Goal: Information Seeking & Learning: Learn about a topic

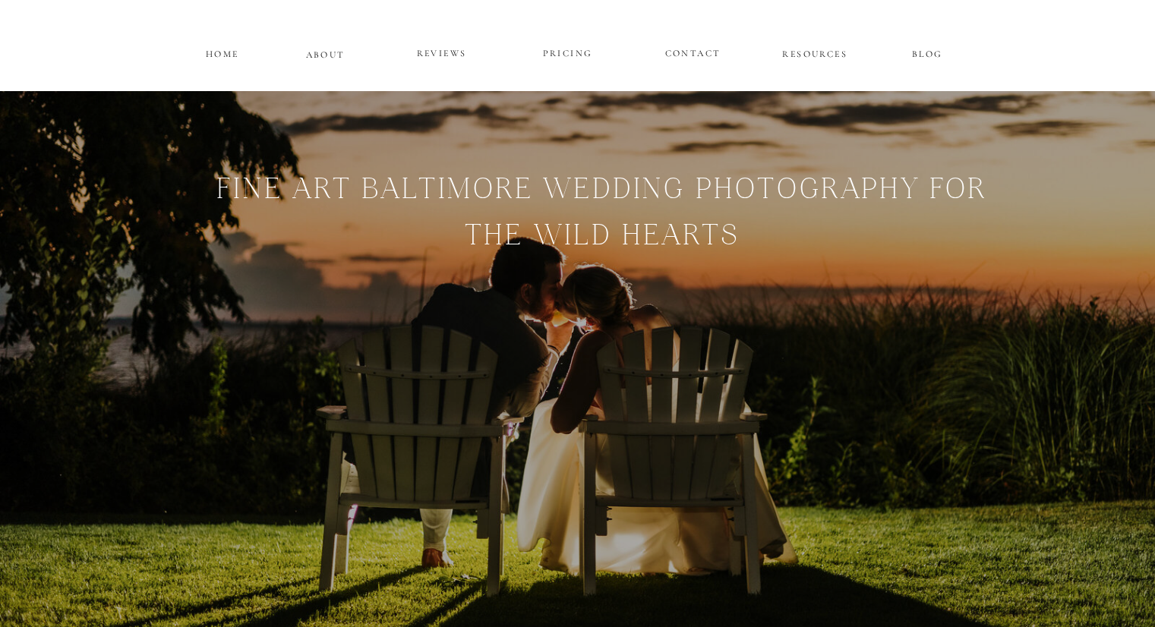
click at [563, 54] on p "PRICING" at bounding box center [567, 54] width 91 height 18
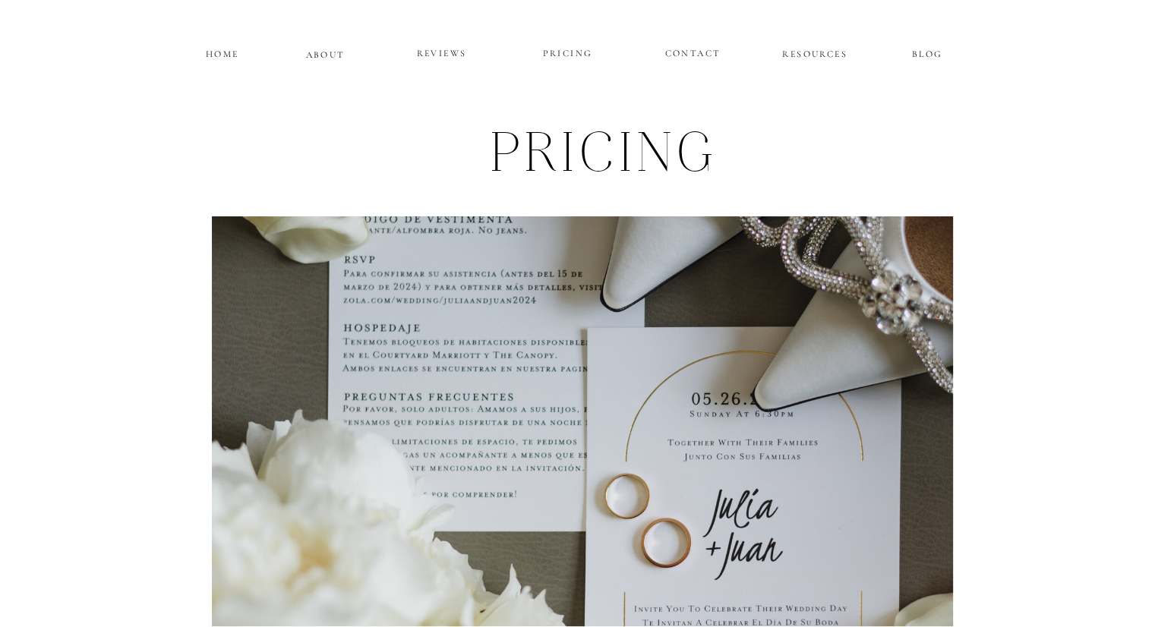
click at [210, 51] on p "HOME" at bounding box center [222, 52] width 38 height 13
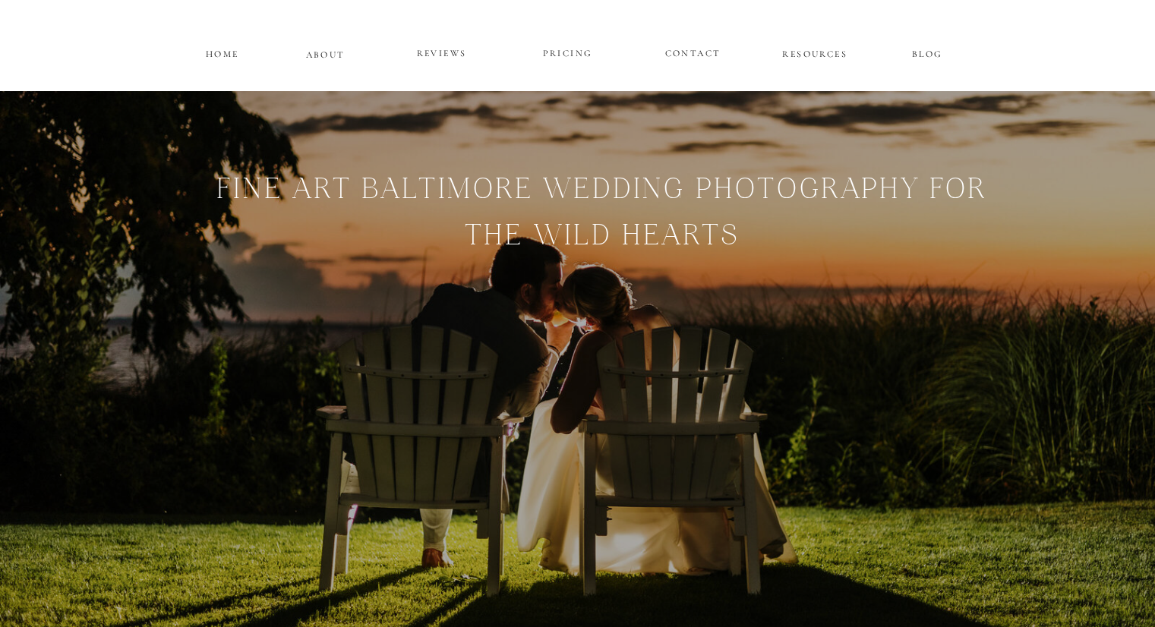
click at [220, 51] on p "HOME" at bounding box center [222, 52] width 38 height 13
click at [331, 58] on p "ABOUT" at bounding box center [325, 52] width 39 height 13
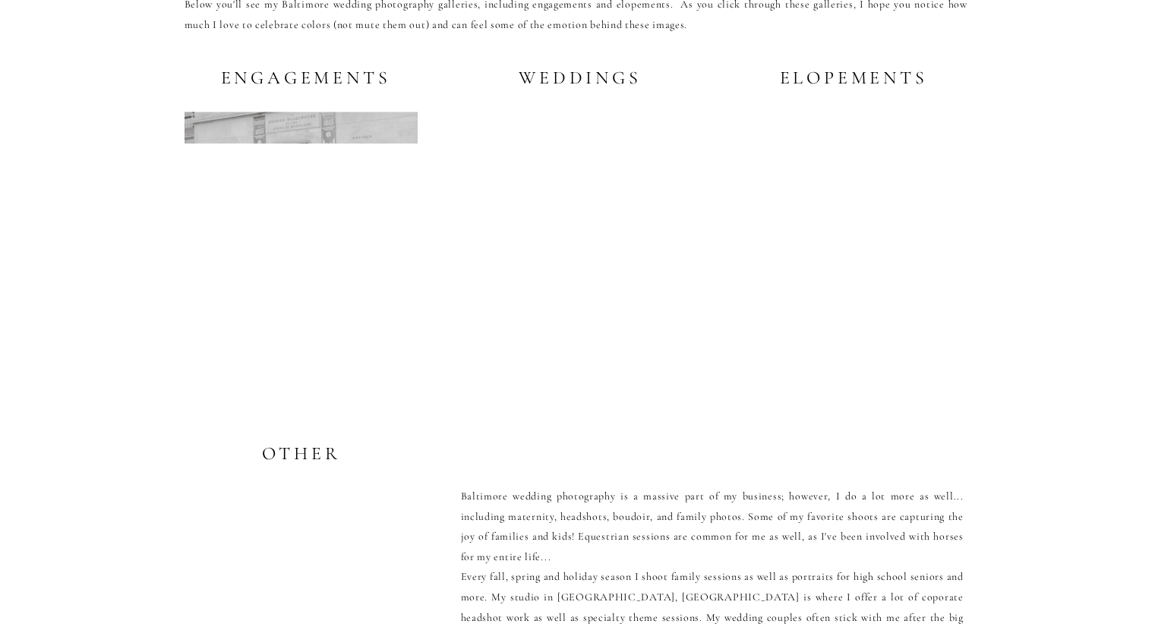
scroll to position [2966, 0]
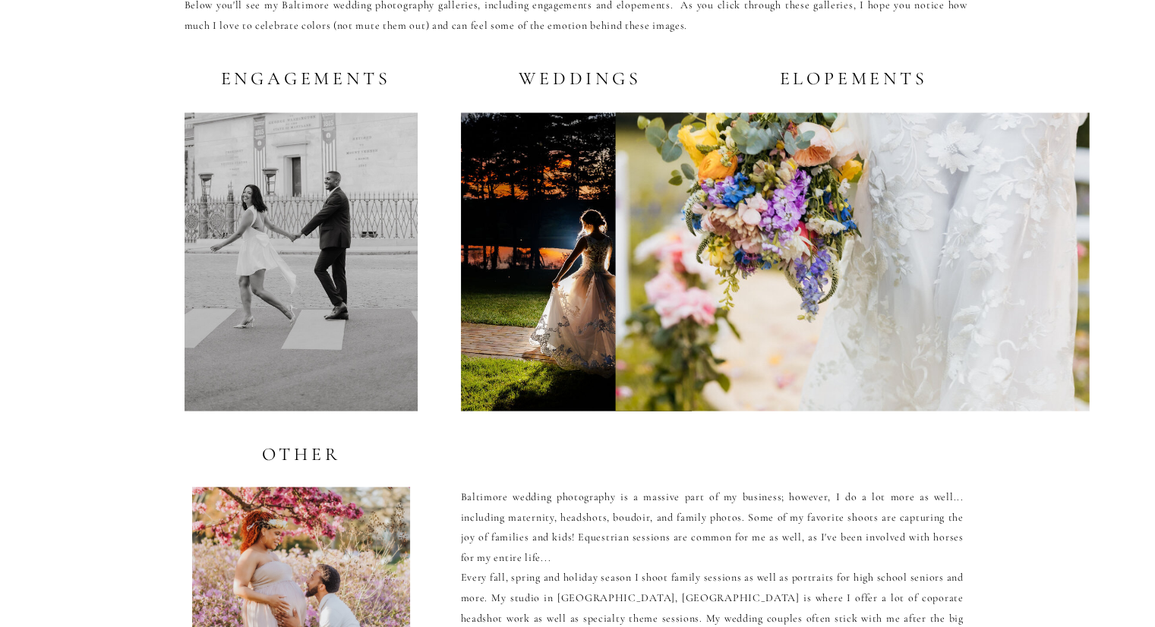
click at [601, 84] on h2 "Weddings" at bounding box center [577, 77] width 130 height 19
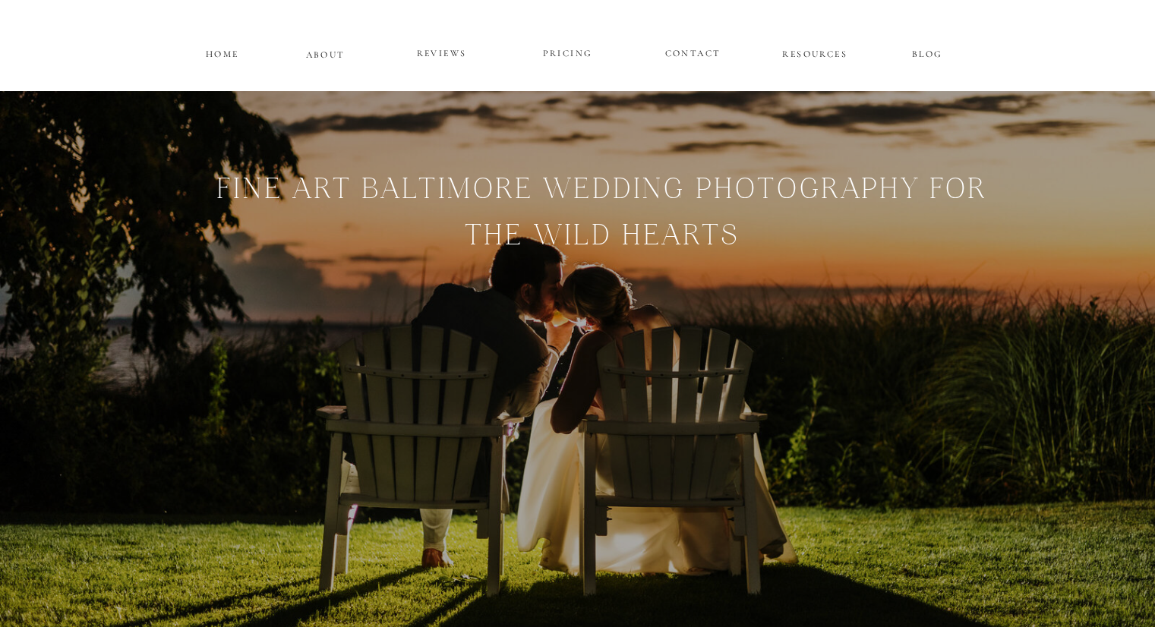
click at [562, 47] on p "PRICING" at bounding box center [567, 54] width 91 height 18
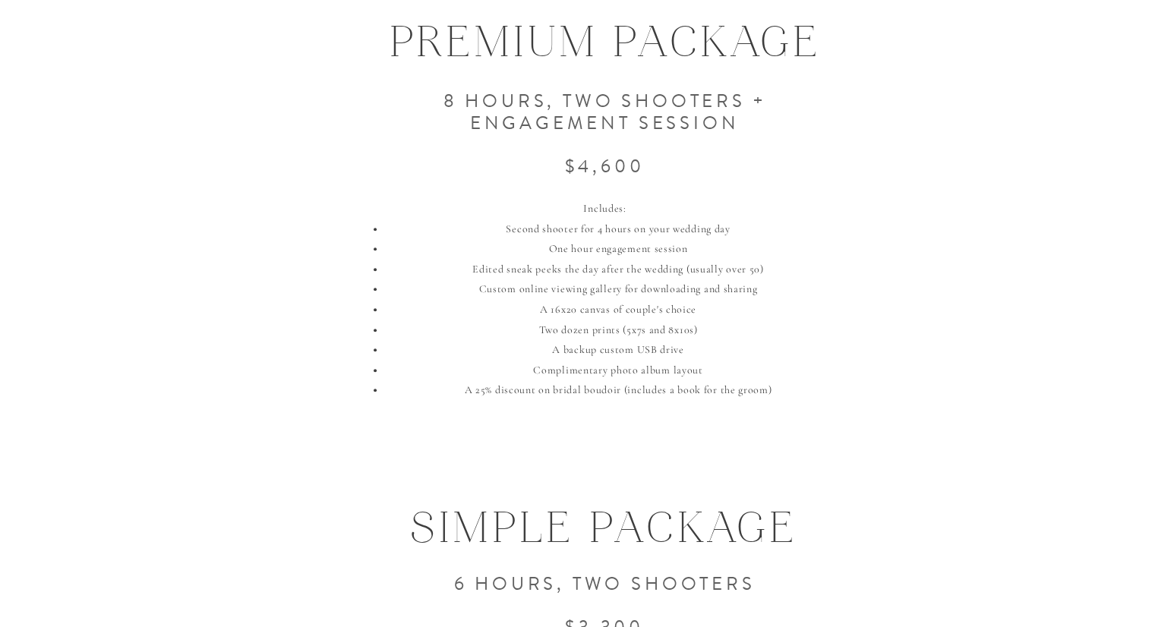
scroll to position [1397, 0]
drag, startPoint x: 565, startPoint y: 310, endPoint x: 665, endPoint y: 312, distance: 100.2
click at [665, 312] on li "A 16x20 canvas of couple's choice" at bounding box center [617, 308] width 465 height 20
click at [730, 314] on li "A 16x20 canvas of couple's choice" at bounding box center [617, 308] width 465 height 20
drag, startPoint x: 531, startPoint y: 370, endPoint x: 708, endPoint y: 369, distance: 176.1
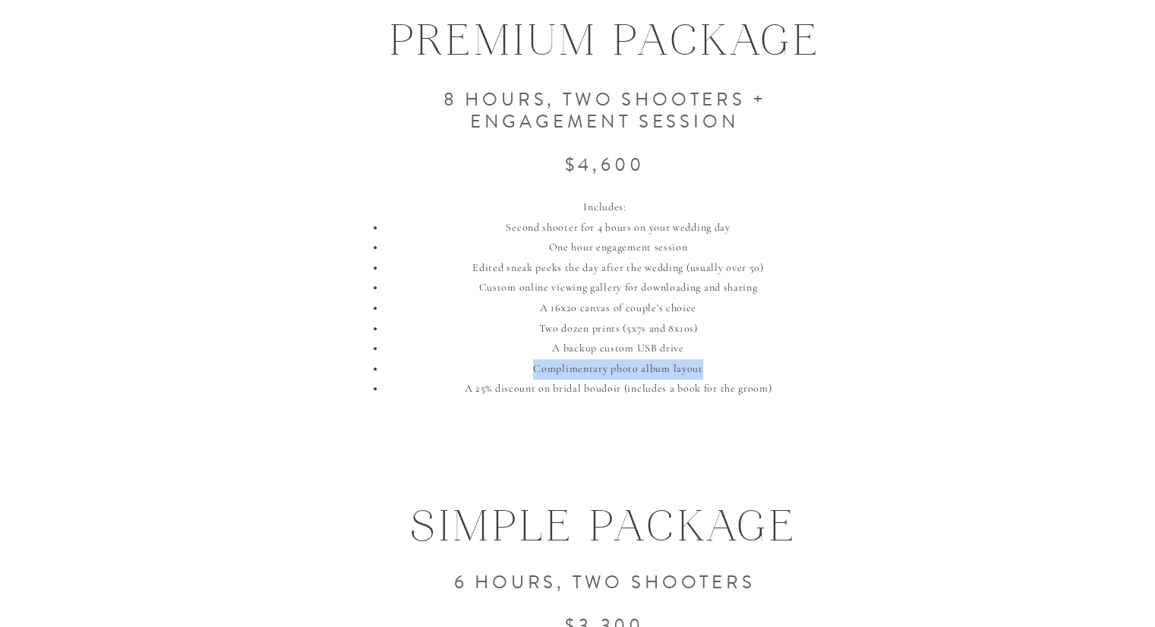
click at [708, 369] on li "Complimentary photo album layout" at bounding box center [617, 369] width 465 height 20
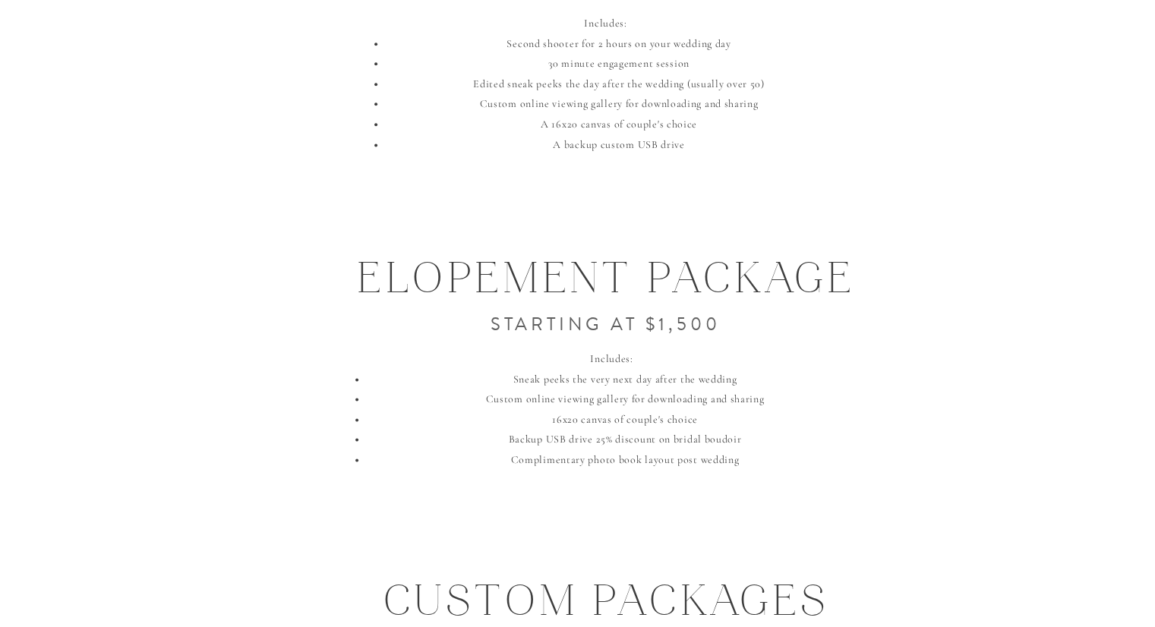
scroll to position [2032, 0]
click at [483, 474] on div "Includes: Sneak peeks the very next day after the wedding Custom online viewing…" at bounding box center [612, 443] width 541 height 188
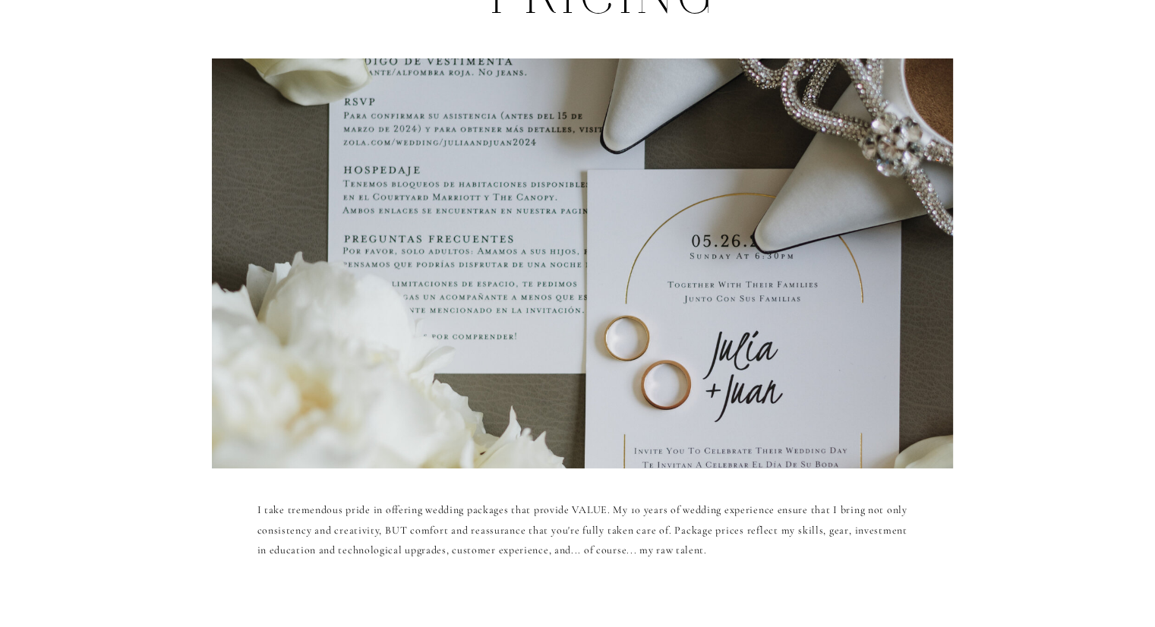
scroll to position [0, 0]
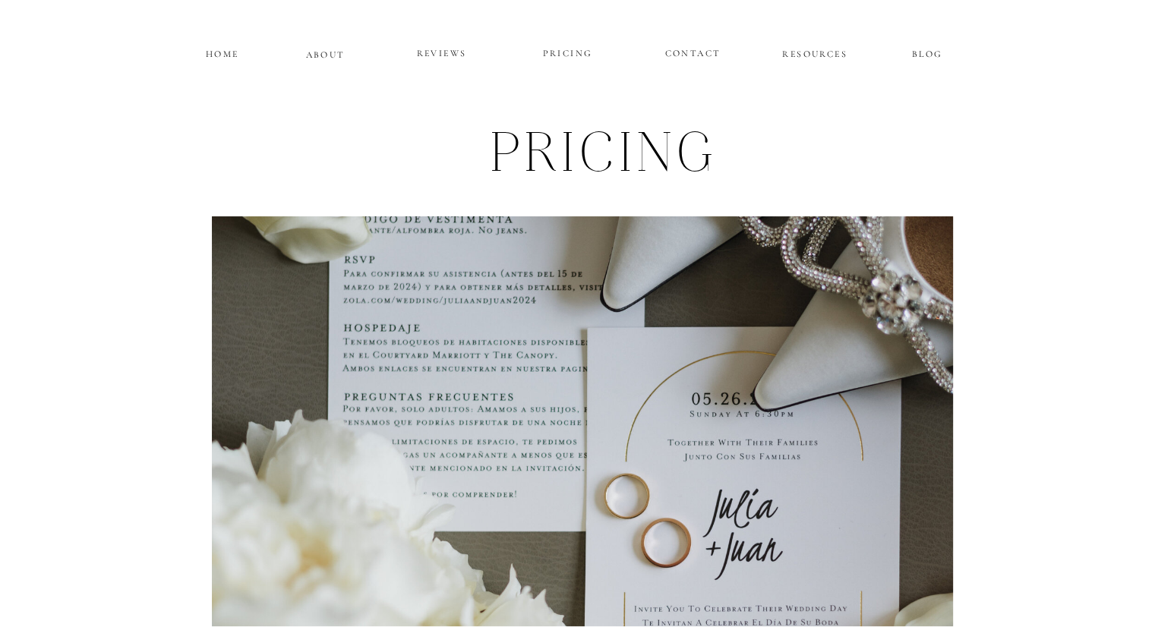
click at [313, 56] on p "ABOUT" at bounding box center [325, 52] width 39 height 13
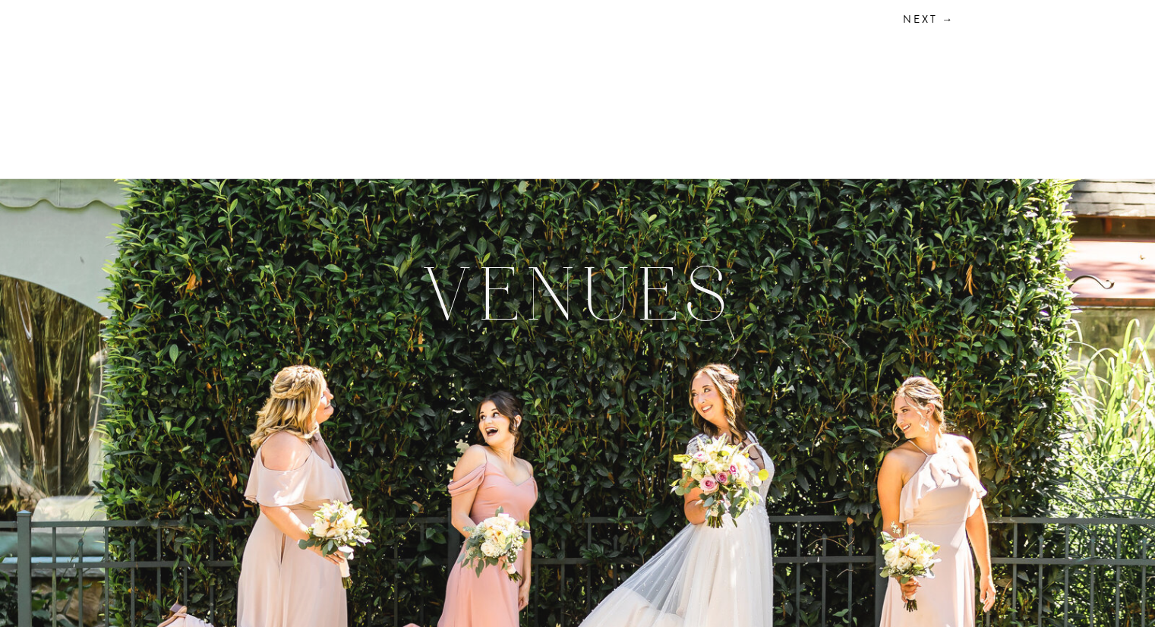
scroll to position [4917, 0]
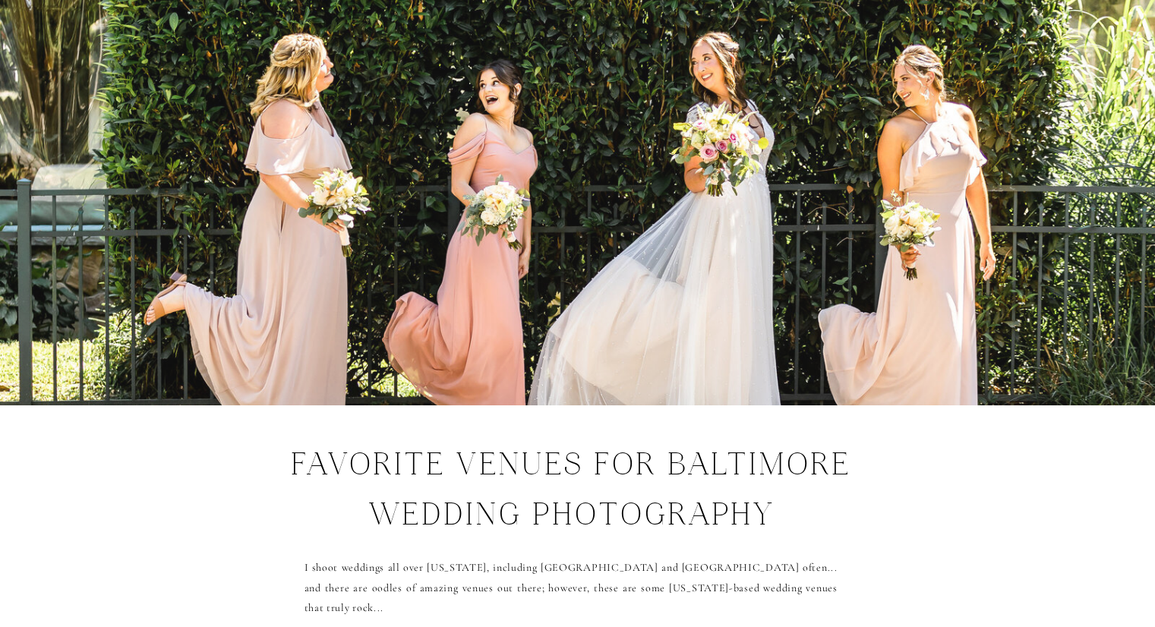
click at [183, 314] on div "CONTACT REVIEWS ABOUT HOME RESOURCES BLOG PRICING Welcome! If you're seeking lu…" at bounding box center [577, 583] width 1155 height 11001
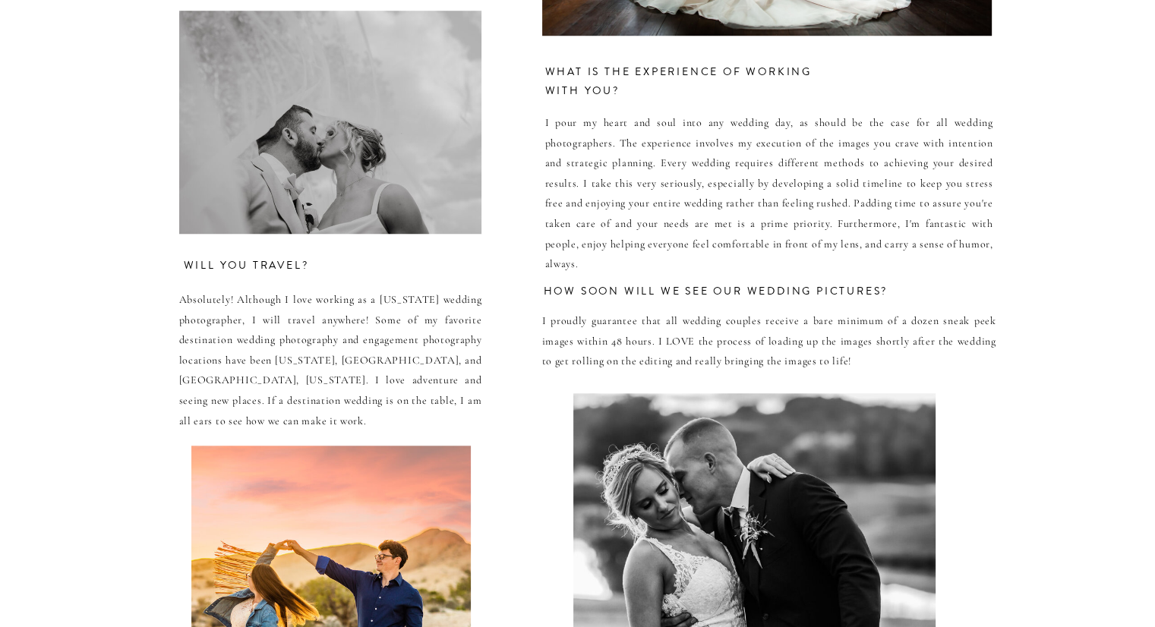
scroll to position [7049, 0]
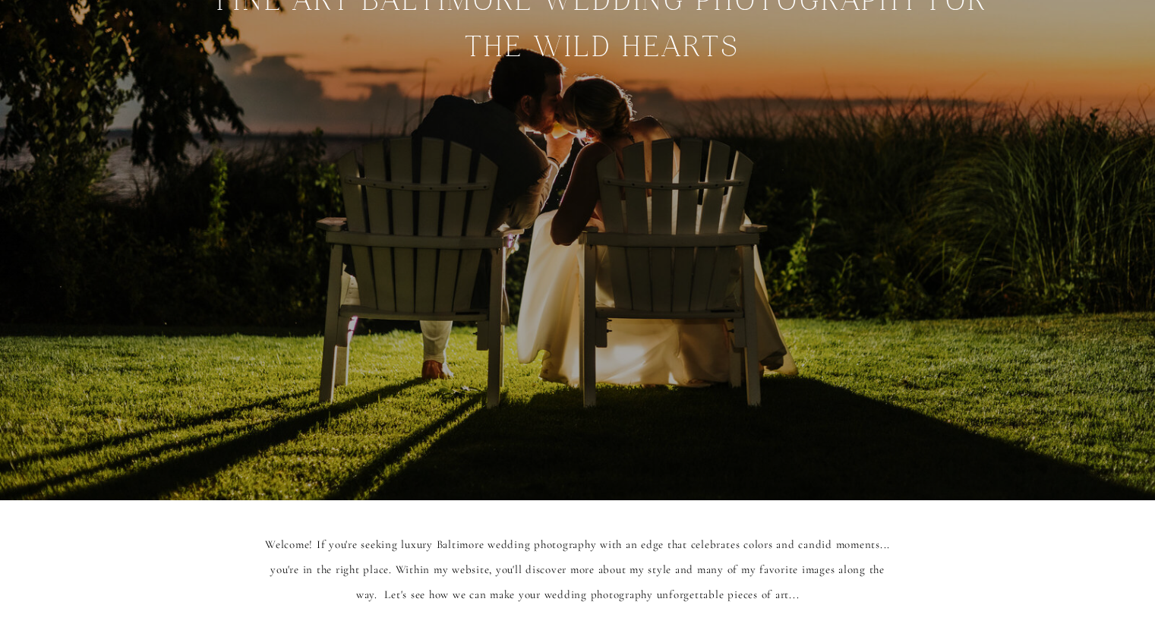
scroll to position [0, 0]
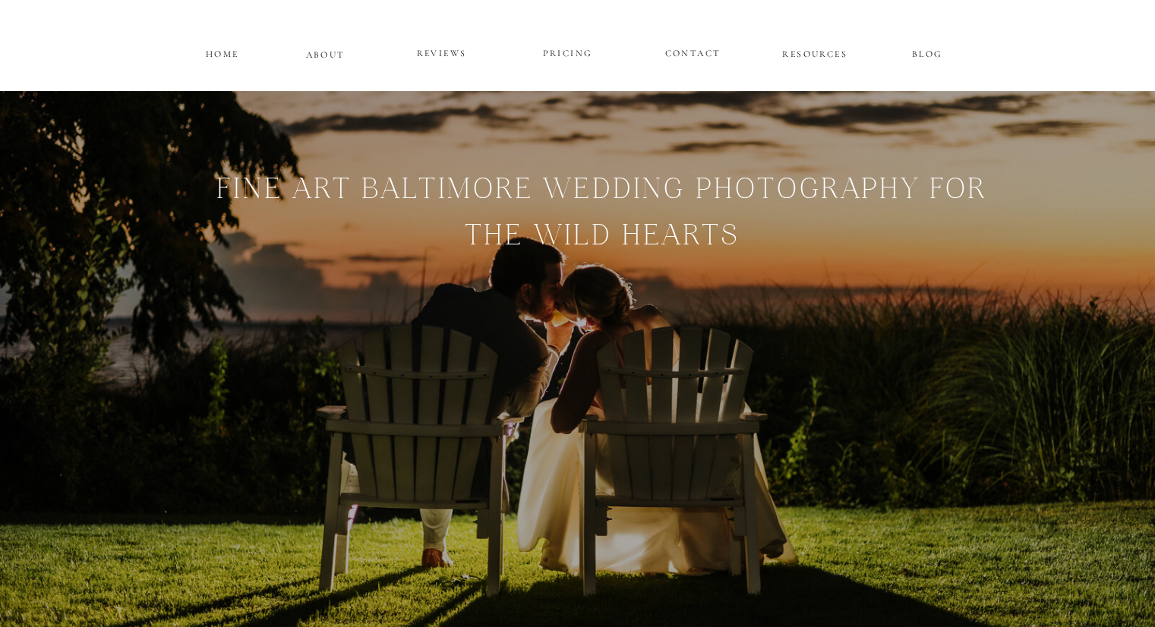
click at [809, 54] on p "RESOURCES" at bounding box center [814, 52] width 69 height 13
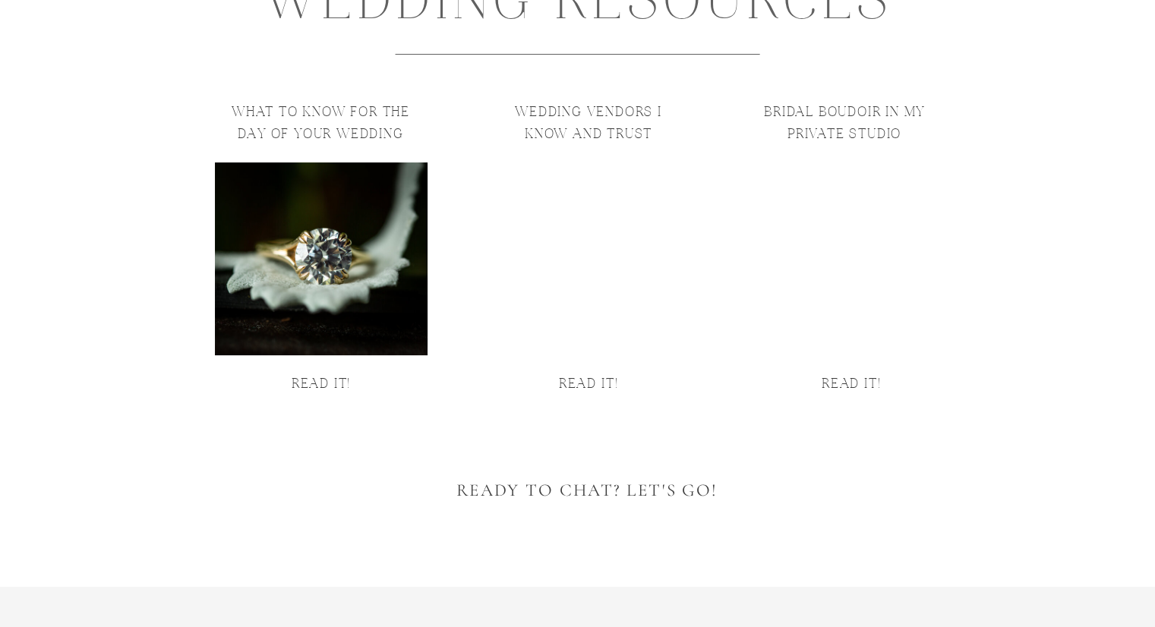
scroll to position [160, 0]
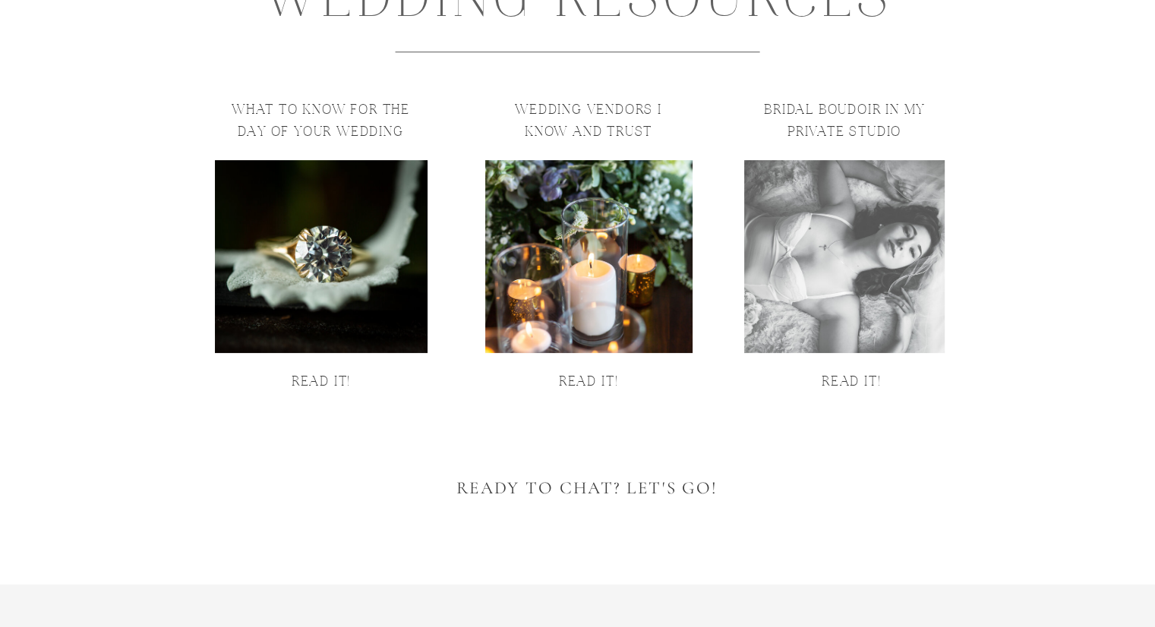
click at [595, 257] on div at bounding box center [588, 256] width 207 height 193
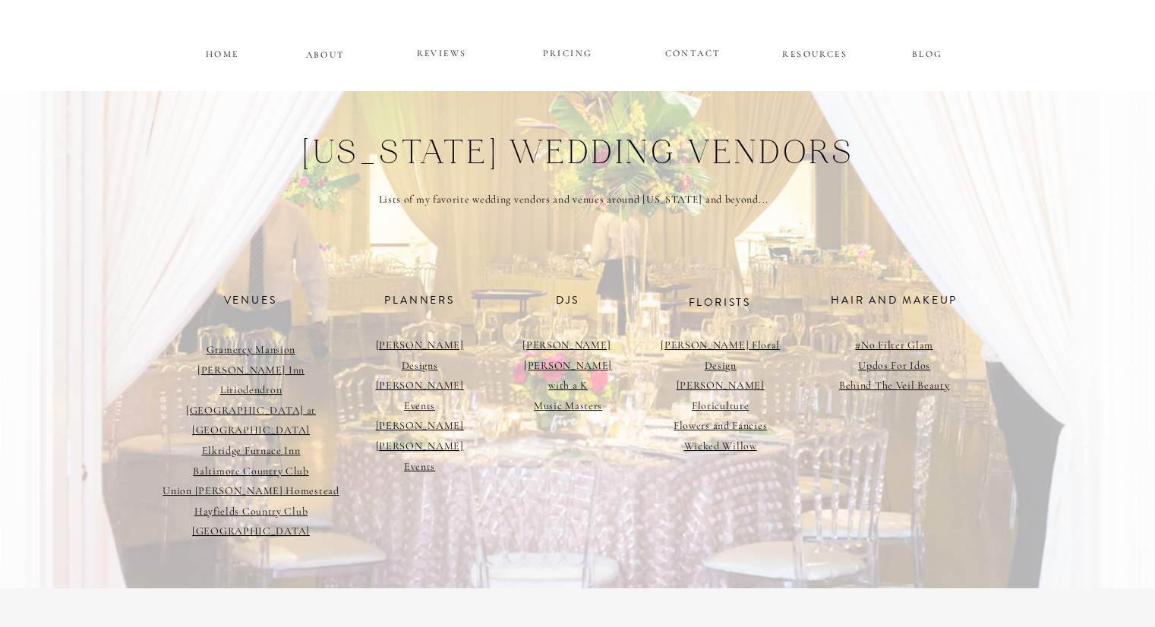
click at [435, 55] on p "REVIEWS" at bounding box center [441, 54] width 91 height 18
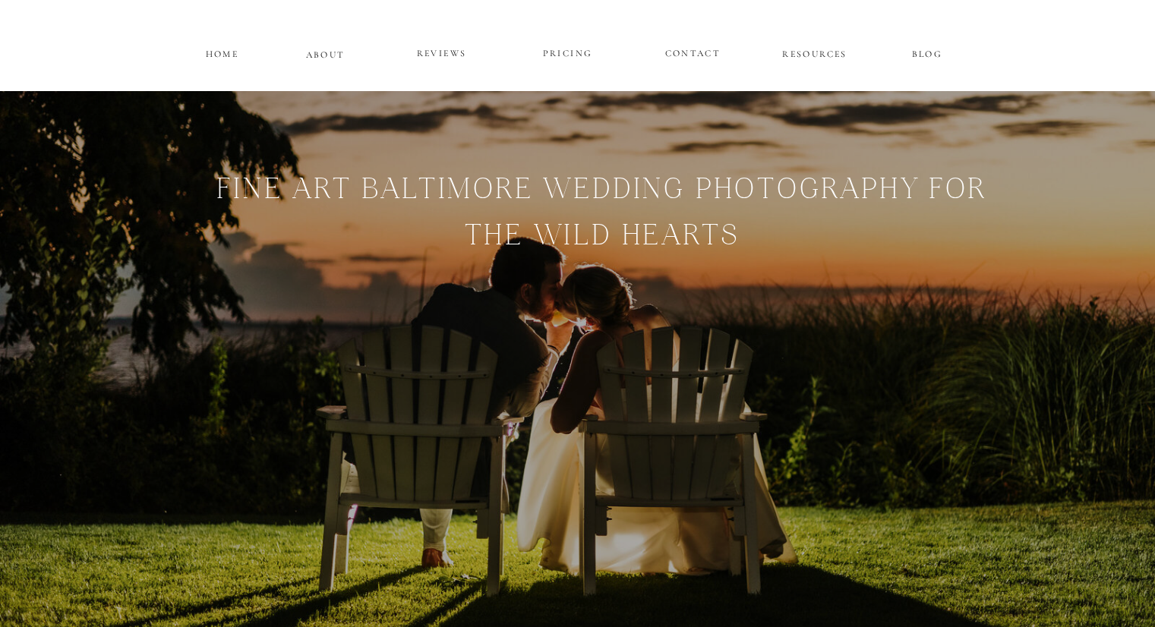
scroll to position [4074, 0]
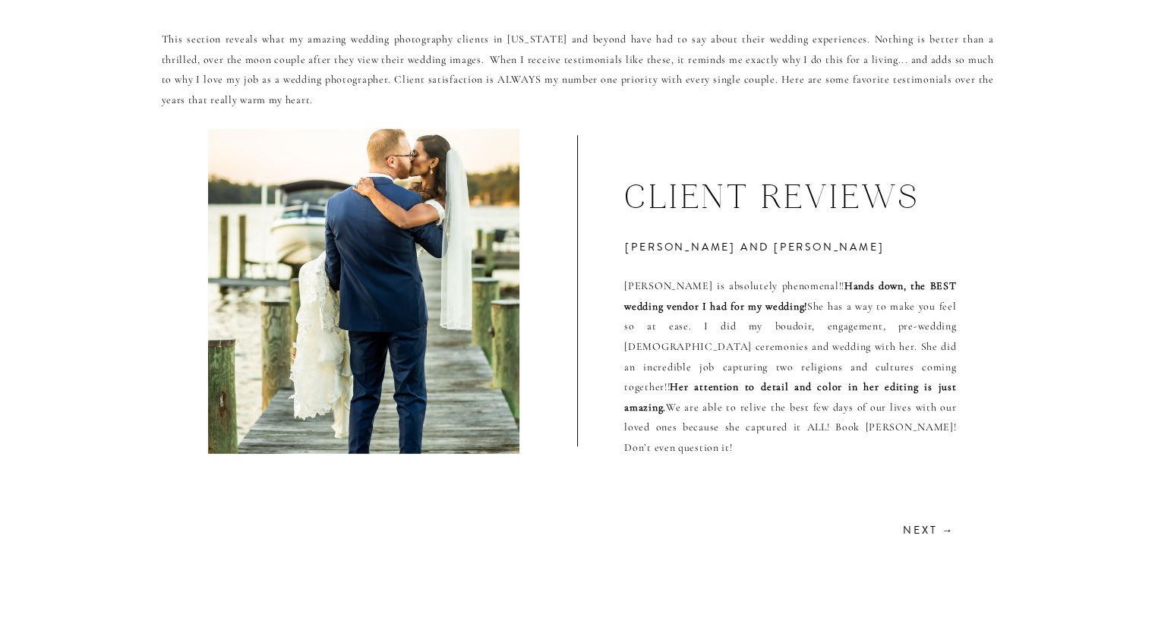
click at [913, 528] on h2 "Next →" at bounding box center [927, 529] width 54 height 14
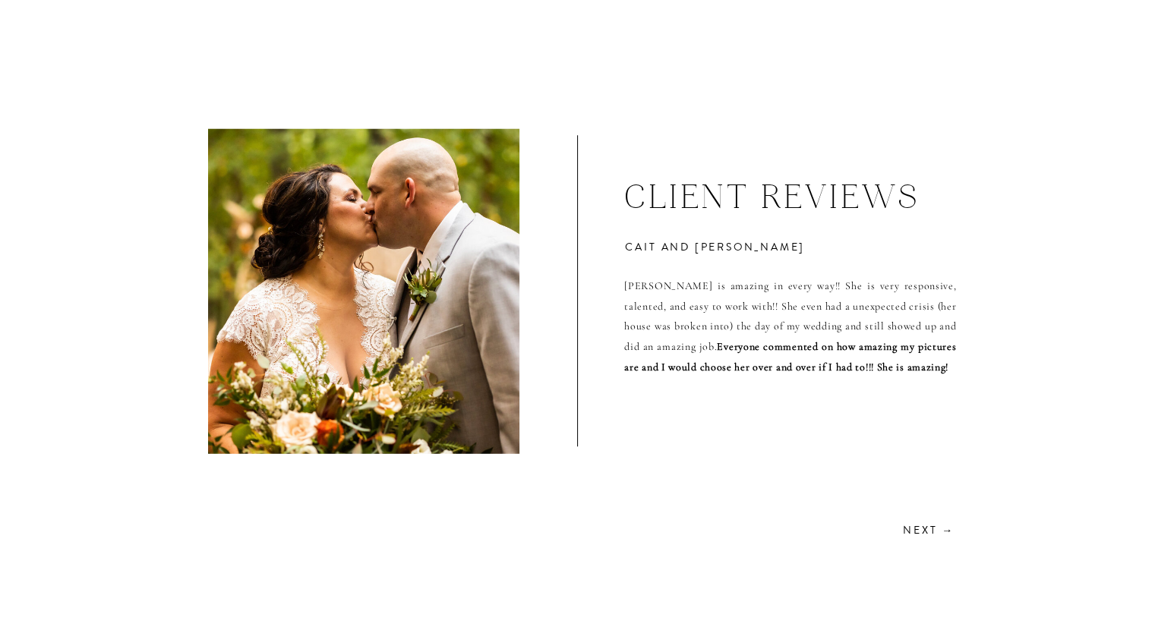
click at [913, 528] on h2 "Next →" at bounding box center [927, 529] width 54 height 14
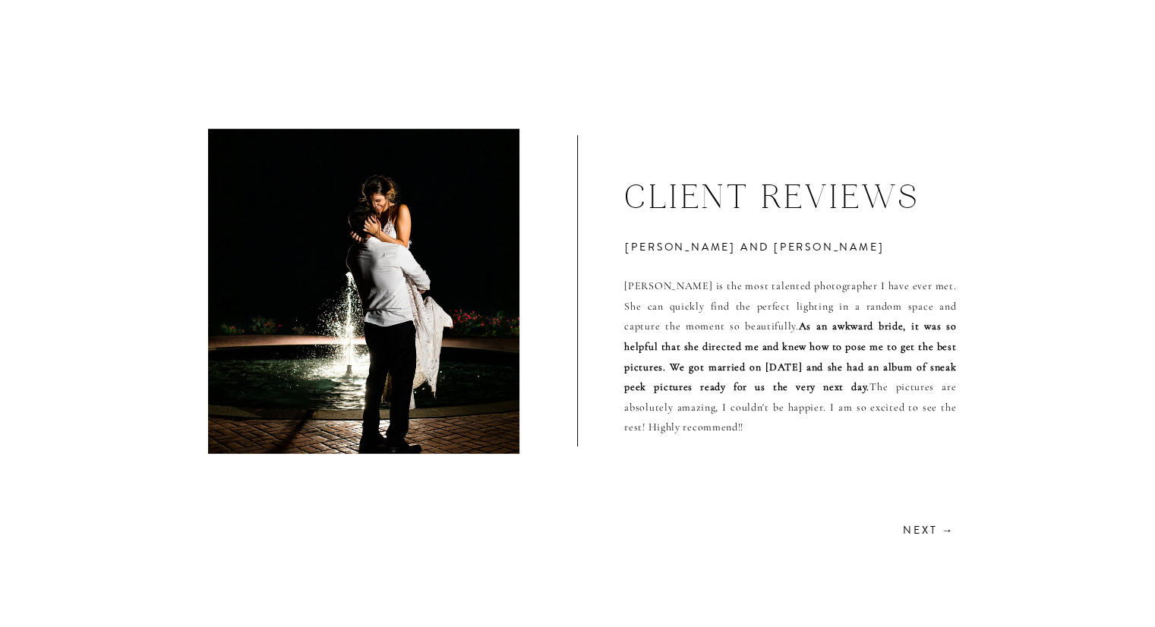
click at [913, 528] on h2 "Next →" at bounding box center [927, 529] width 54 height 14
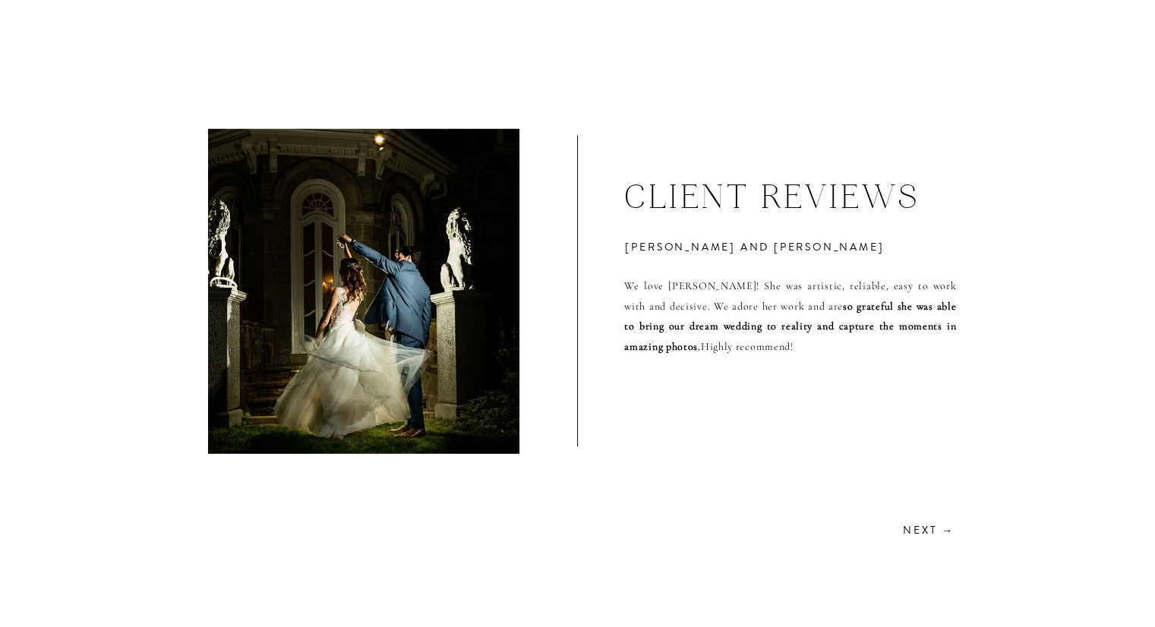
click at [913, 528] on h2 "Next →" at bounding box center [927, 529] width 54 height 14
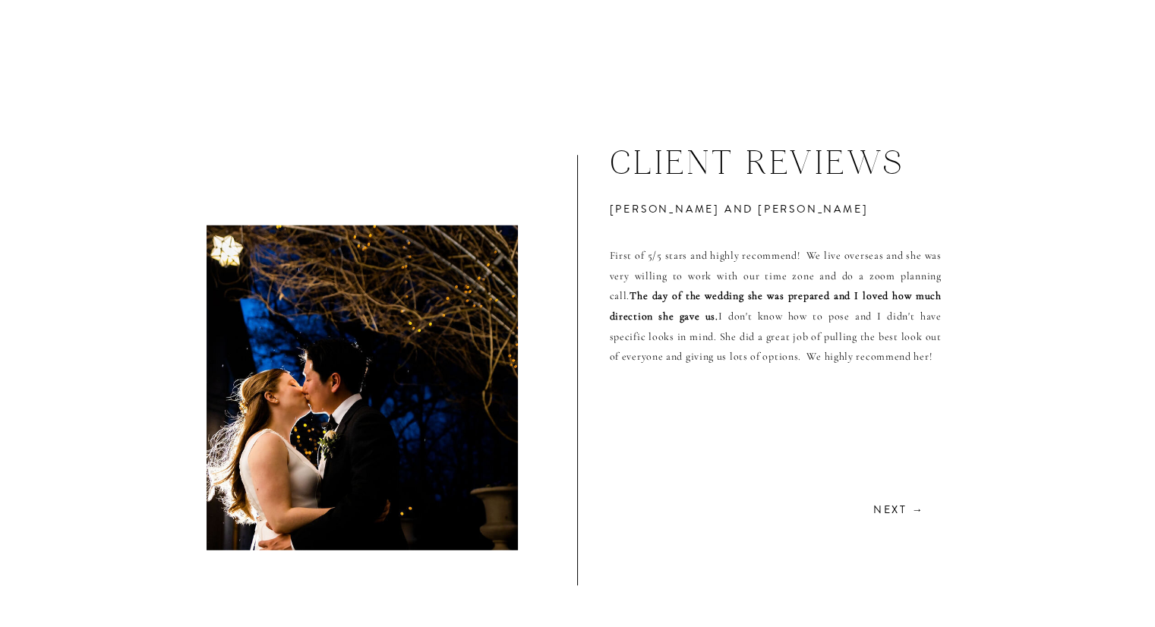
click at [893, 514] on h3 "Next →" at bounding box center [898, 508] width 54 height 14
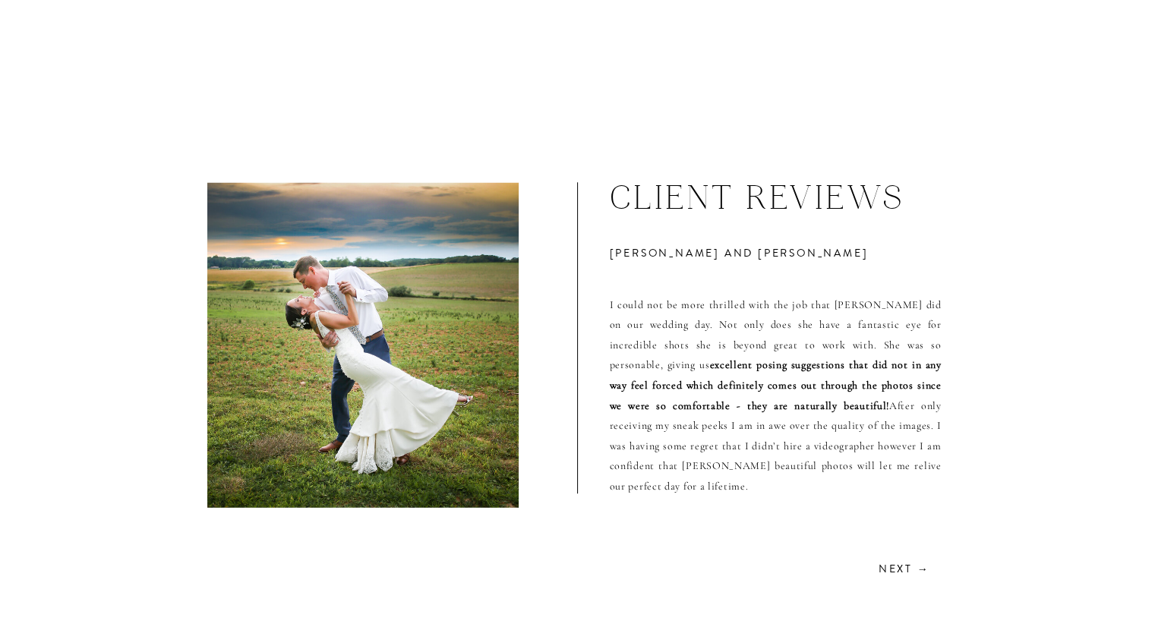
click at [890, 566] on h3 "Next →" at bounding box center [903, 567] width 54 height 14
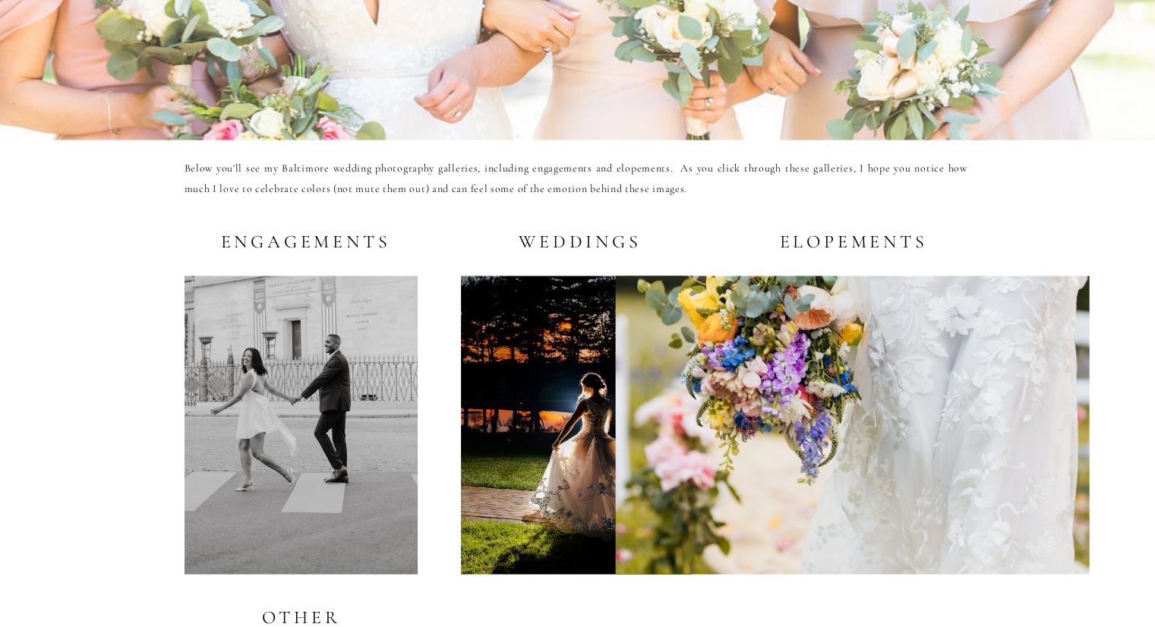
scroll to position [2805, 0]
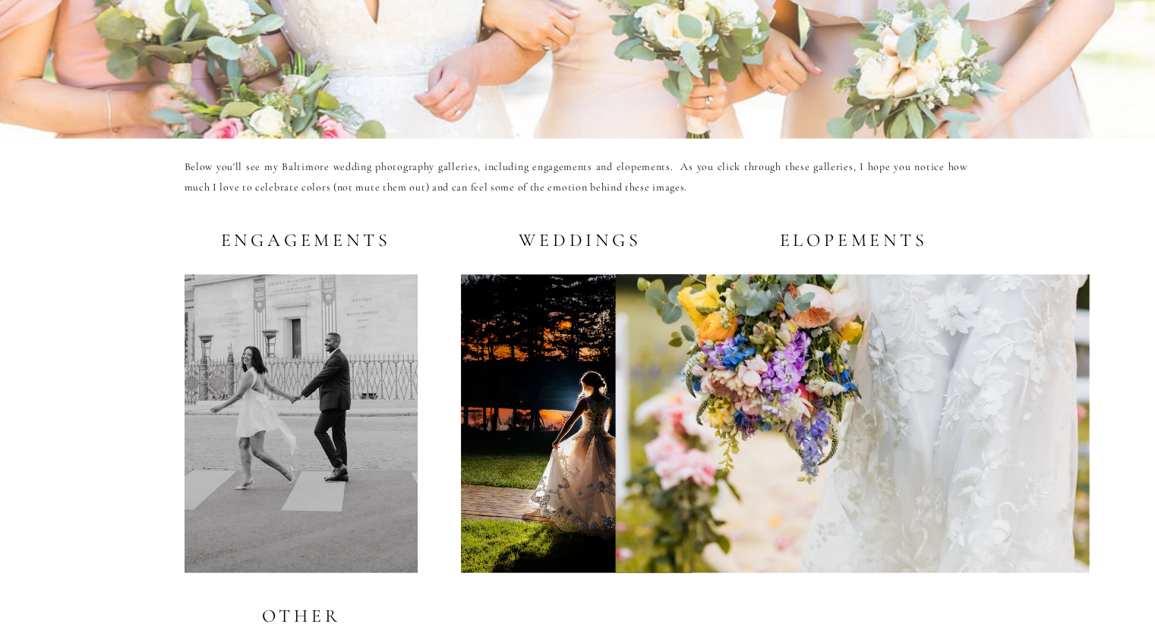
click at [572, 245] on h2 "Weddings" at bounding box center [577, 238] width 130 height 19
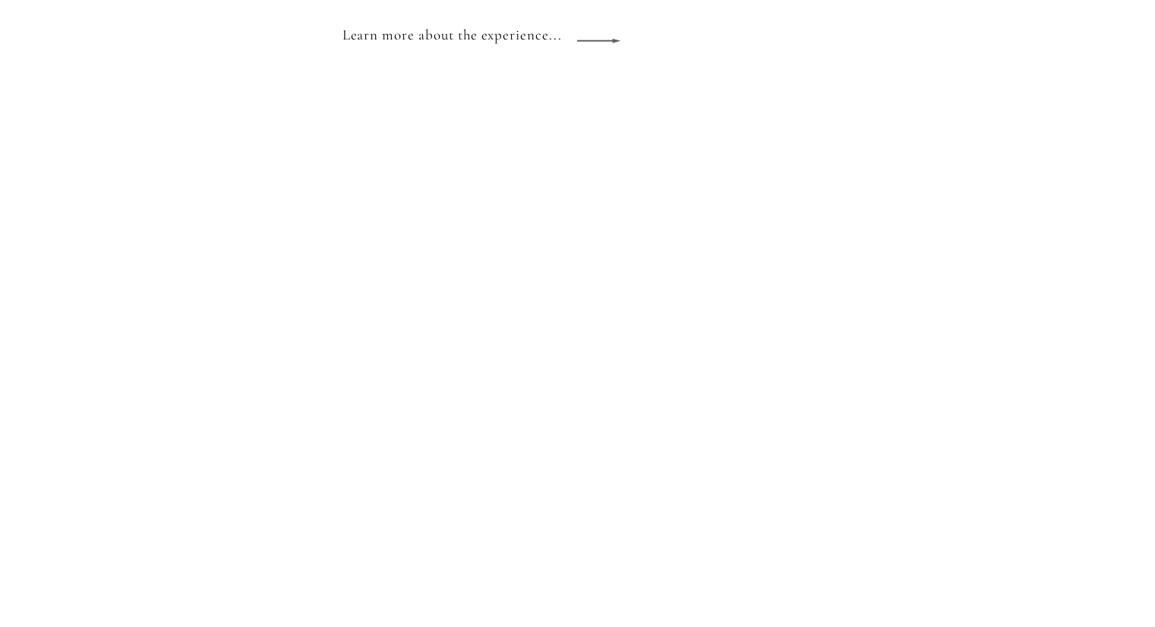
scroll to position [1187, 0]
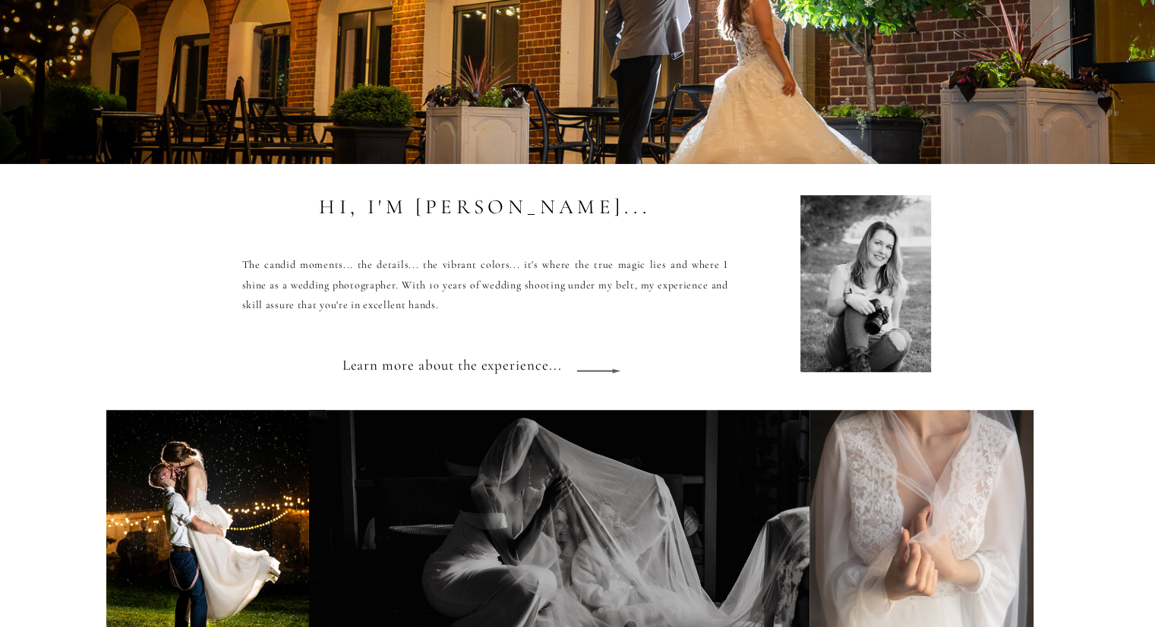
click at [475, 370] on h3 "Learn more about the experience..." at bounding box center [459, 372] width 235 height 41
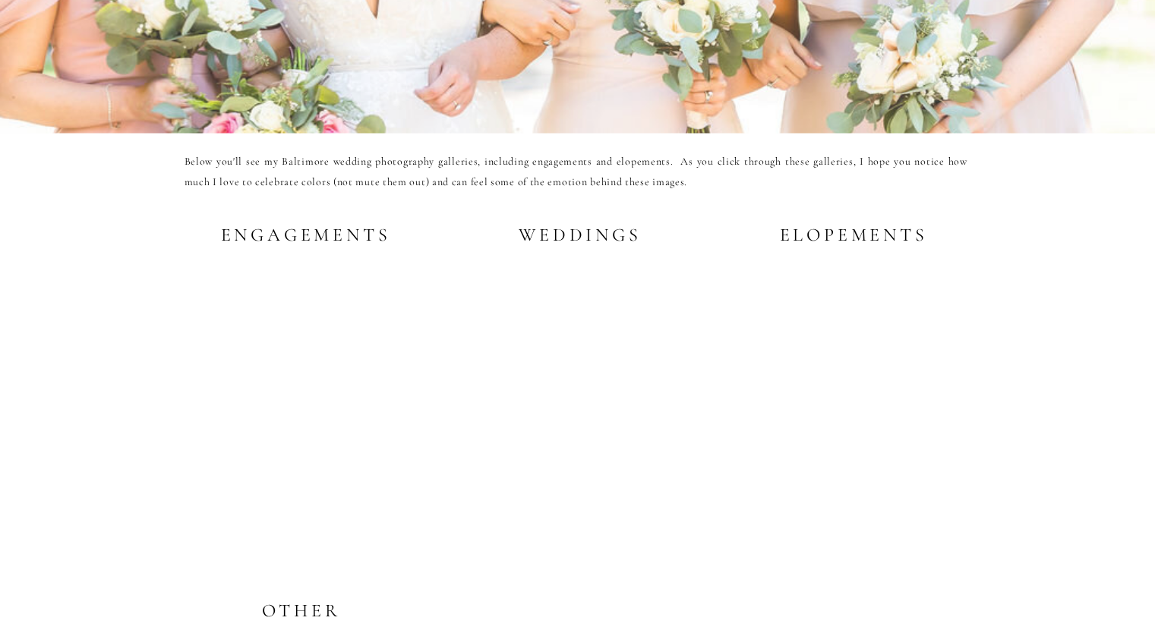
scroll to position [2809, 0]
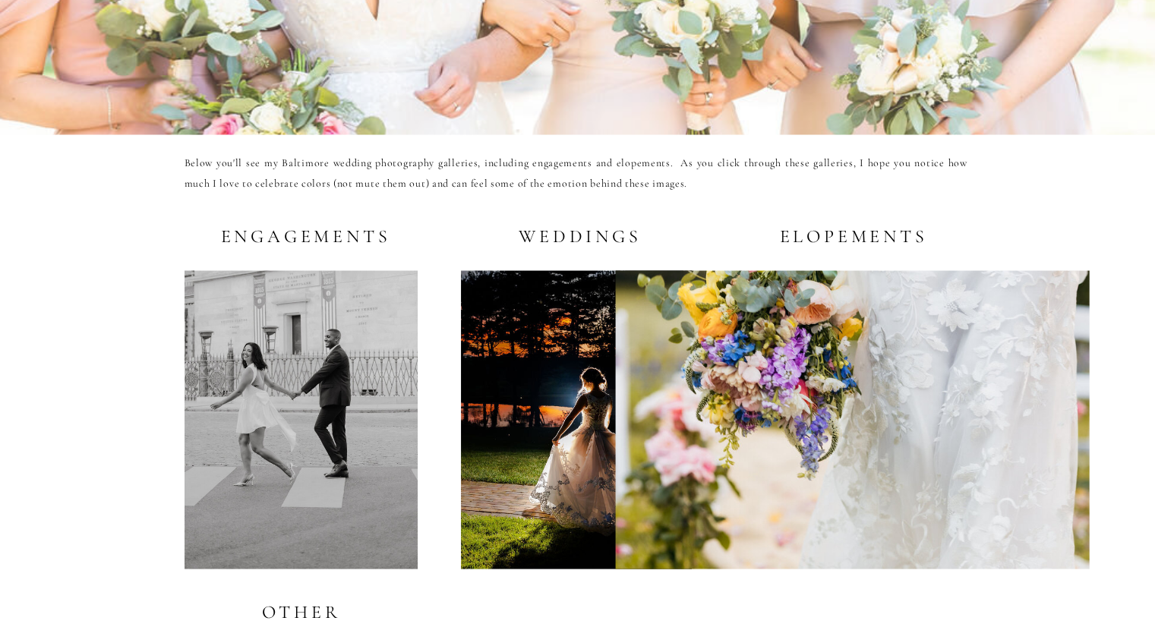
click at [550, 411] on div at bounding box center [576, 419] width 231 height 298
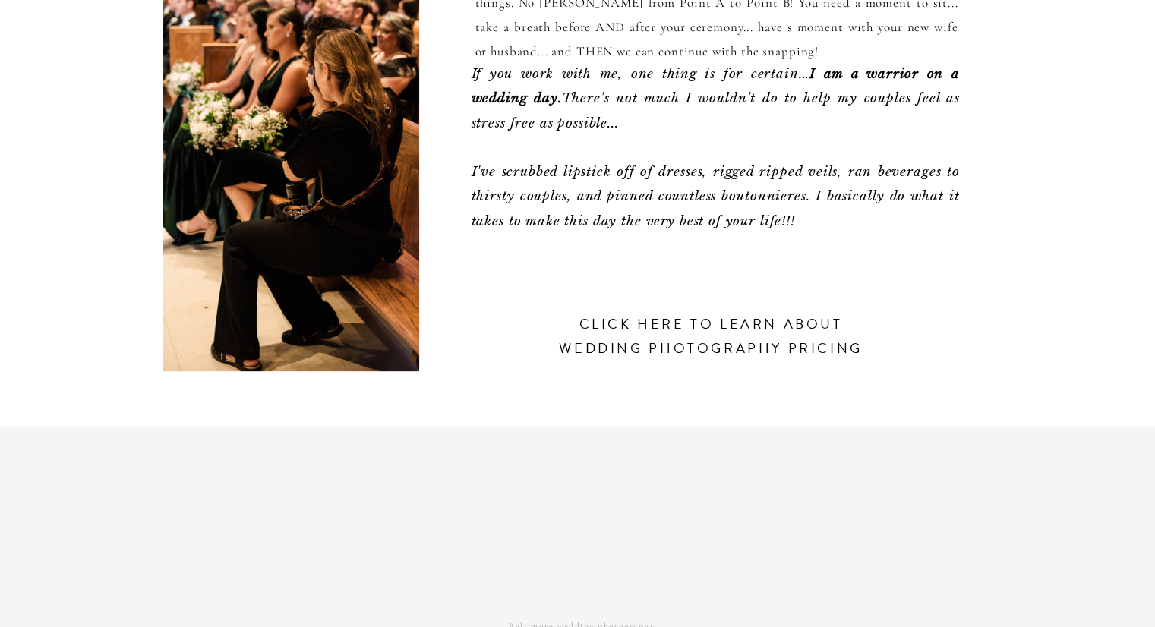
scroll to position [560, 0]
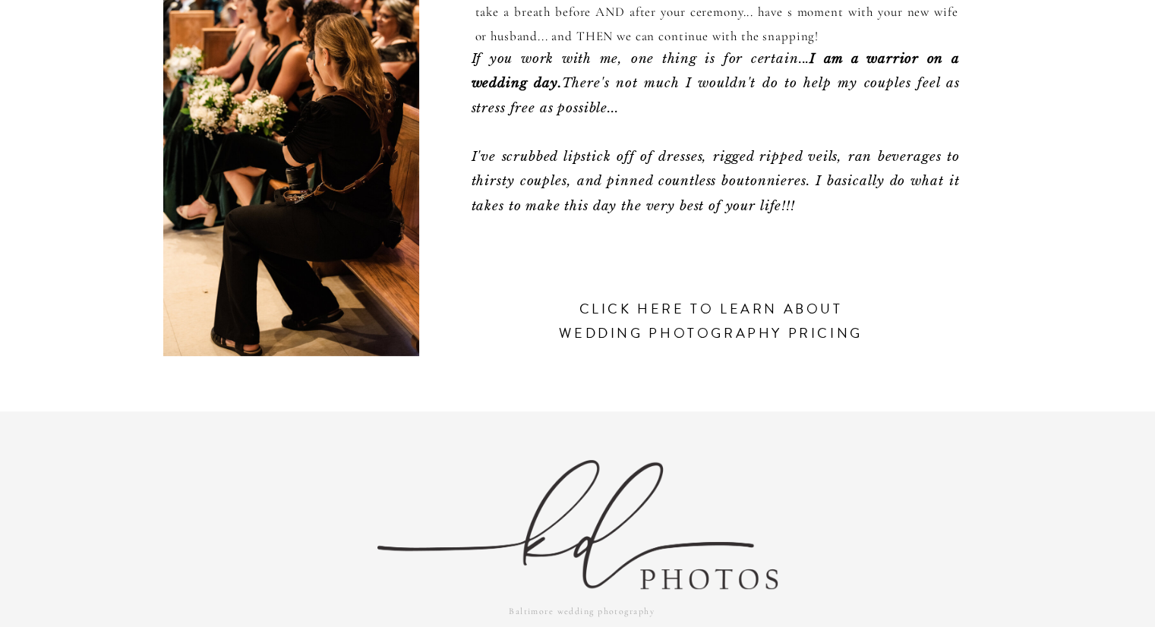
click at [642, 313] on h3 "click here to learn about wedding photography pricing" at bounding box center [710, 335] width 321 height 76
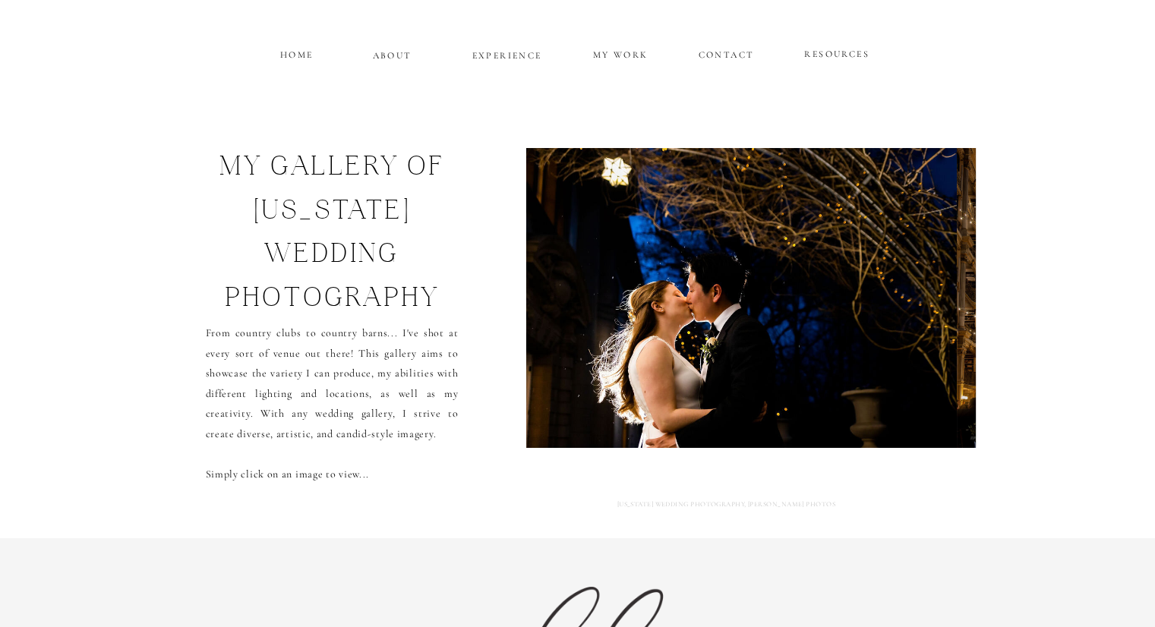
click at [826, 333] on img at bounding box center [740, 298] width 430 height 300
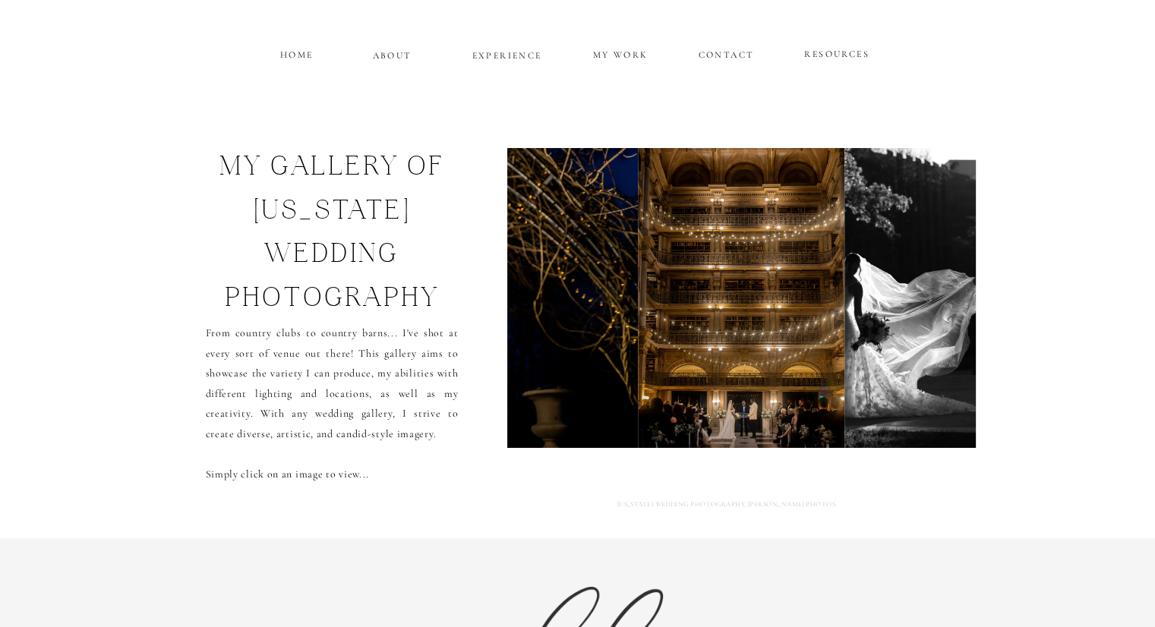
click at [826, 333] on img at bounding box center [741, 298] width 207 height 300
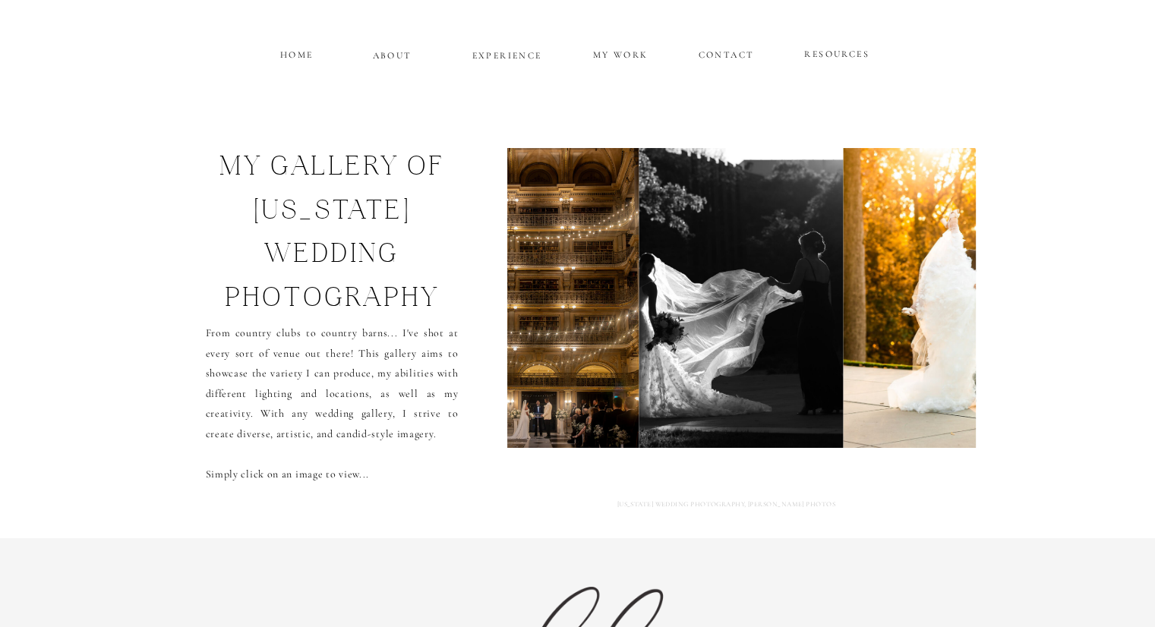
click at [948, 323] on img at bounding box center [955, 298] width 223 height 300
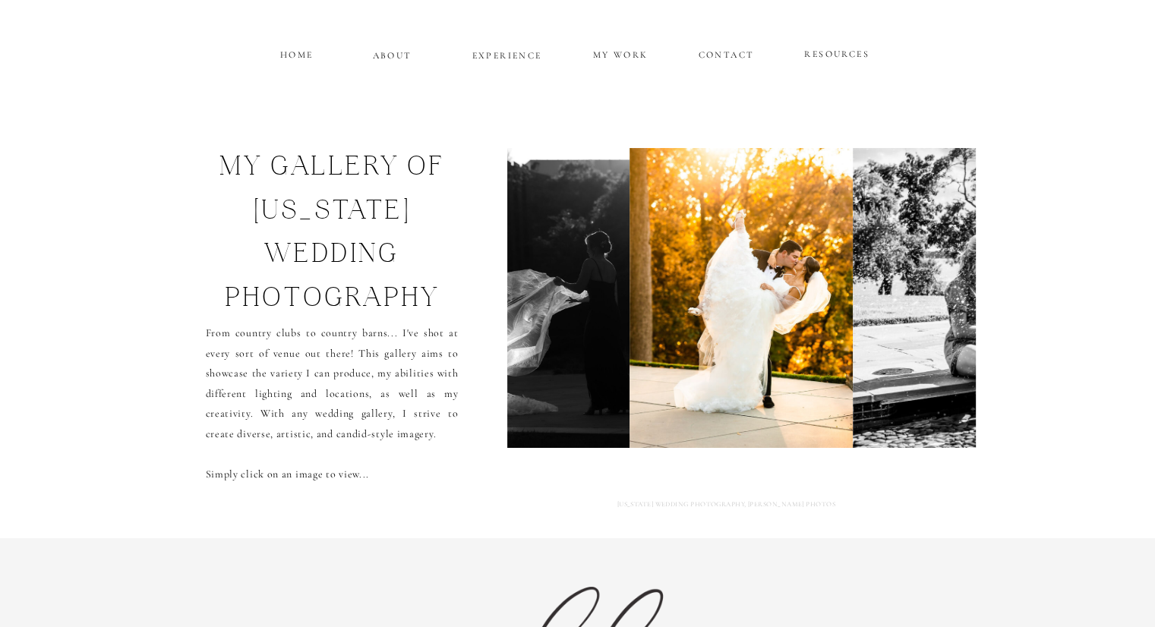
click at [948, 323] on img at bounding box center [1074, 298] width 442 height 300
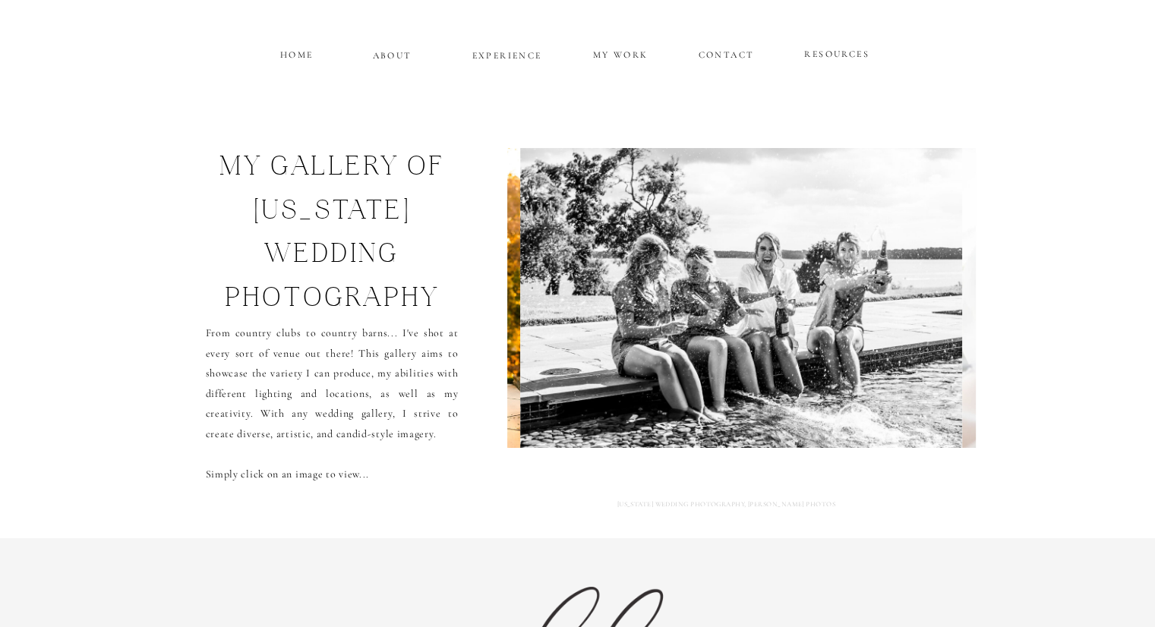
click at [948, 323] on img at bounding box center [741, 298] width 442 height 300
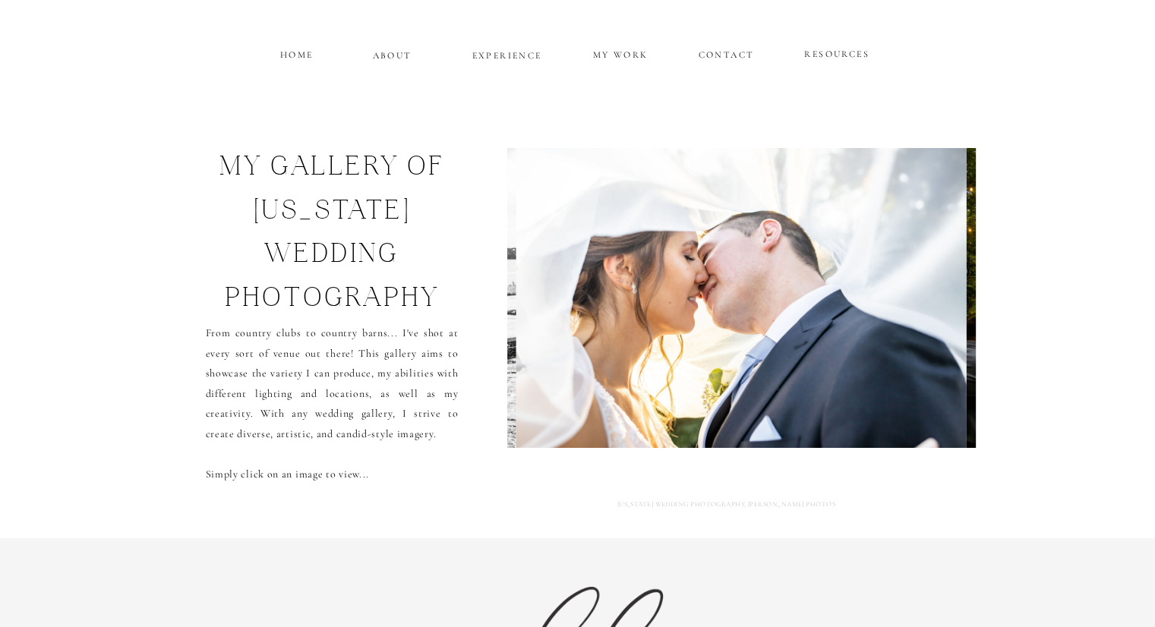
click at [948, 323] on img at bounding box center [741, 298] width 450 height 300
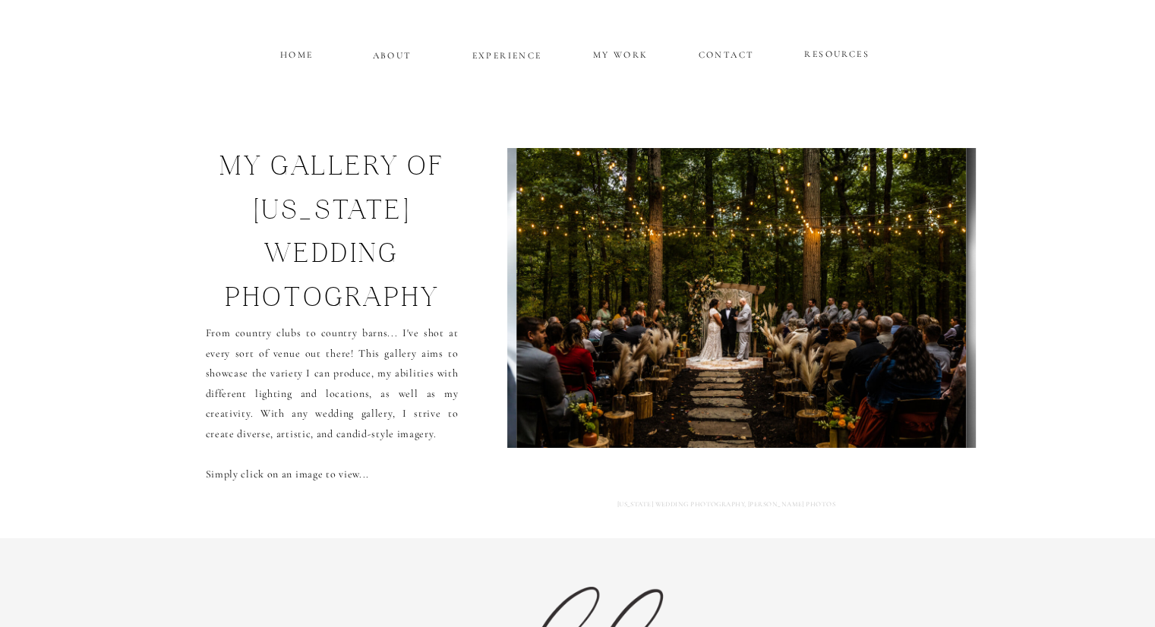
click at [555, 329] on img at bounding box center [741, 298] width 450 height 300
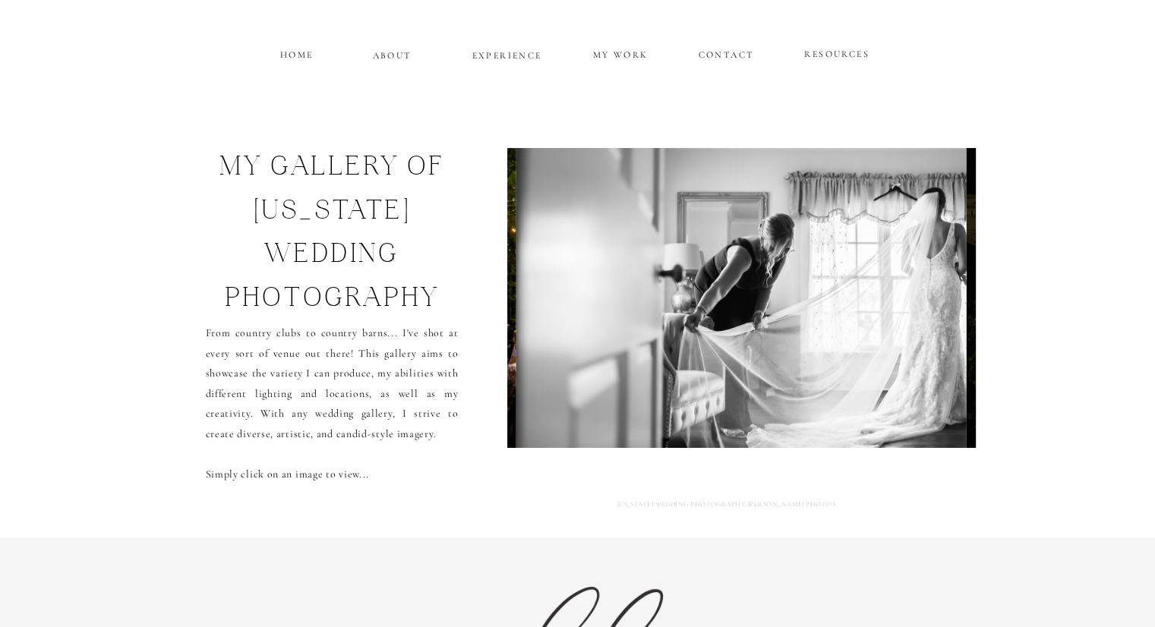
click at [930, 311] on img at bounding box center [741, 298] width 450 height 300
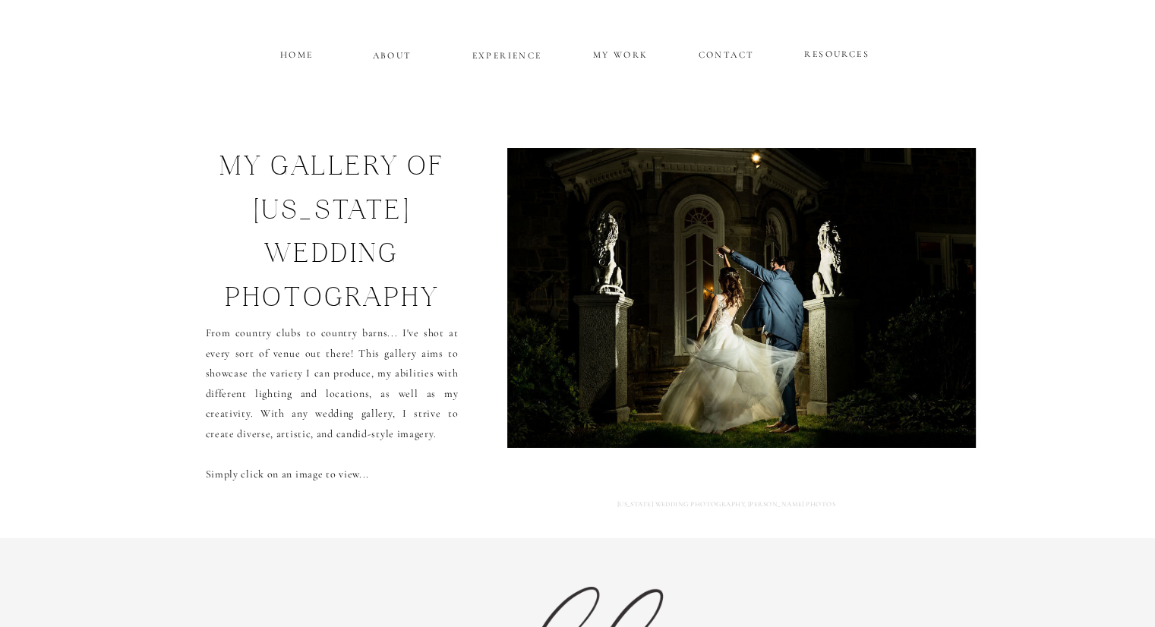
click at [930, 311] on img at bounding box center [741, 298] width 504 height 300
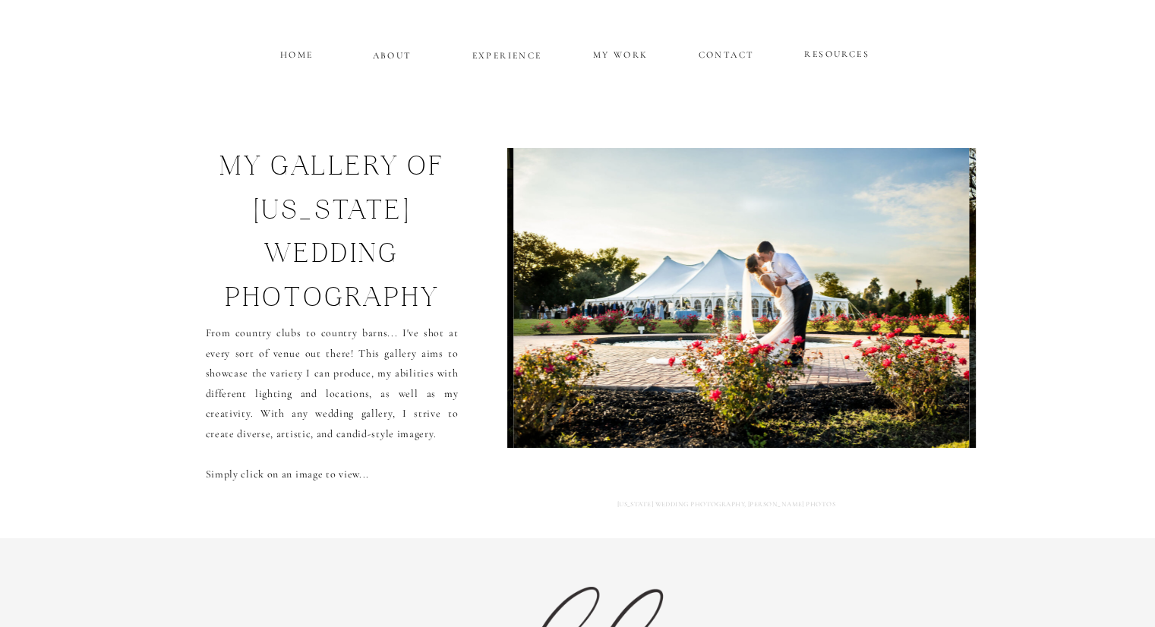
click at [930, 311] on img at bounding box center [741, 298] width 456 height 300
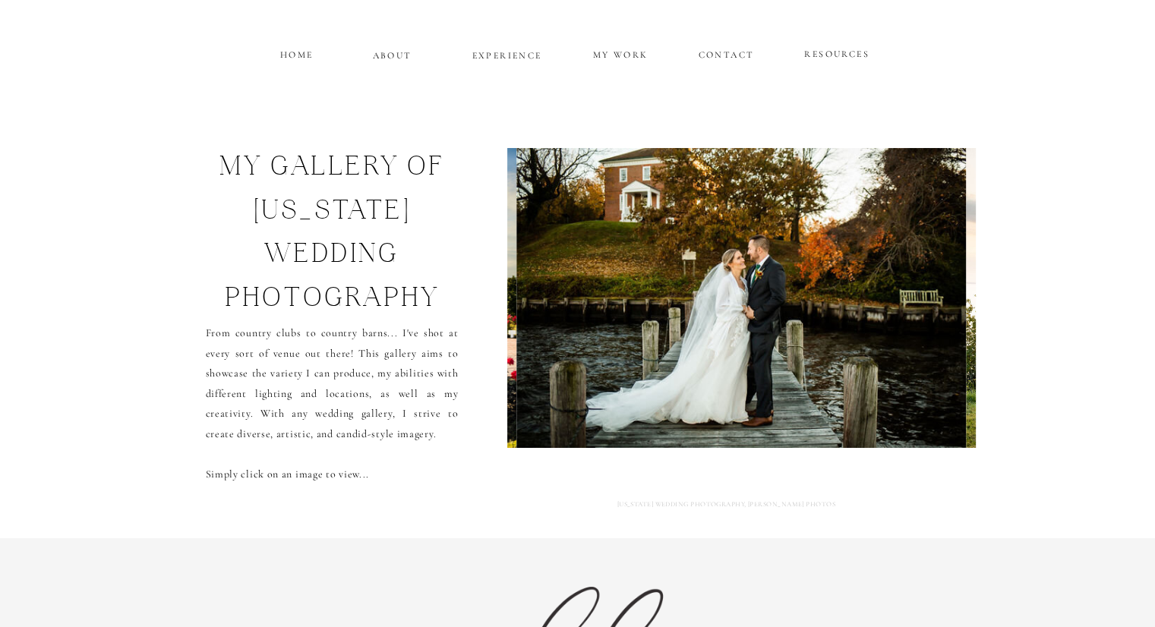
click at [930, 311] on img at bounding box center [740, 298] width 449 height 300
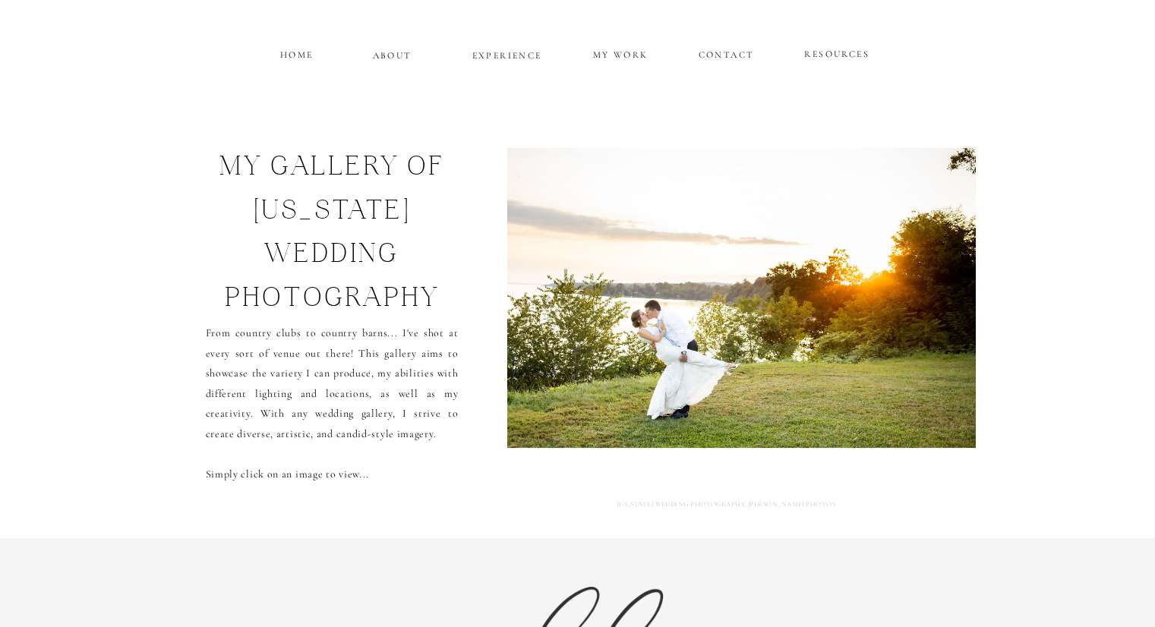
click at [930, 311] on img at bounding box center [740, 298] width 487 height 300
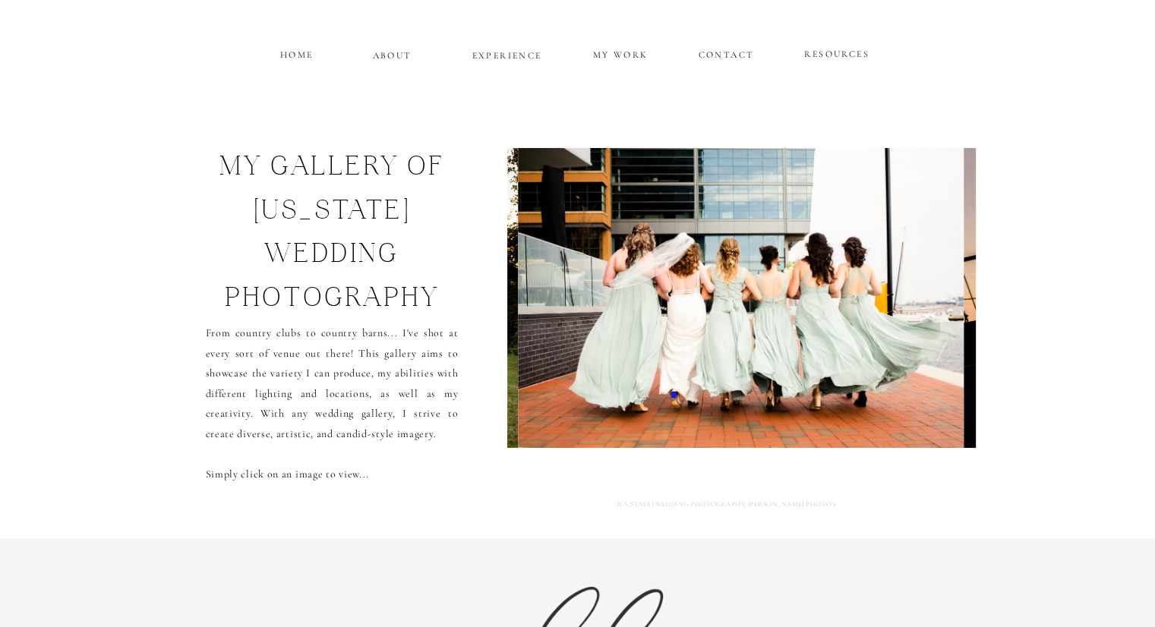
click at [930, 311] on img at bounding box center [741, 298] width 446 height 300
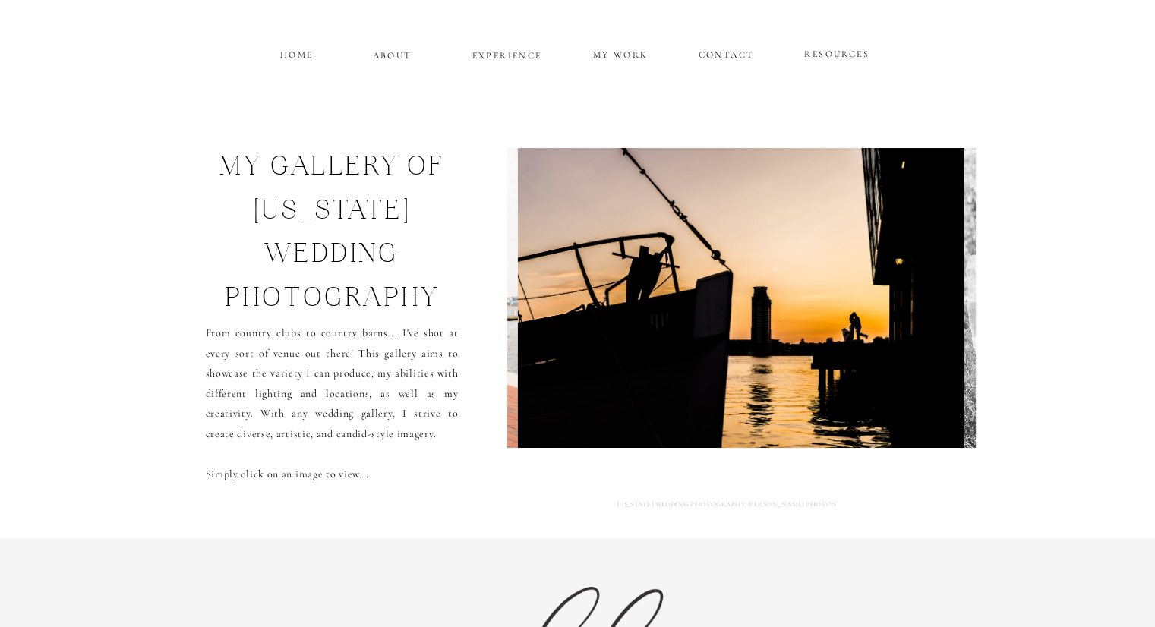
click at [926, 313] on img at bounding box center [741, 298] width 446 height 300
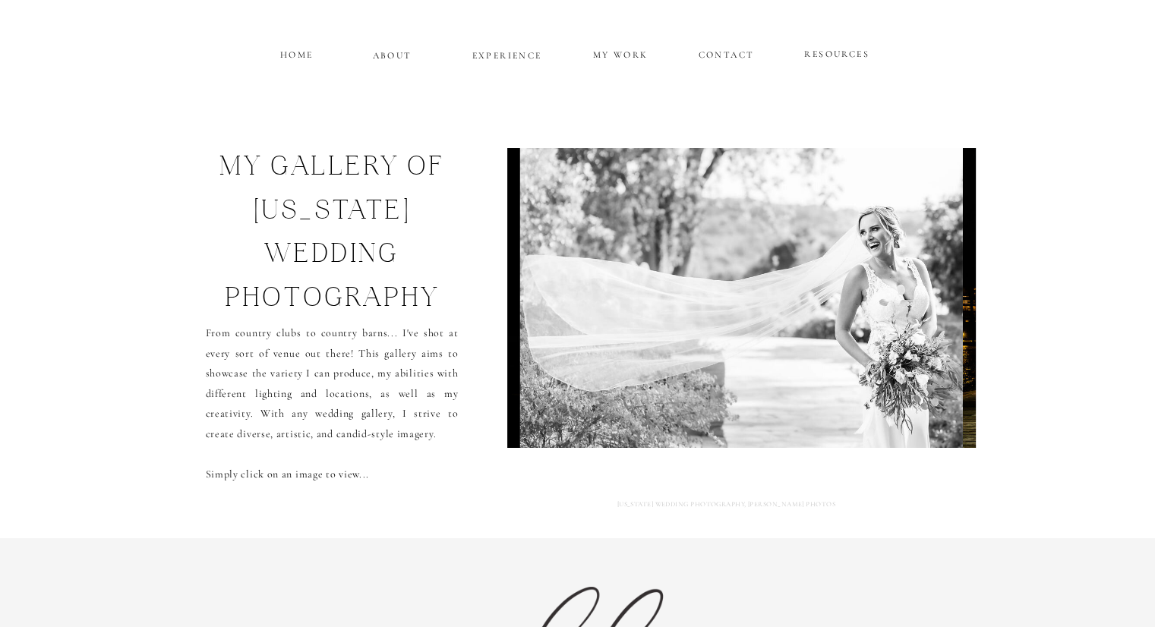
click at [926, 313] on img at bounding box center [741, 298] width 443 height 300
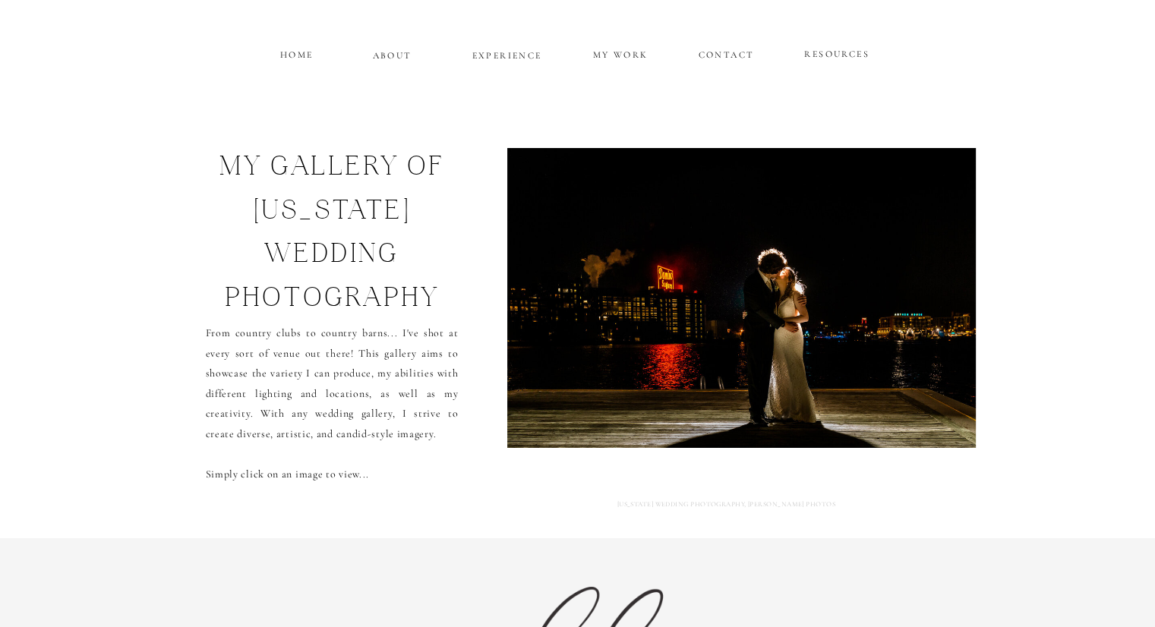
click at [926, 313] on img at bounding box center [741, 298] width 483 height 300
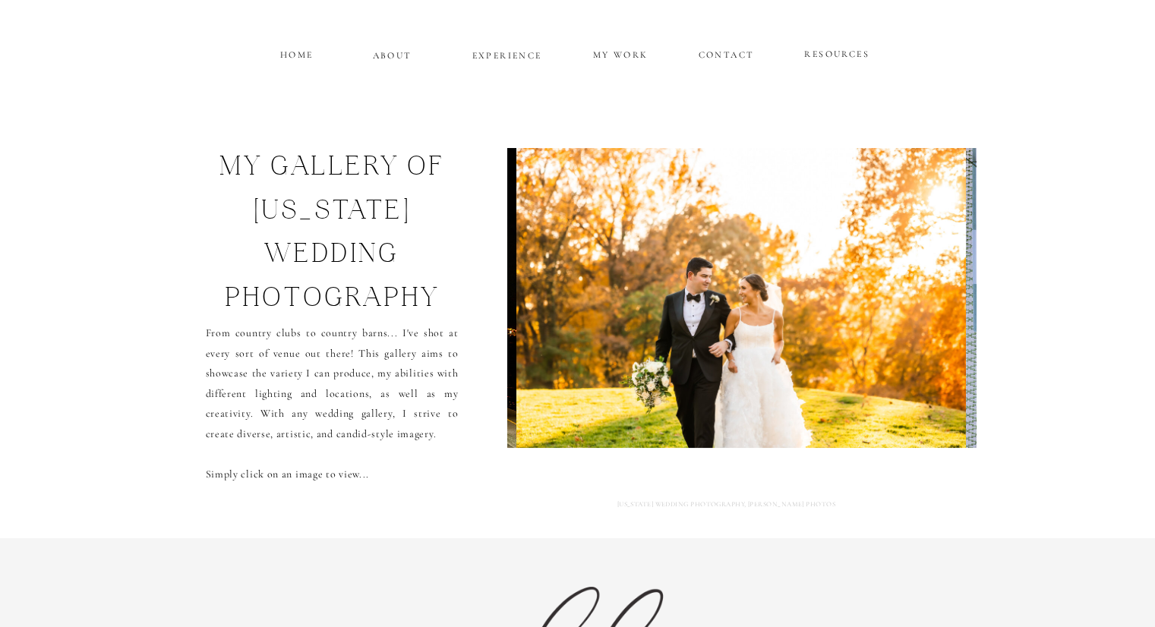
click at [926, 313] on img at bounding box center [741, 298] width 450 height 300
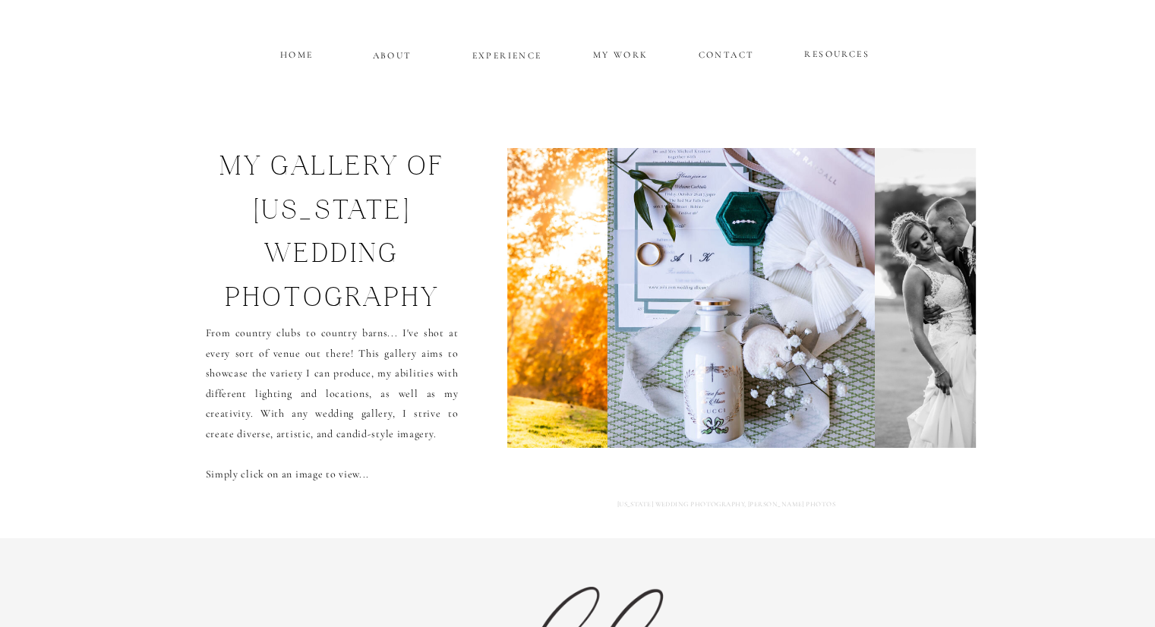
click at [926, 313] on img at bounding box center [976, 298] width 202 height 300
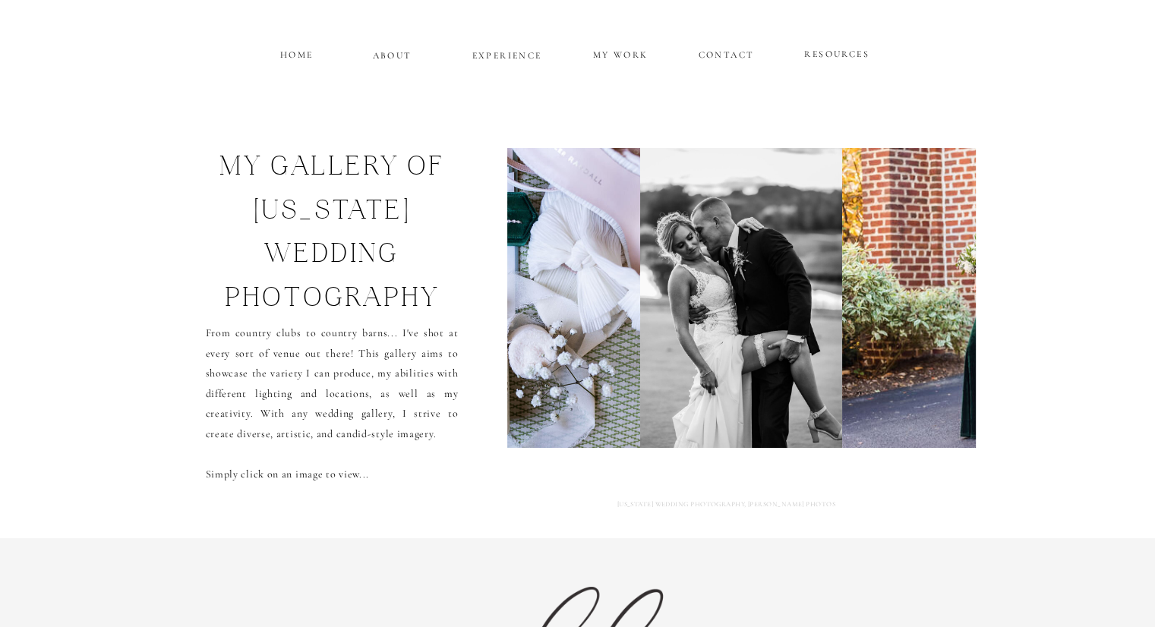
click at [955, 316] on img at bounding box center [1073, 298] width 462 height 300
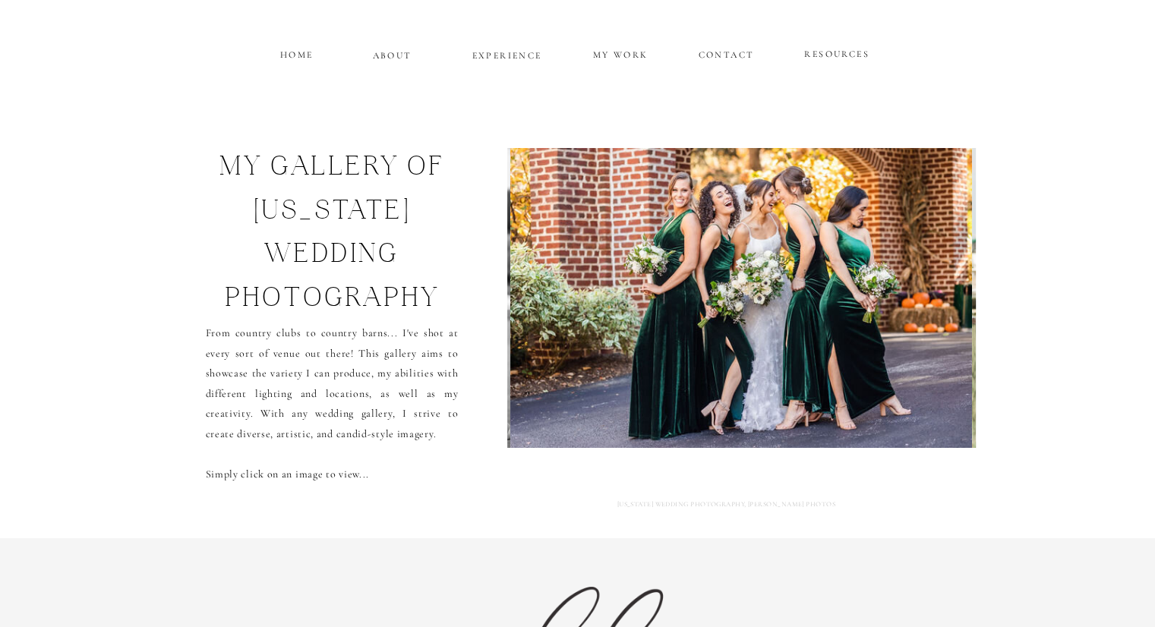
click at [955, 316] on img at bounding box center [741, 298] width 462 height 300
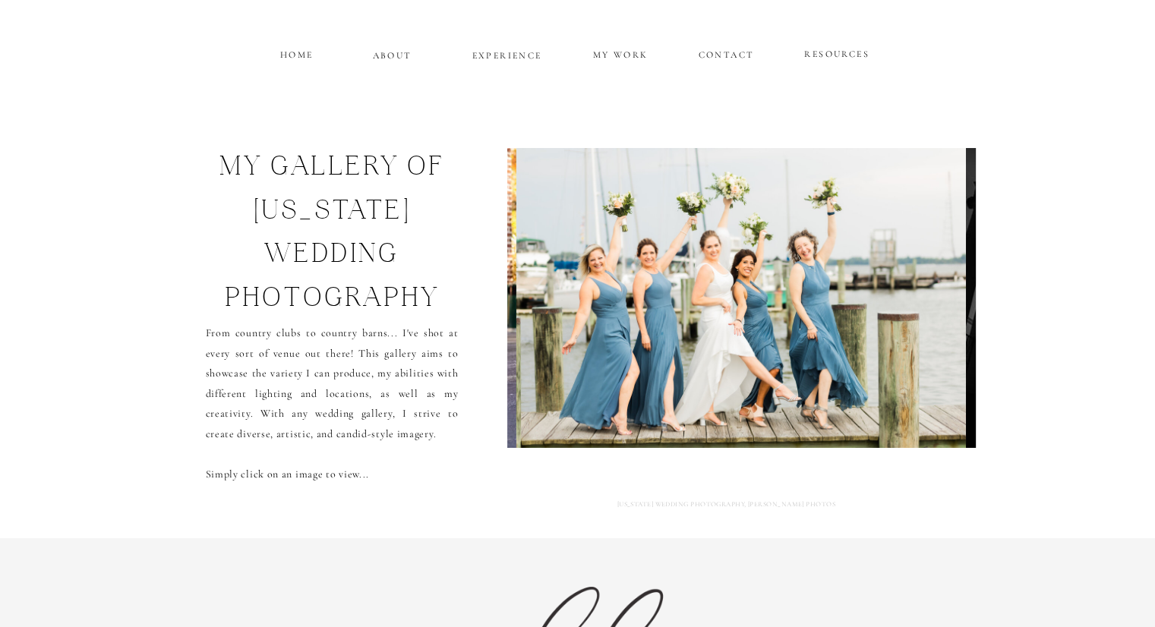
click at [955, 316] on img at bounding box center [741, 298] width 450 height 300
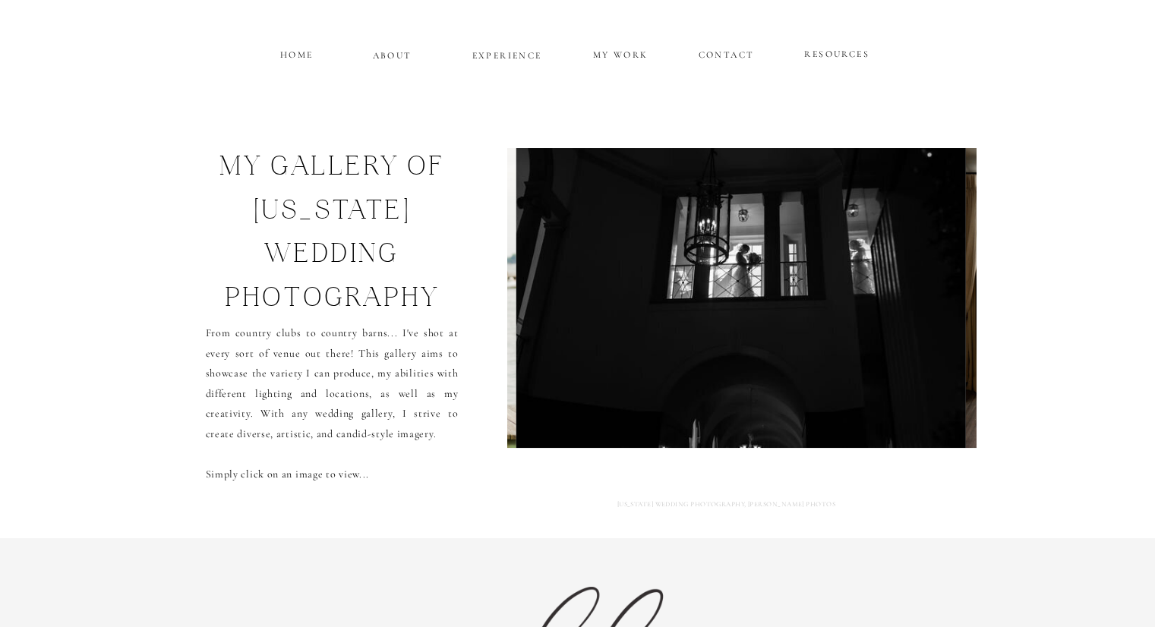
click at [955, 316] on img at bounding box center [740, 298] width 449 height 300
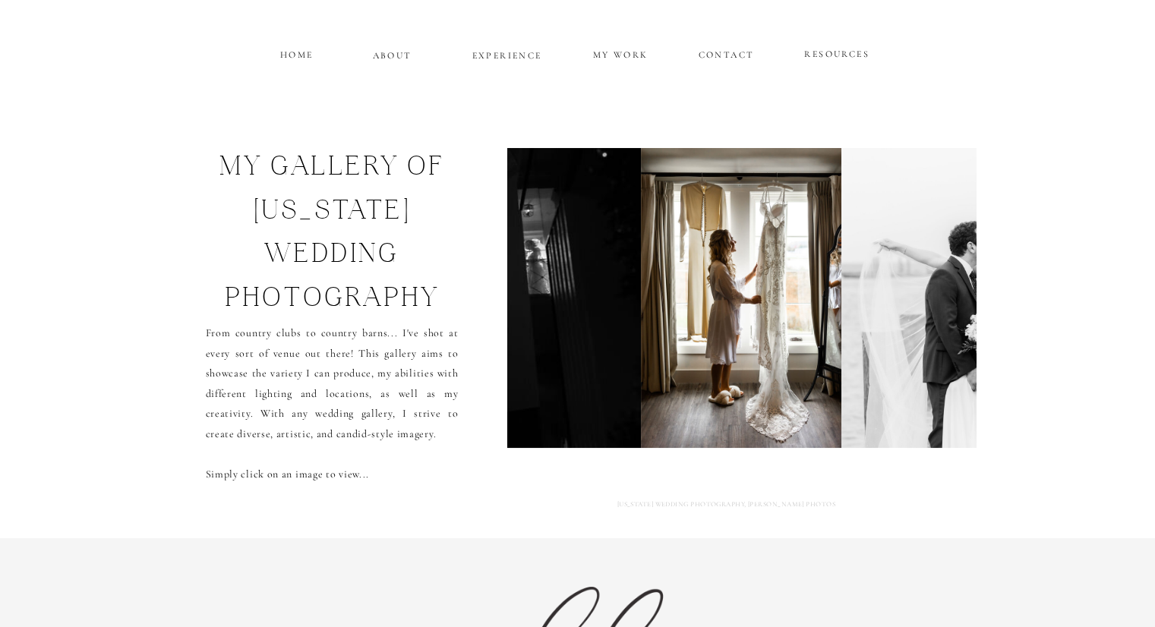
click at [955, 316] on img at bounding box center [947, 298] width 213 height 300
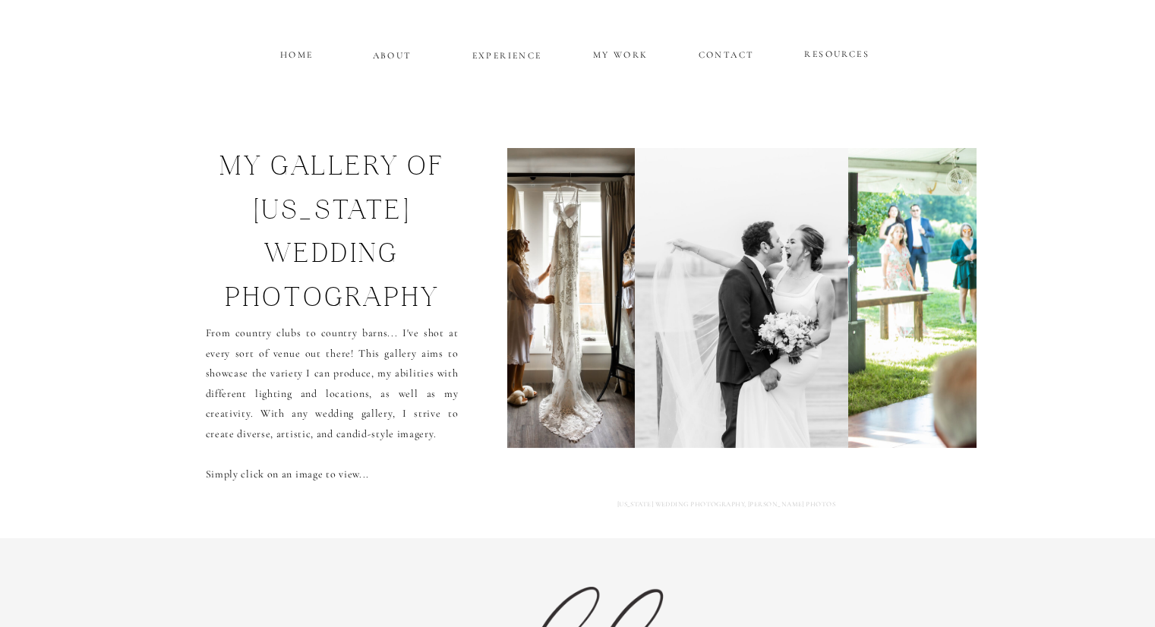
click at [955, 316] on img at bounding box center [1073, 298] width 450 height 300
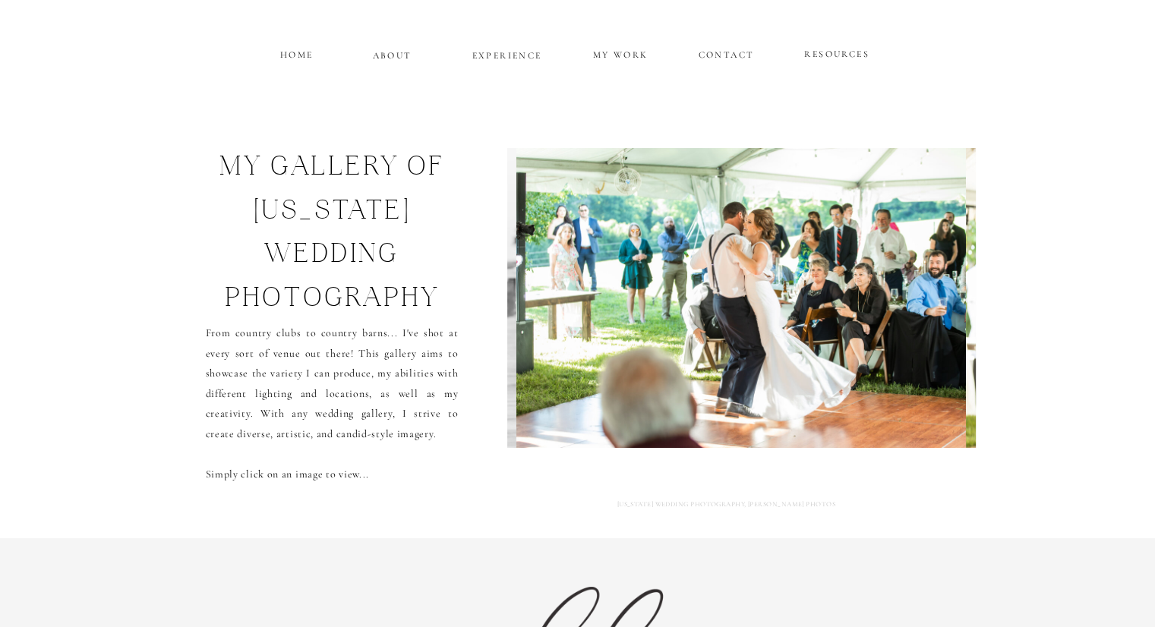
click at [955, 316] on img at bounding box center [741, 298] width 450 height 300
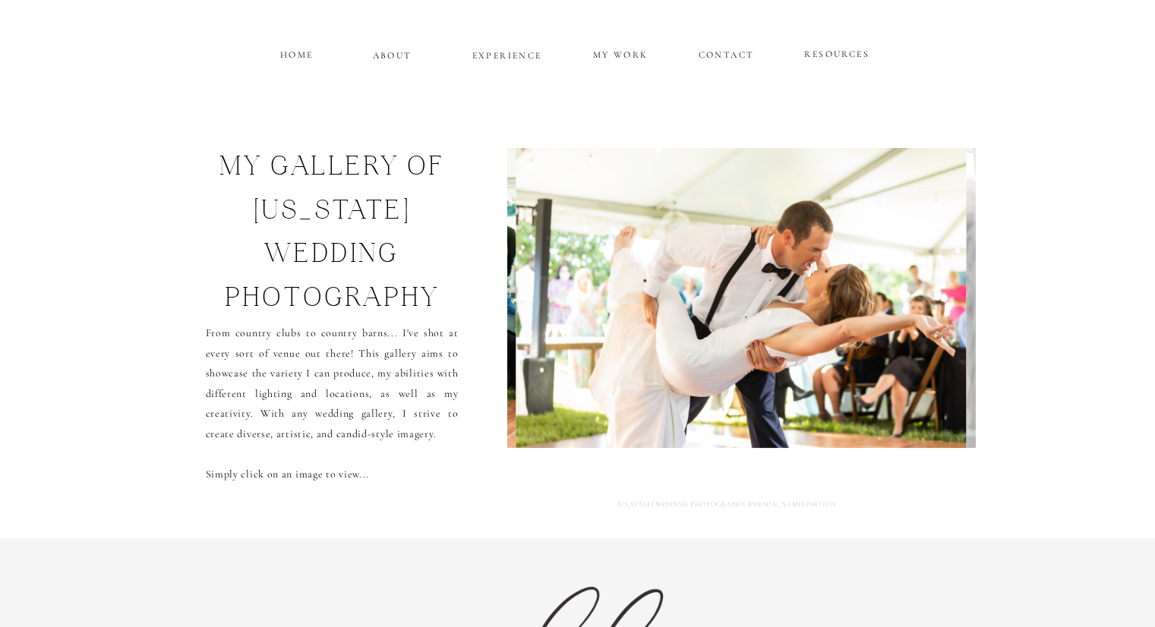
click at [955, 316] on img at bounding box center [741, 298] width 450 height 300
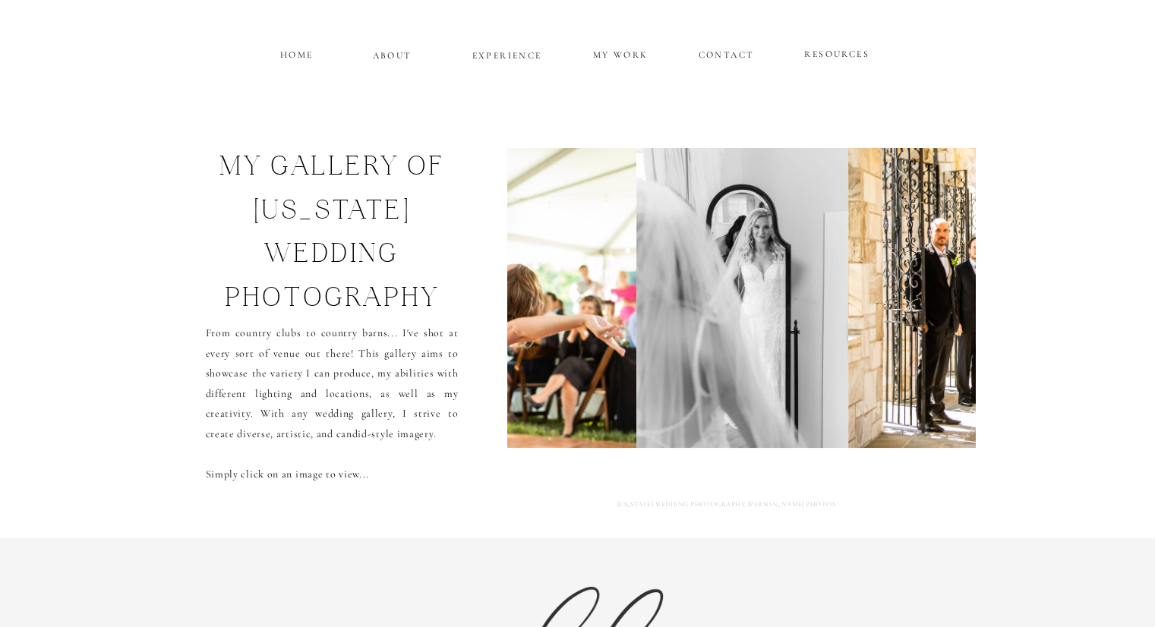
click at [955, 316] on img at bounding box center [1072, 298] width 449 height 300
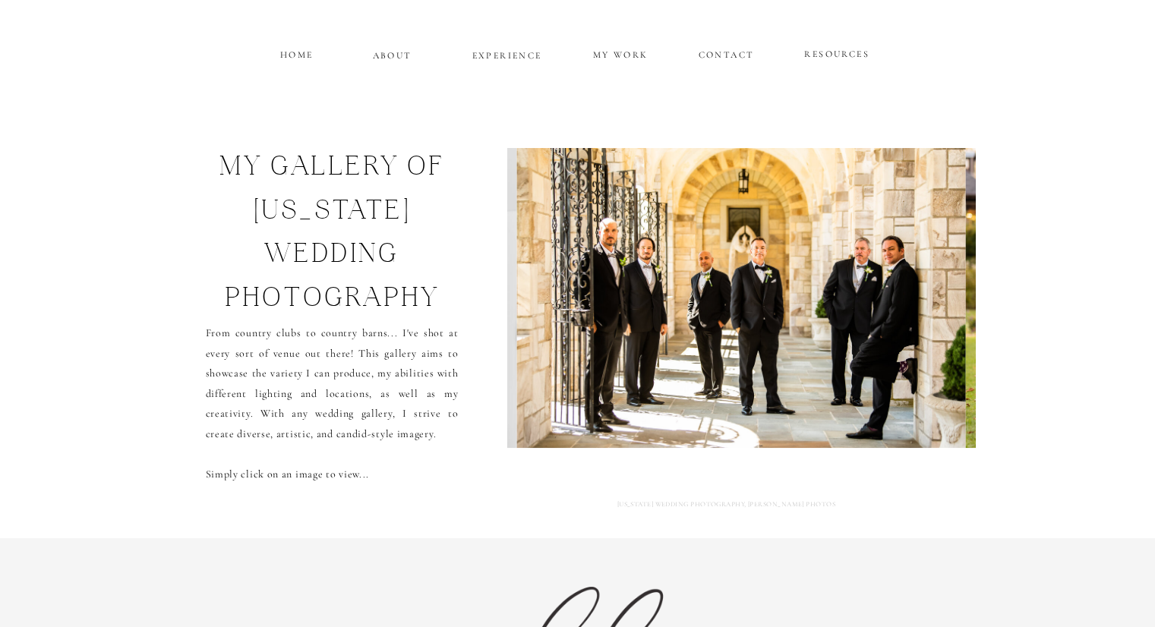
click at [955, 316] on img at bounding box center [740, 298] width 449 height 300
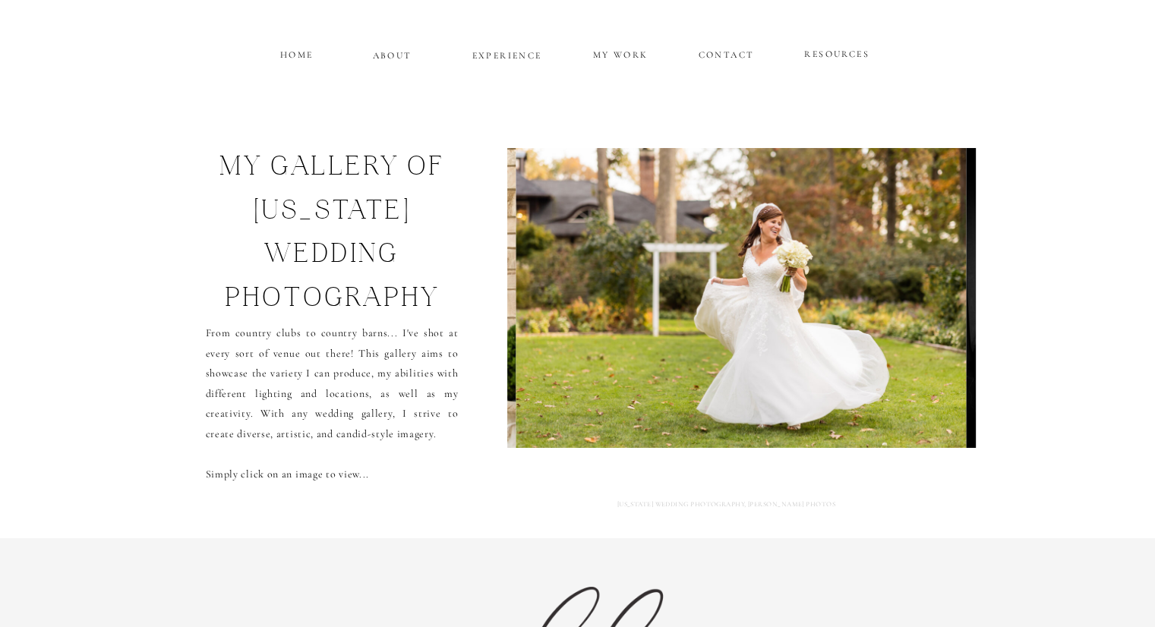
click at [955, 316] on img at bounding box center [741, 298] width 450 height 300
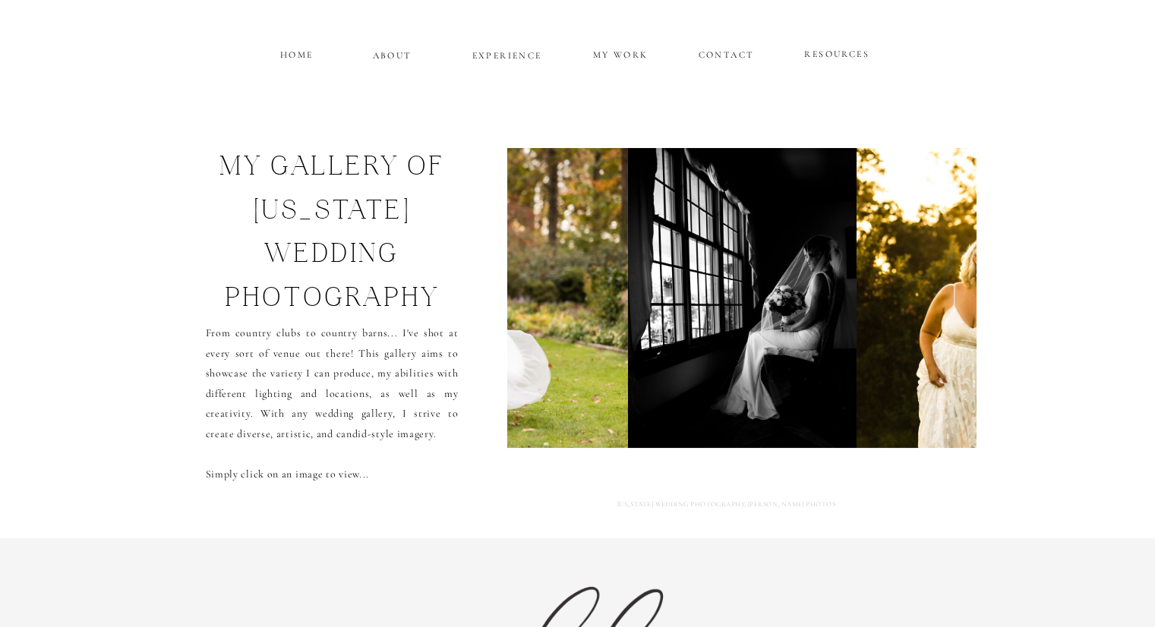
click at [955, 316] on img at bounding box center [1081, 298] width 450 height 300
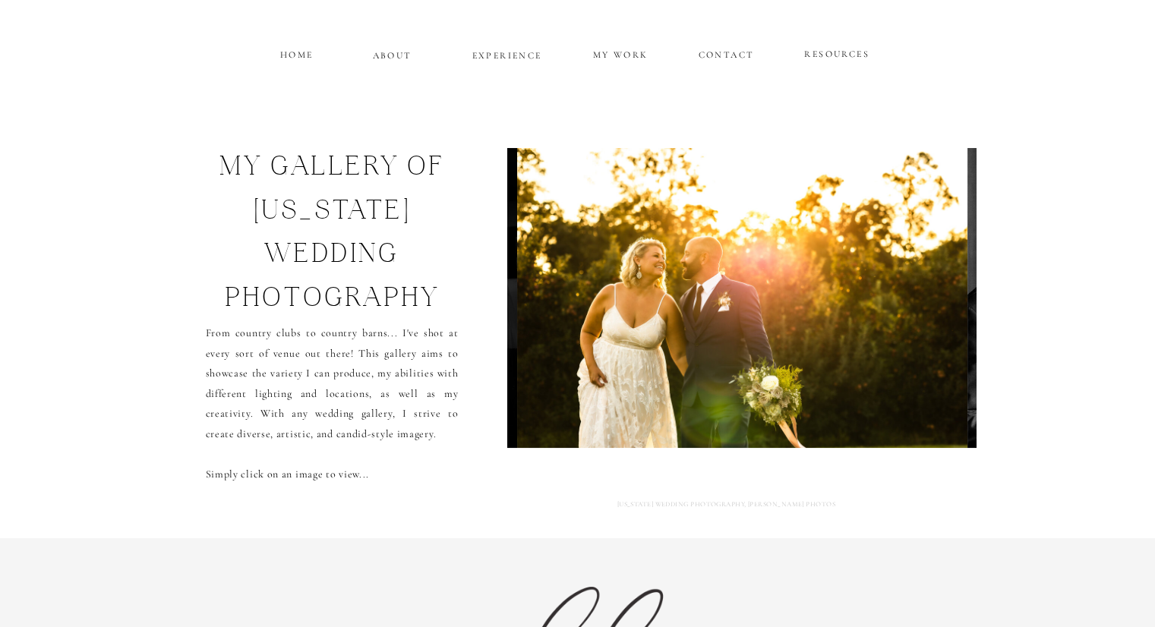
click at [955, 316] on img at bounding box center [742, 298] width 450 height 300
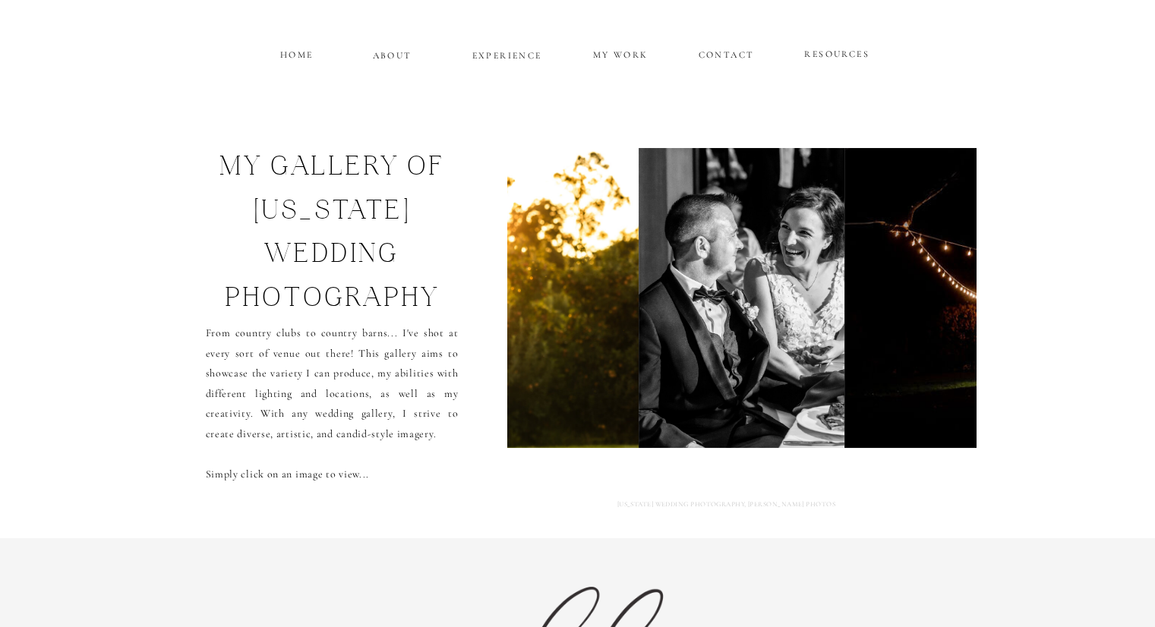
click at [955, 316] on img at bounding box center [1074, 298] width 460 height 300
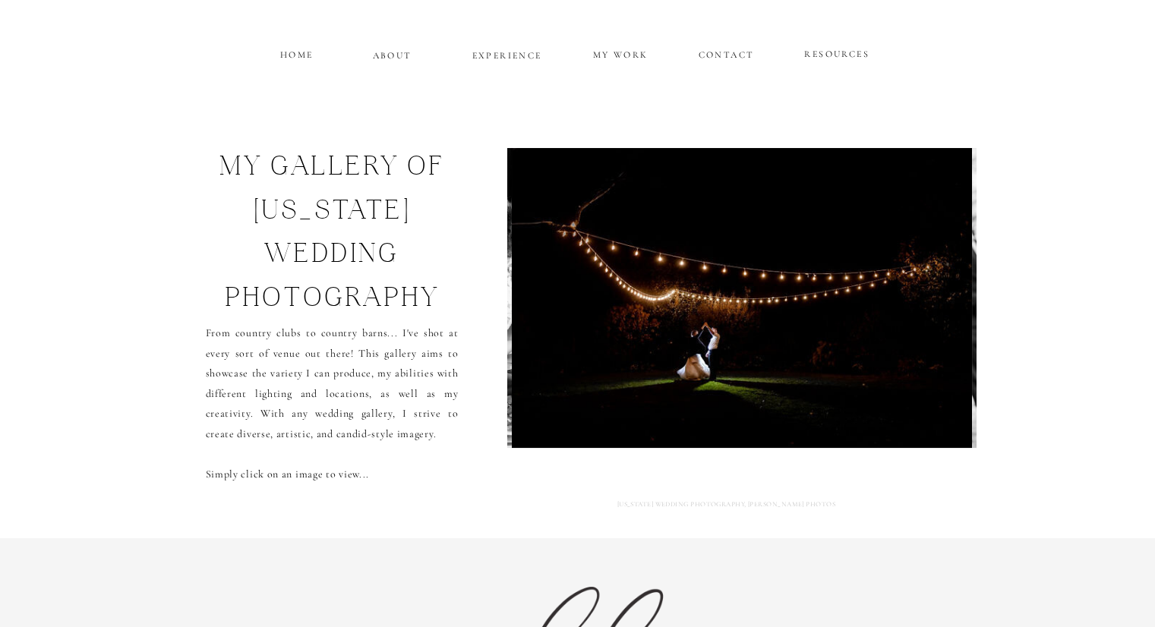
click at [955, 316] on img at bounding box center [742, 298] width 460 height 300
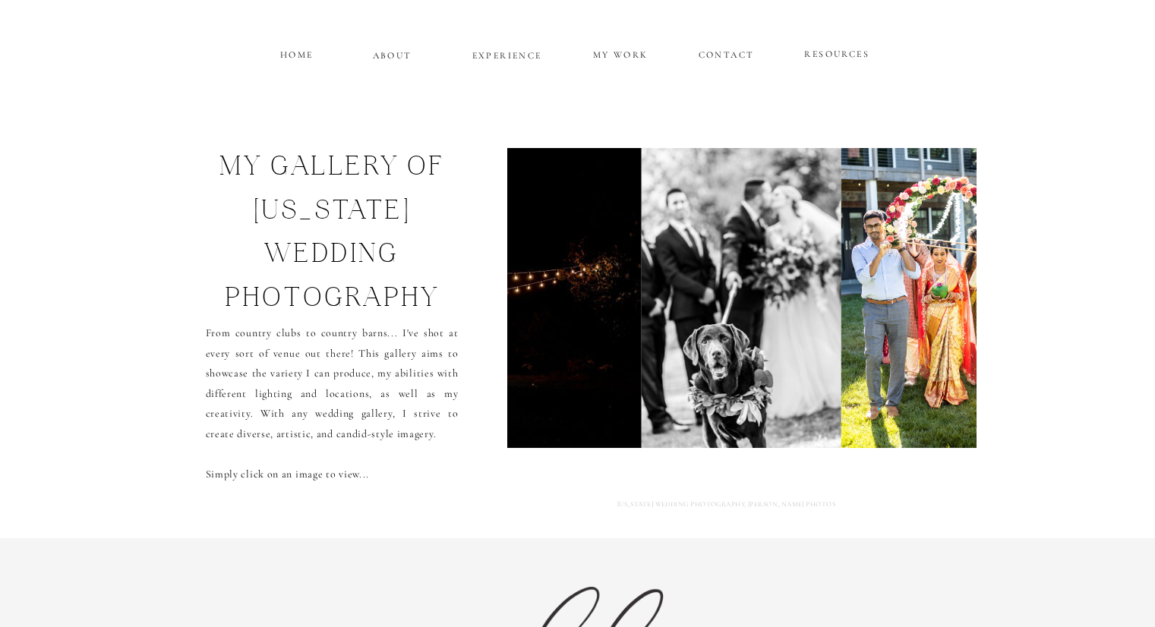
click at [955, 316] on img at bounding box center [941, 298] width 200 height 300
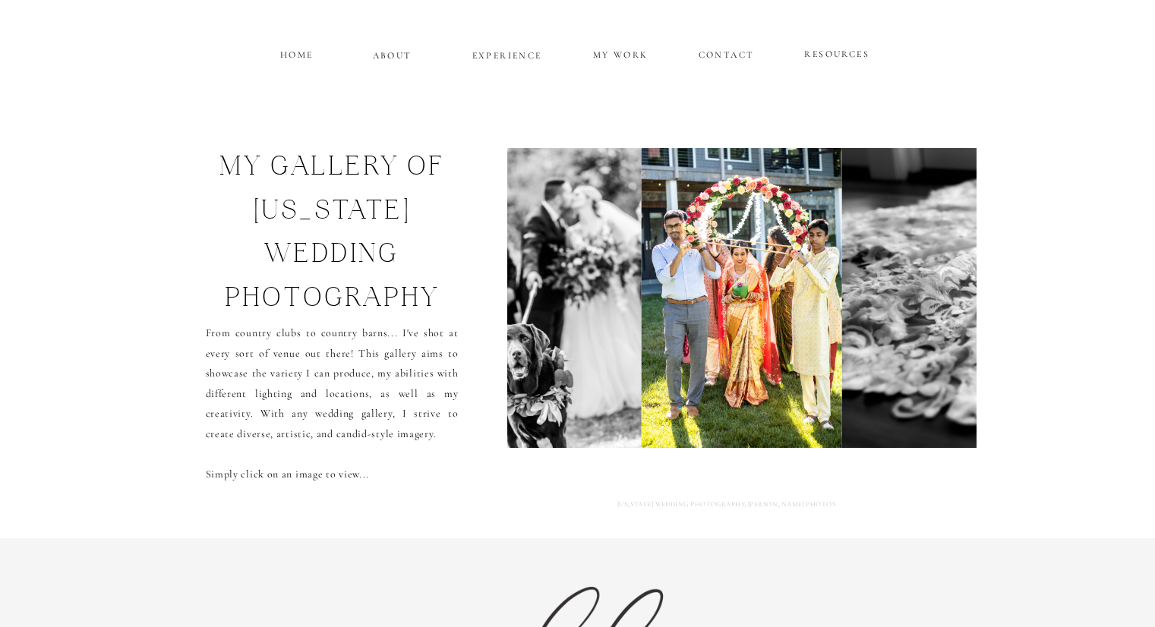
click at [955, 316] on img at bounding box center [1066, 298] width 450 height 300
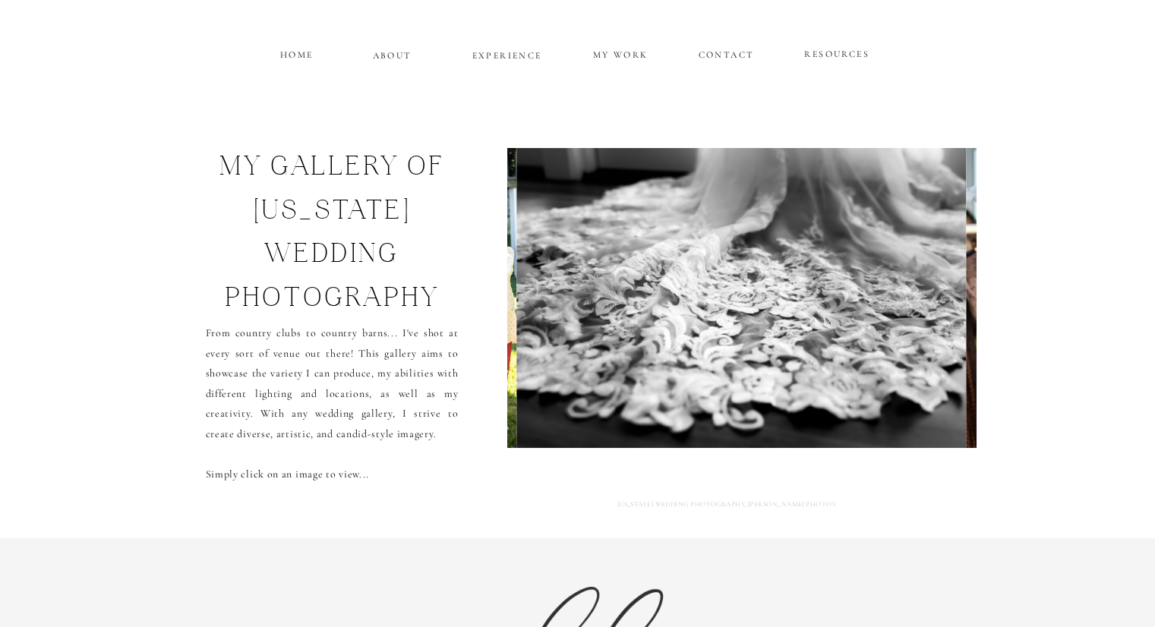
click at [955, 316] on img at bounding box center [741, 298] width 450 height 300
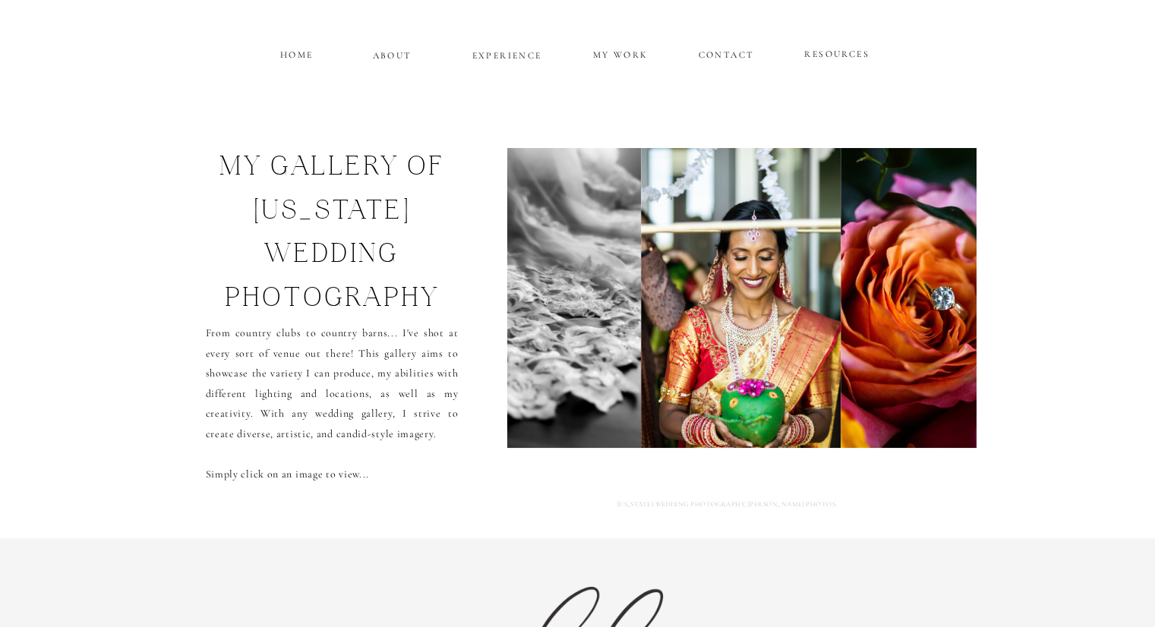
click at [955, 316] on img at bounding box center [941, 298] width 200 height 300
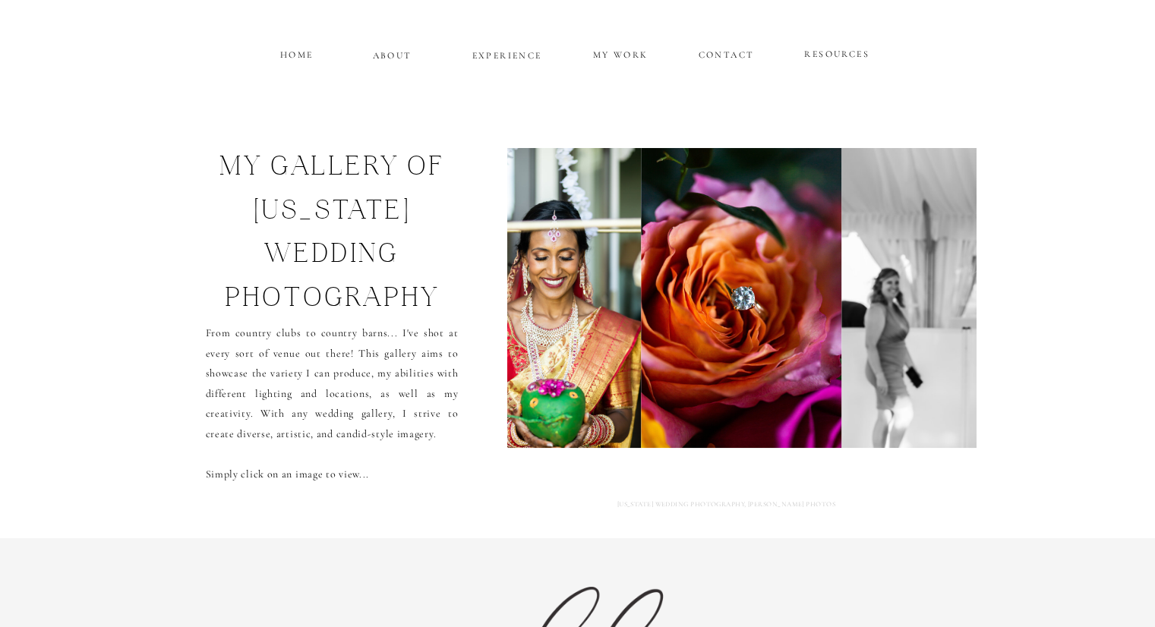
click at [955, 316] on img at bounding box center [1066, 298] width 450 height 300
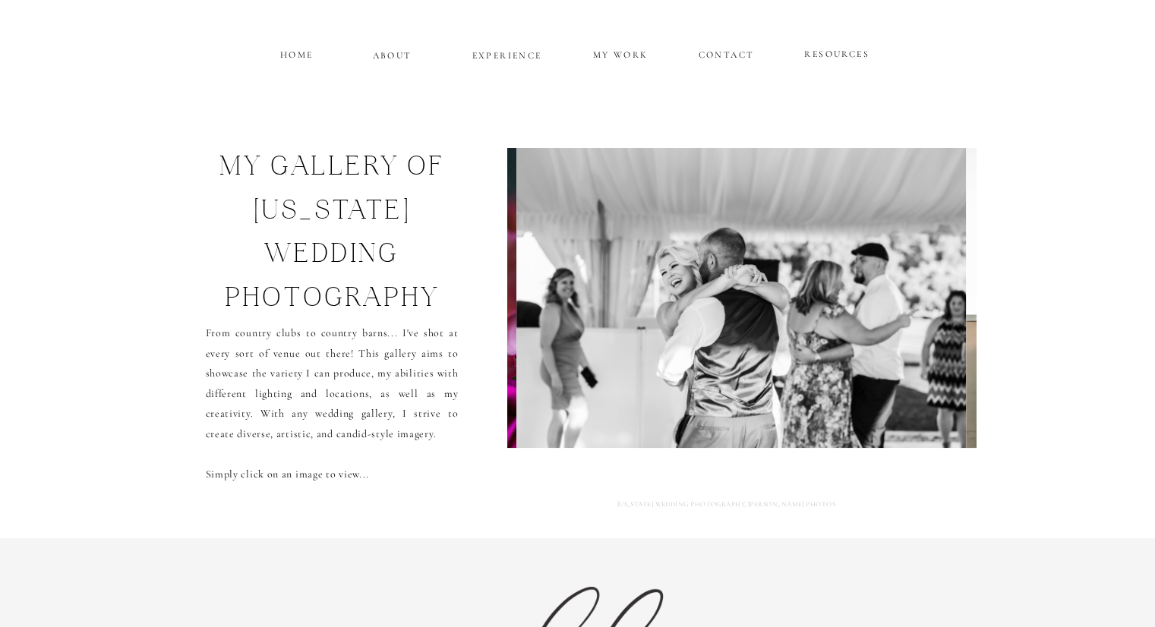
click at [955, 316] on img at bounding box center [741, 298] width 450 height 300
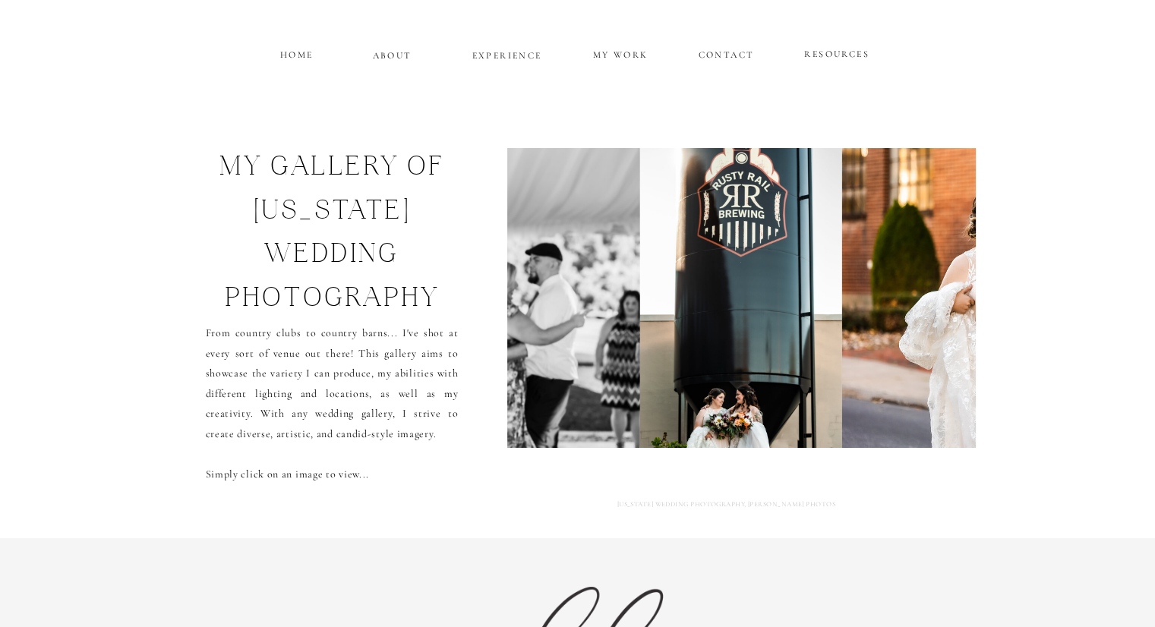
click at [955, 316] on img at bounding box center [1073, 298] width 463 height 300
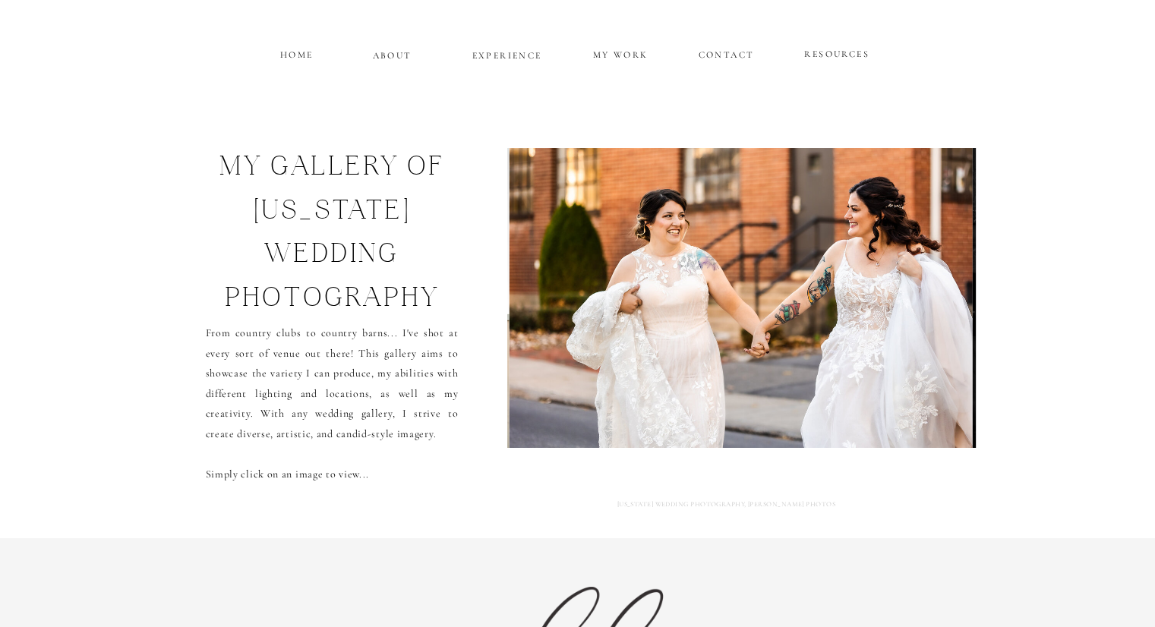
click at [955, 316] on img at bounding box center [740, 298] width 463 height 300
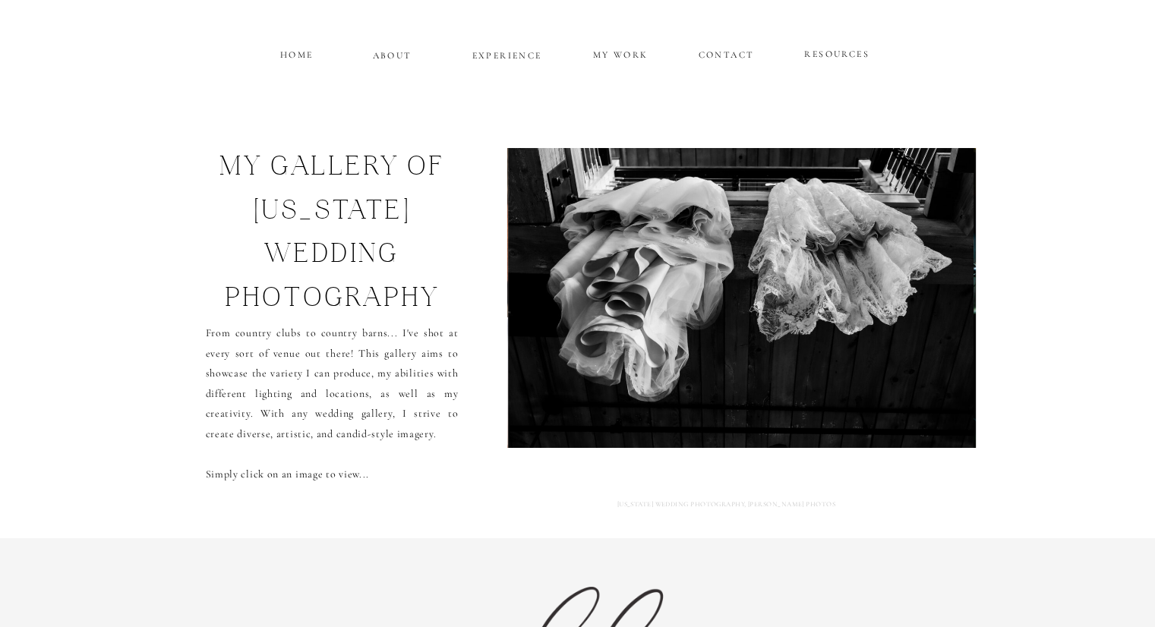
click at [955, 316] on img at bounding box center [740, 298] width 465 height 300
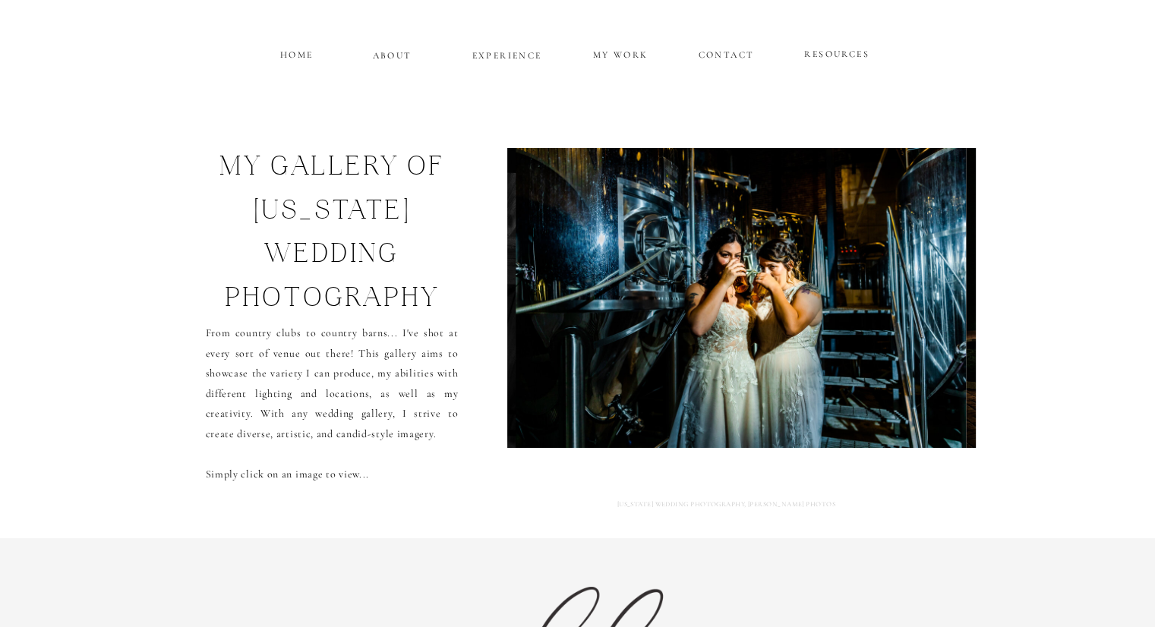
click at [955, 316] on img at bounding box center [741, 298] width 450 height 300
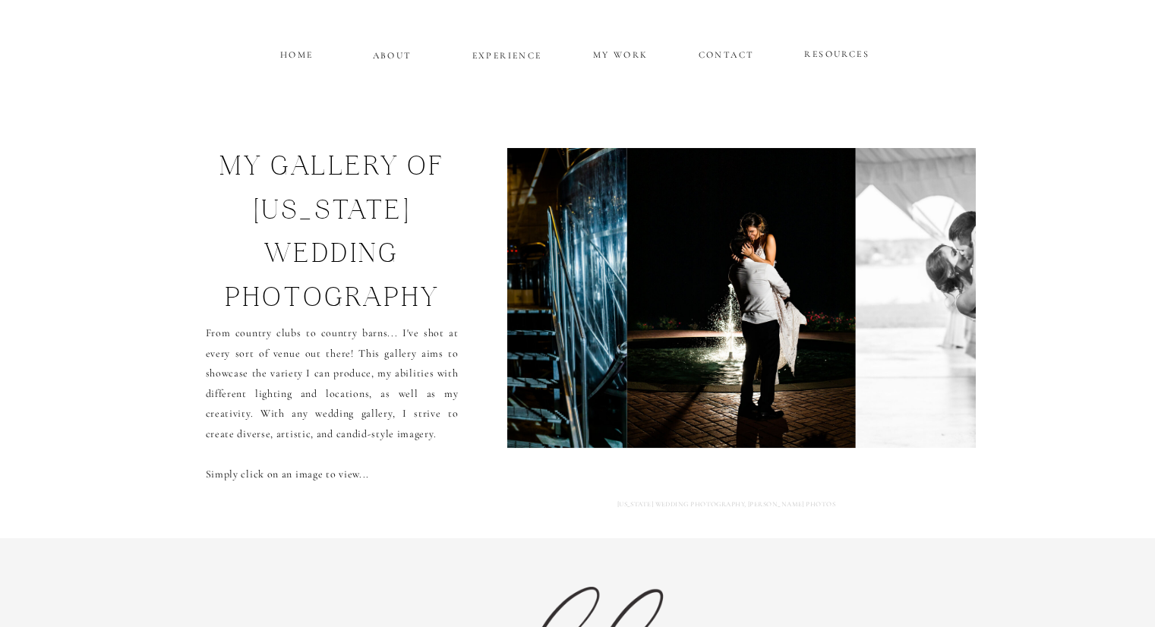
click at [955, 316] on img at bounding box center [1076, 298] width 440 height 300
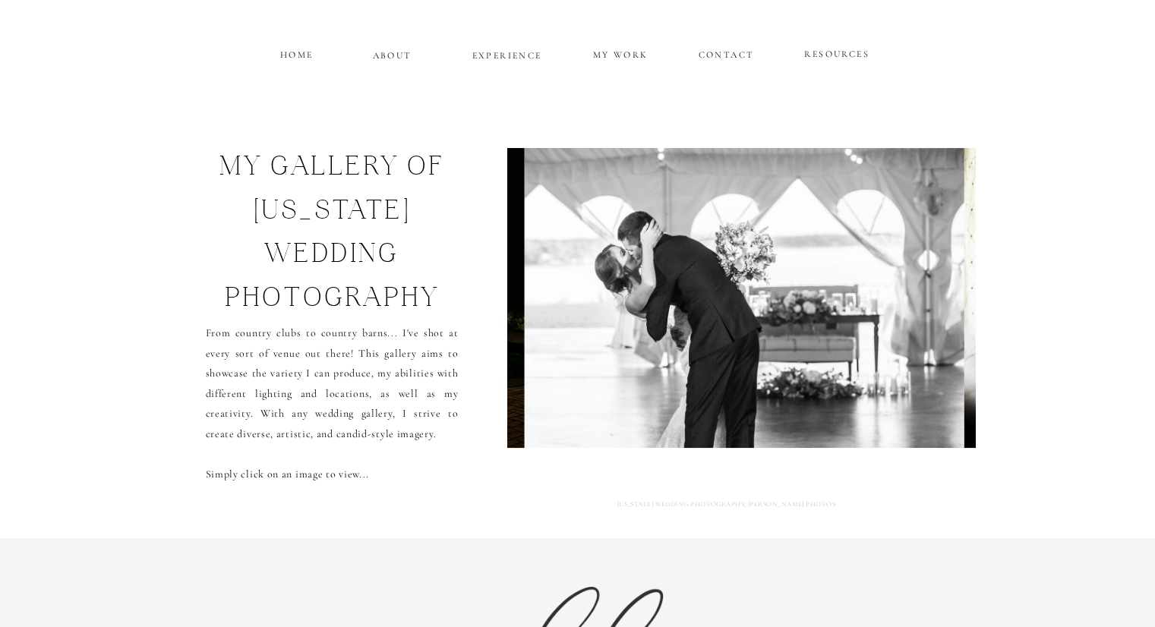
click at [955, 316] on img at bounding box center [745, 298] width 440 height 300
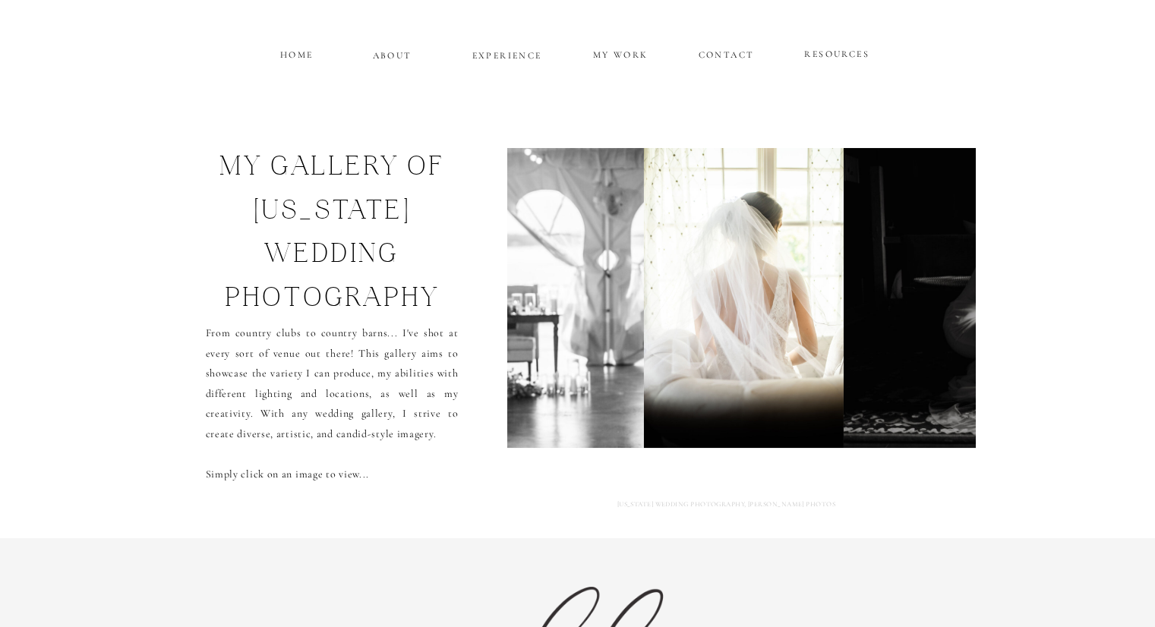
click at [955, 316] on img at bounding box center [1064, 298] width 441 height 300
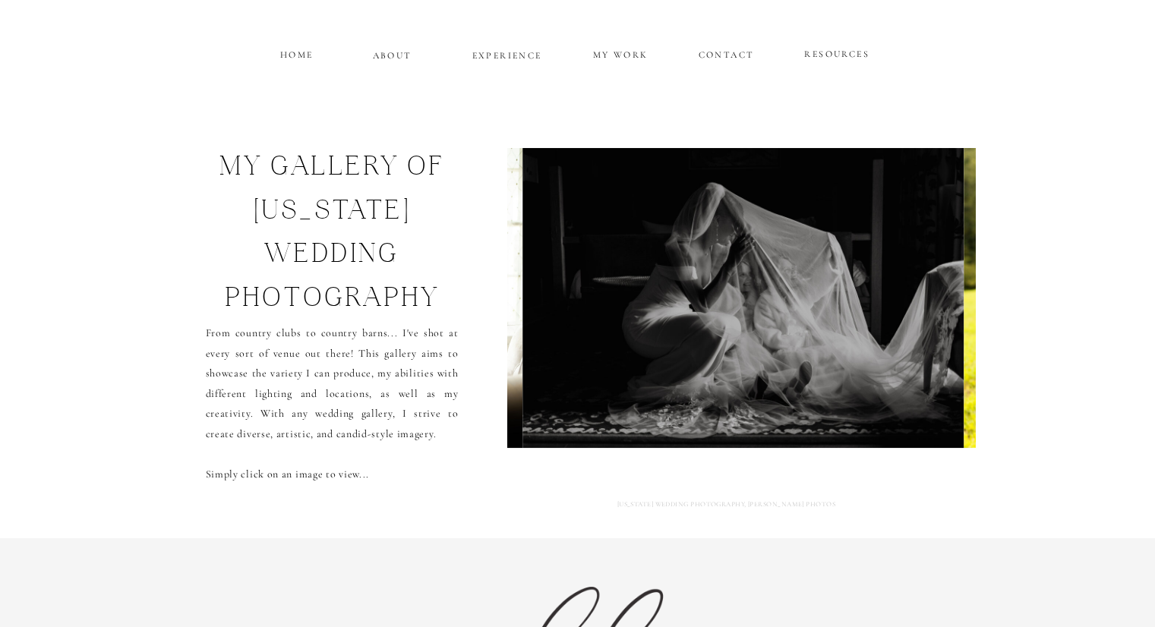
click at [955, 316] on img at bounding box center [742, 298] width 441 height 300
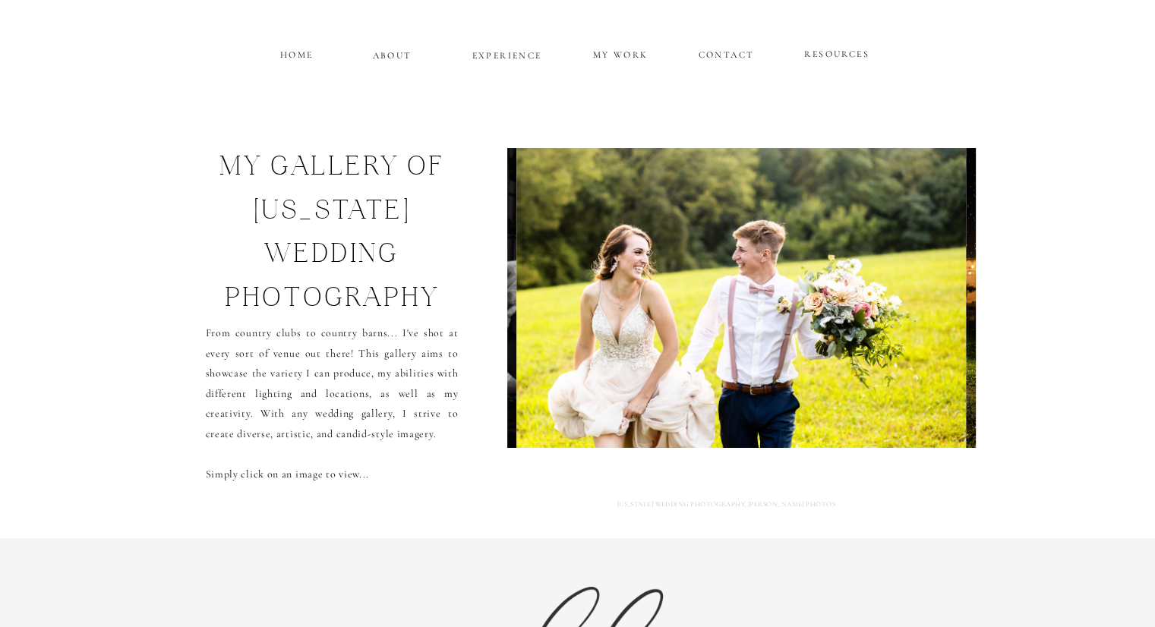
click at [955, 316] on img at bounding box center [740, 298] width 449 height 300
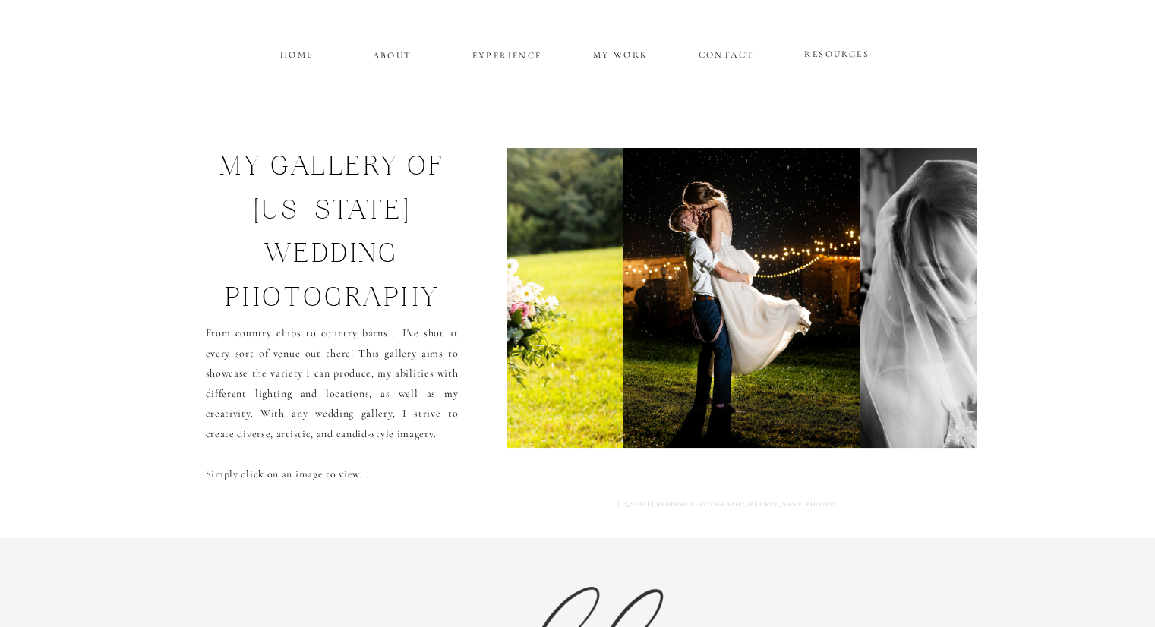
click at [955, 316] on img at bounding box center [959, 298] width 200 height 300
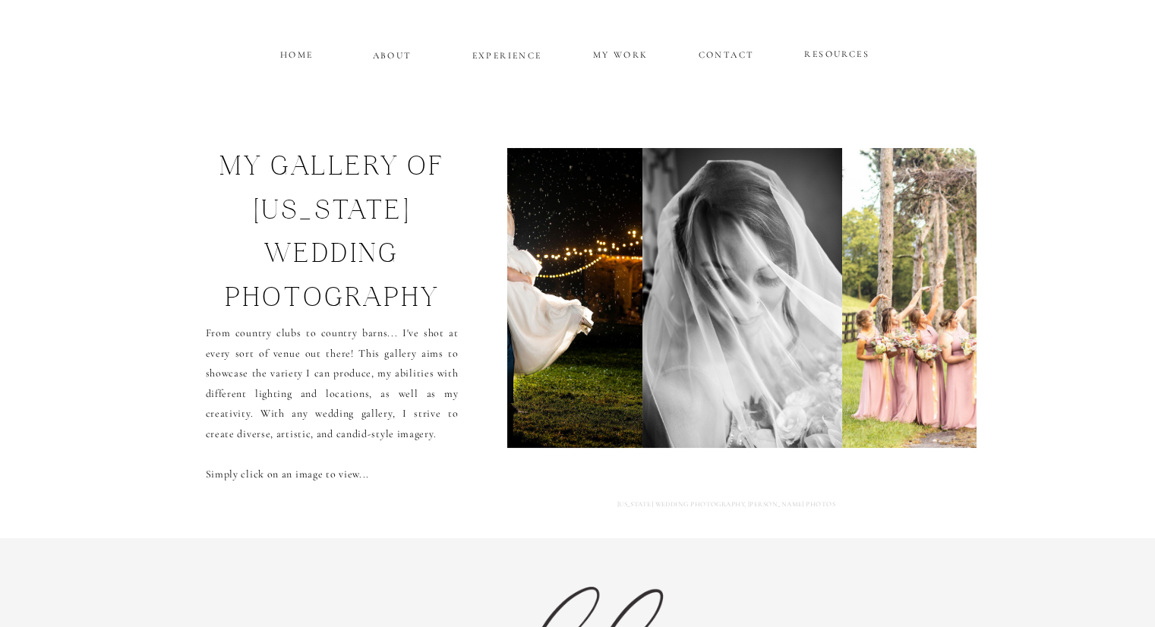
click at [955, 316] on img at bounding box center [1065, 298] width 446 height 300
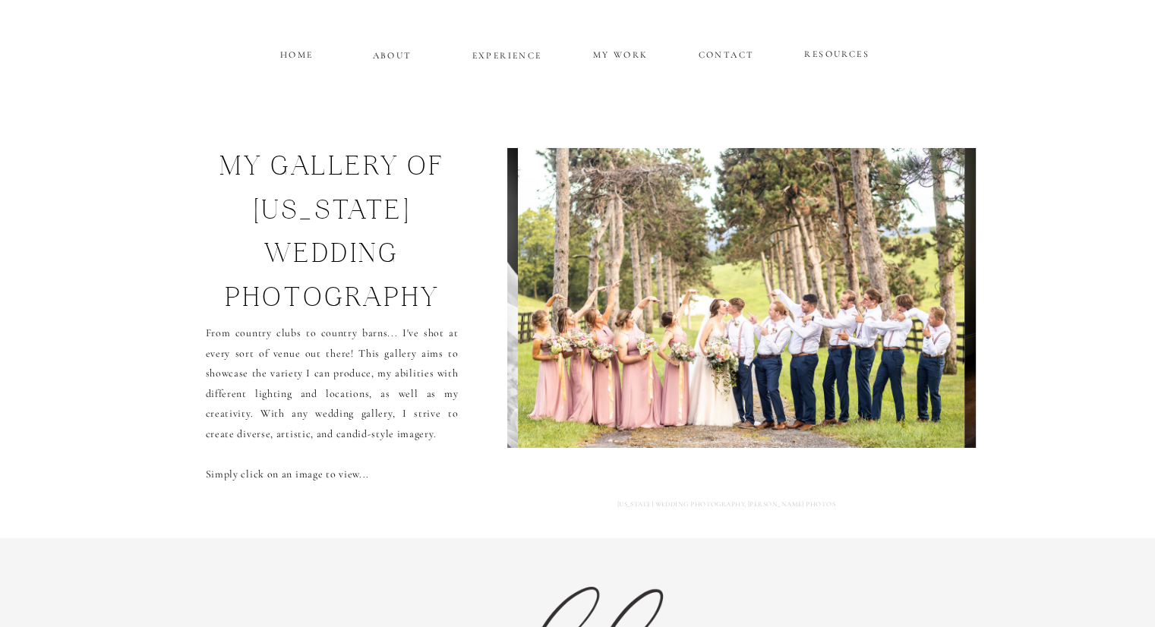
click at [955, 316] on img at bounding box center [741, 298] width 446 height 300
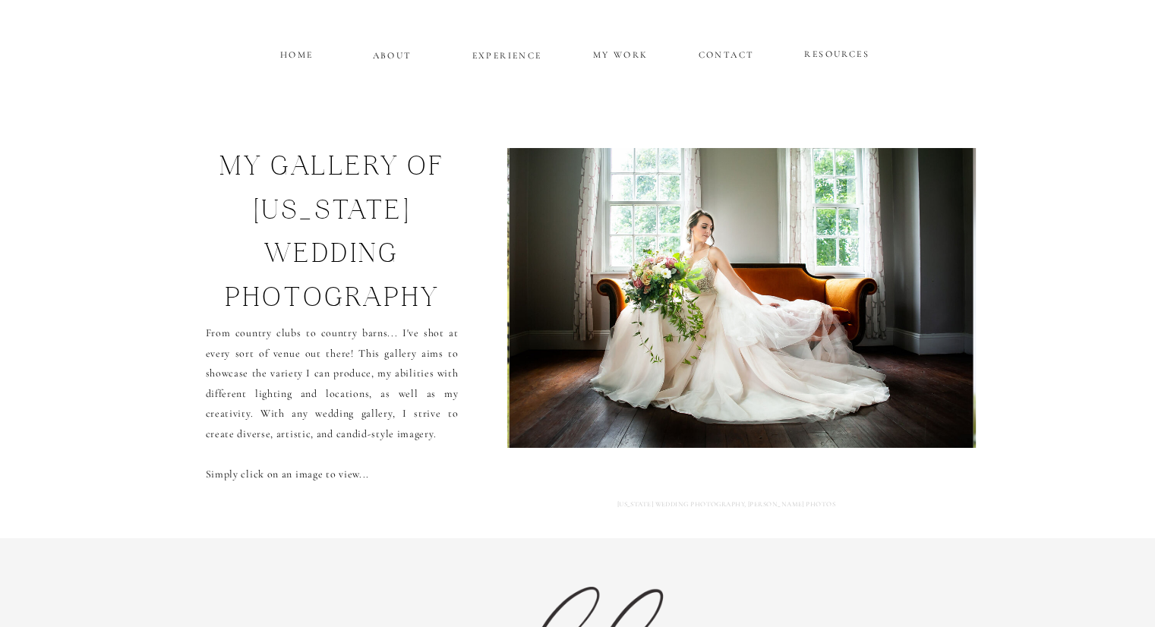
click at [955, 316] on img at bounding box center [741, 298] width 464 height 300
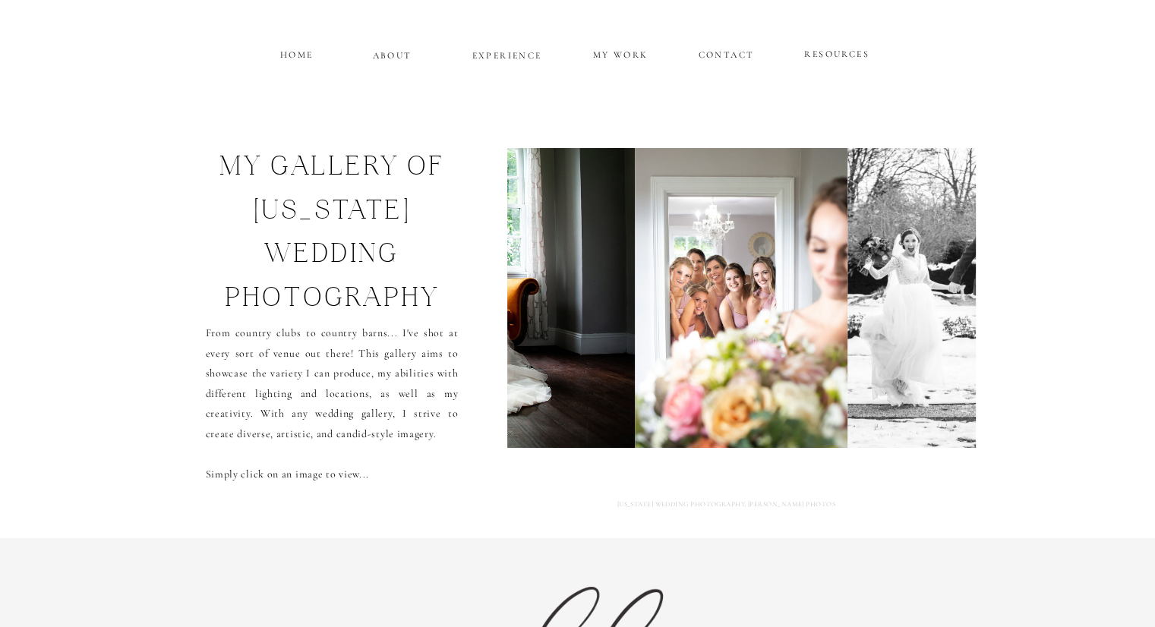
click at [955, 316] on img at bounding box center [960, 298] width 227 height 300
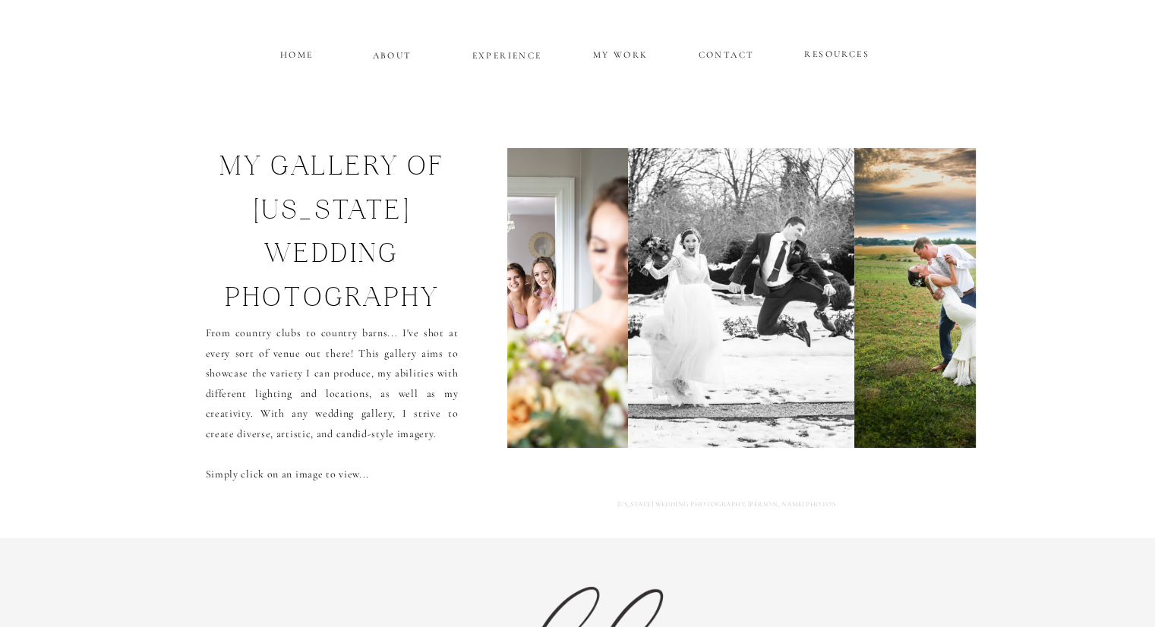
click at [955, 316] on img at bounding box center [960, 298] width 213 height 300
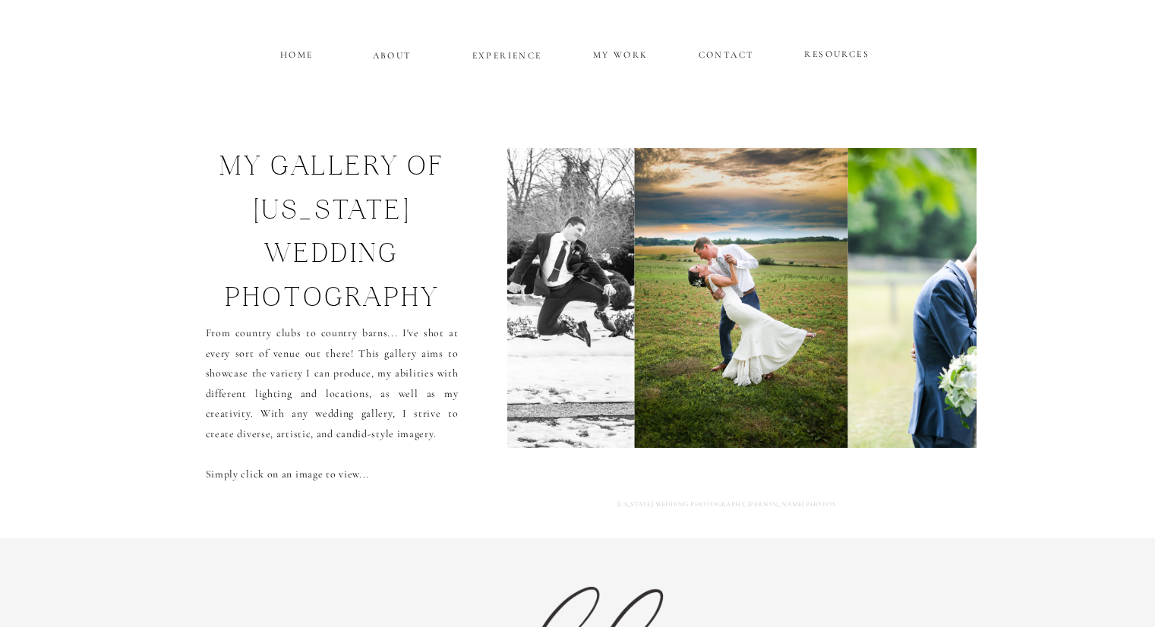
click at [955, 316] on img at bounding box center [969, 298] width 244 height 300
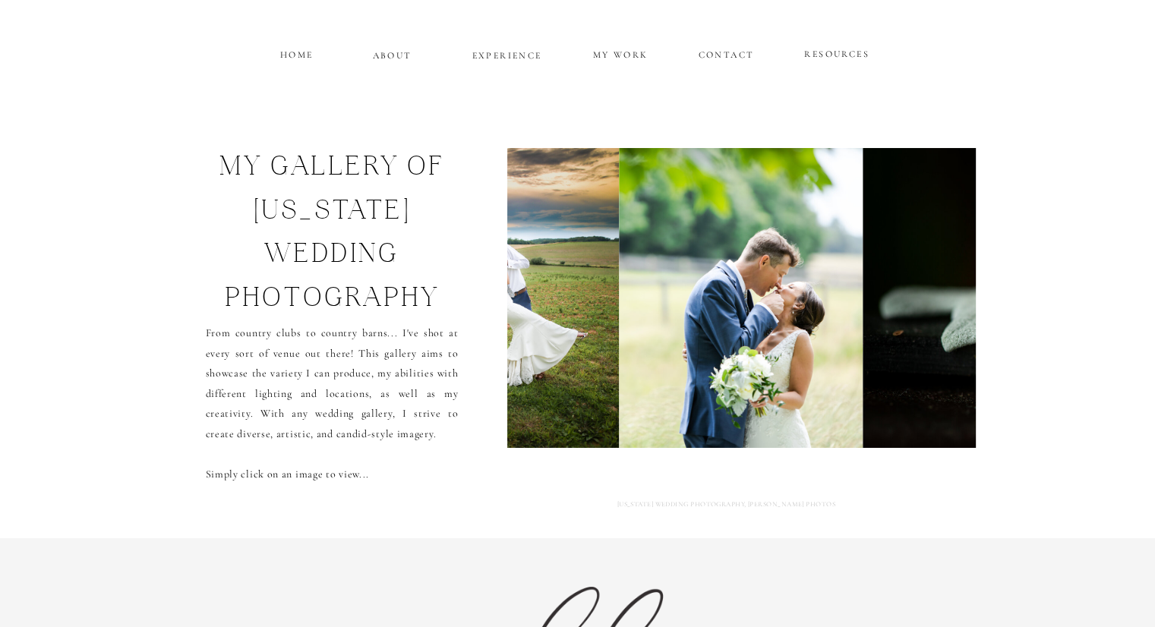
click at [955, 316] on img at bounding box center [1088, 298] width 450 height 300
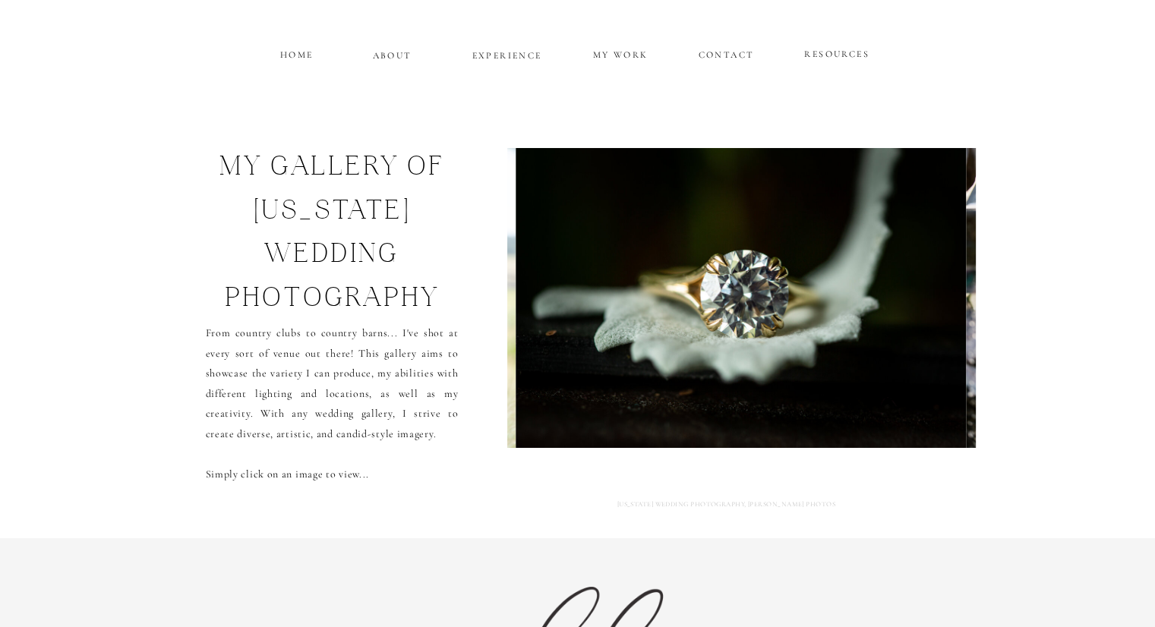
click at [955, 316] on img at bounding box center [741, 298] width 450 height 300
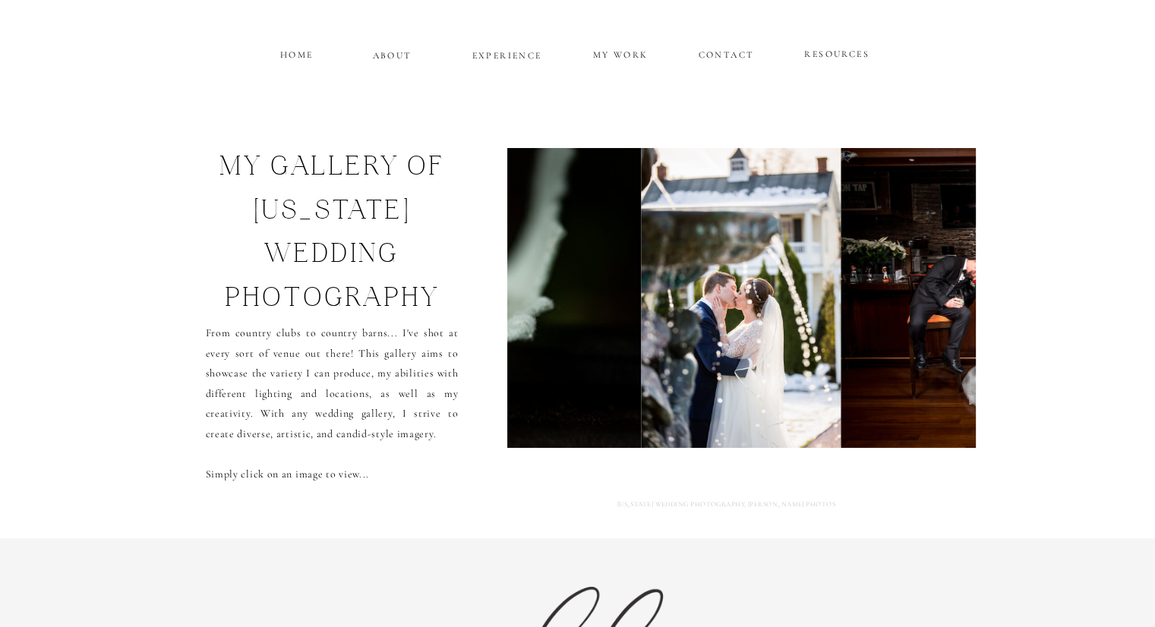
click at [607, 55] on p "MY WORK" at bounding box center [620, 53] width 58 height 14
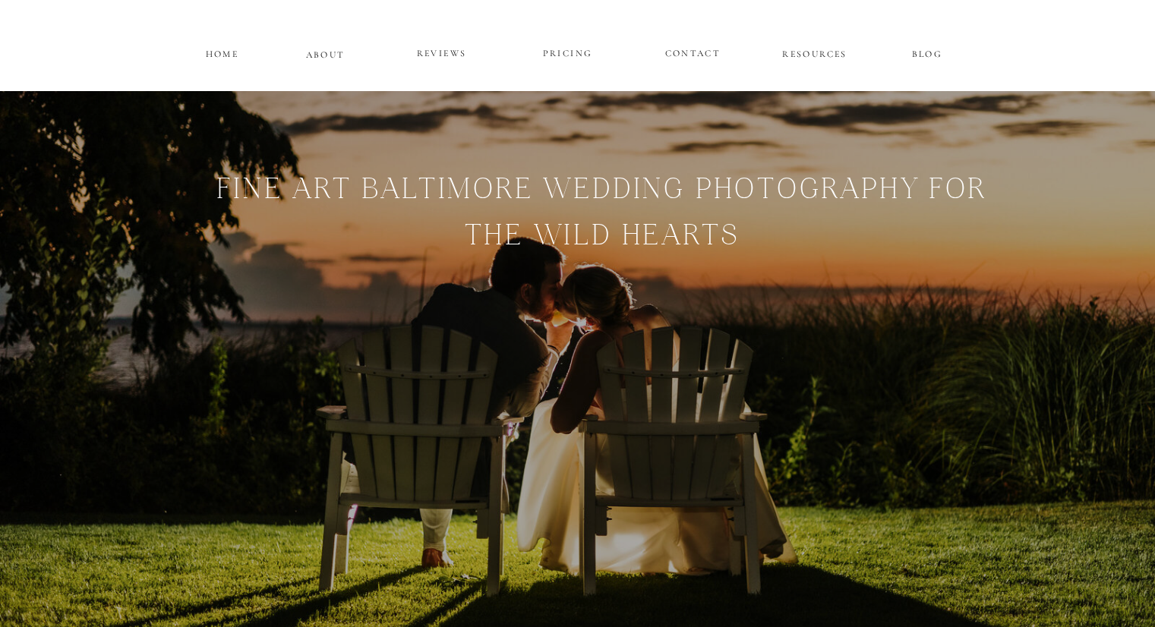
scroll to position [2943, 0]
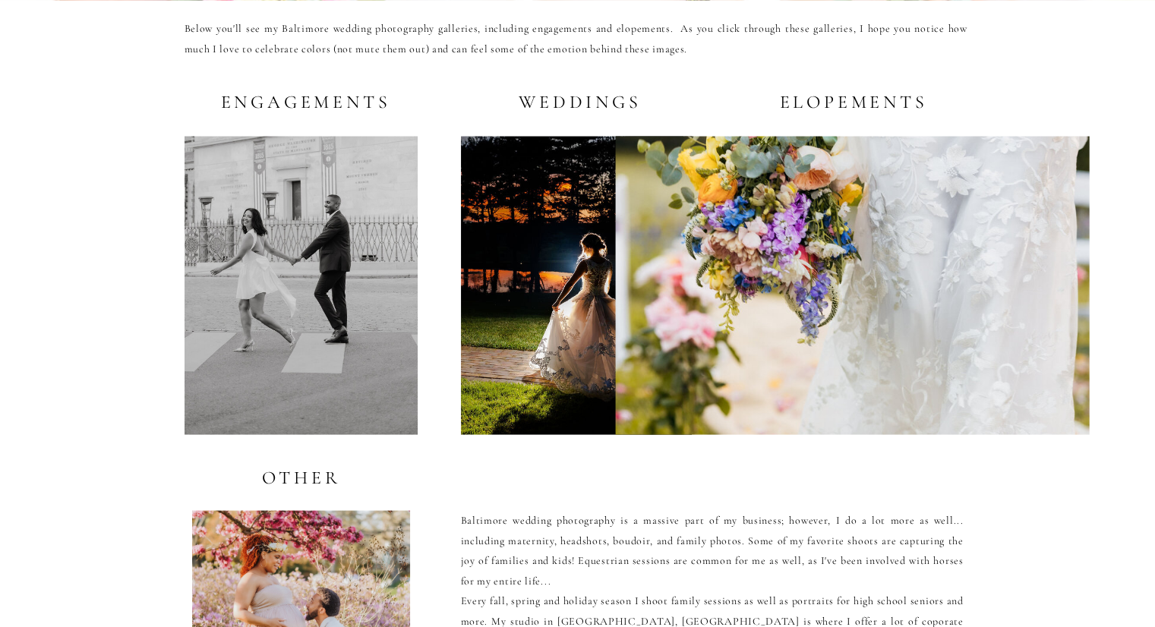
click at [531, 210] on div at bounding box center [576, 286] width 231 height 298
click at [818, 241] on div at bounding box center [852, 286] width 474 height 298
click at [553, 170] on div at bounding box center [576, 286] width 231 height 298
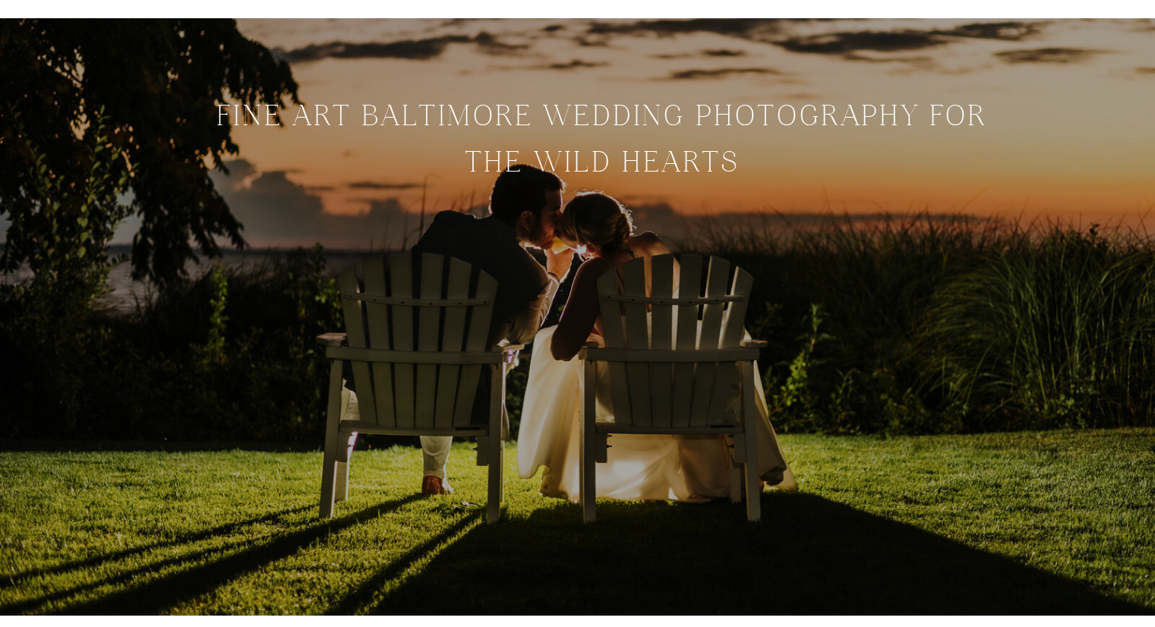
scroll to position [0, 0]
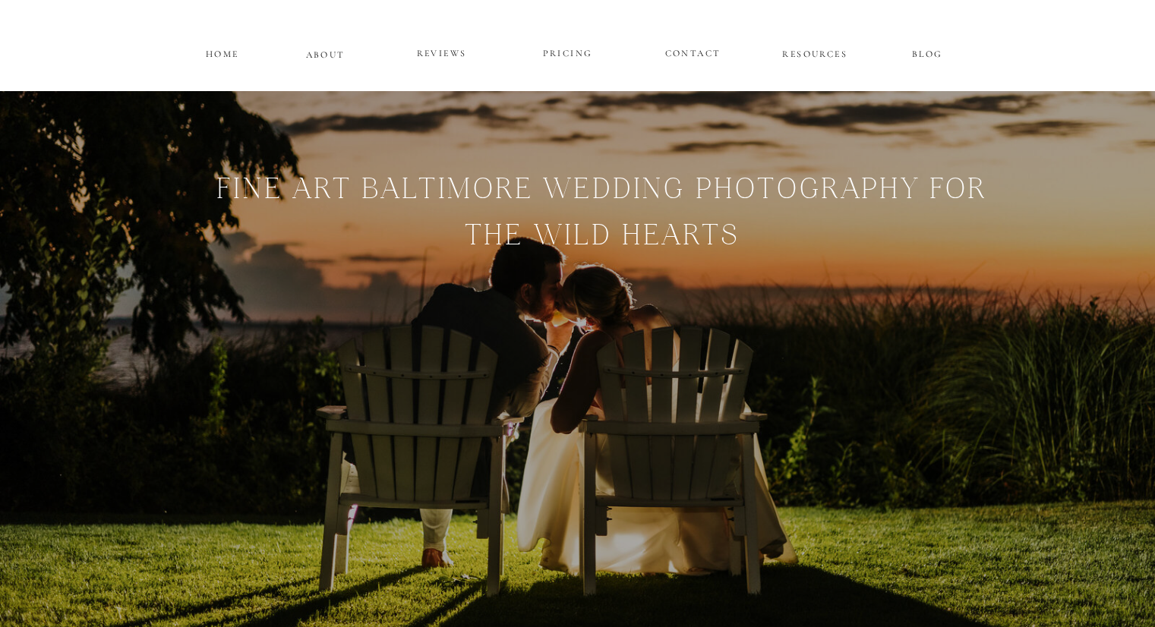
click at [559, 57] on p "PRICING" at bounding box center [567, 54] width 91 height 18
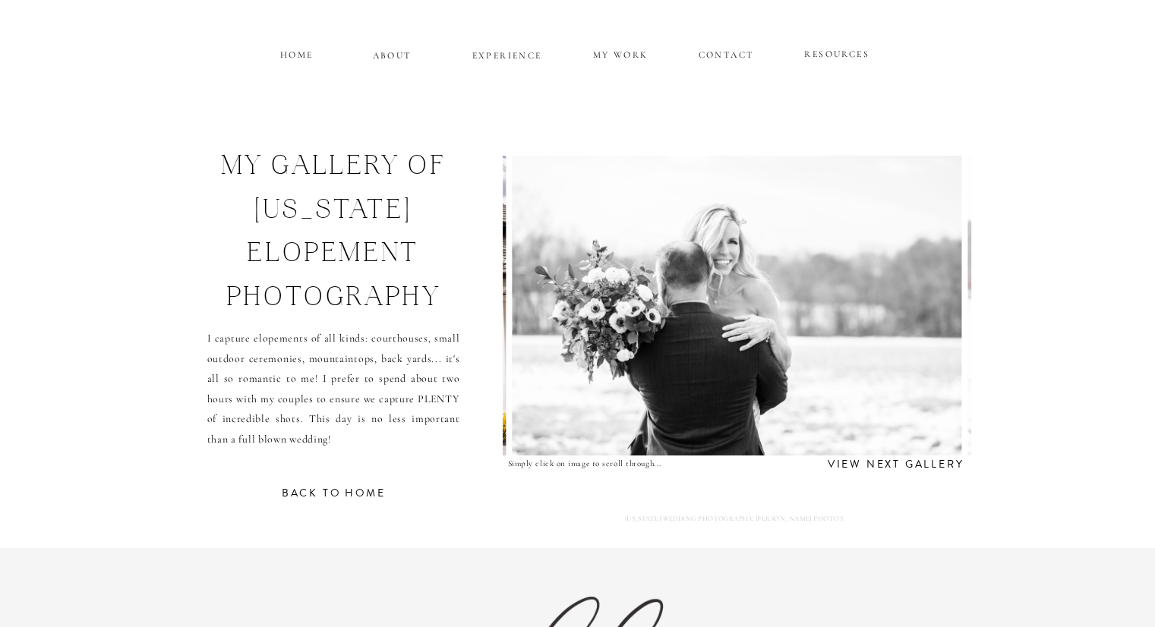
click at [945, 326] on img at bounding box center [737, 306] width 450 height 300
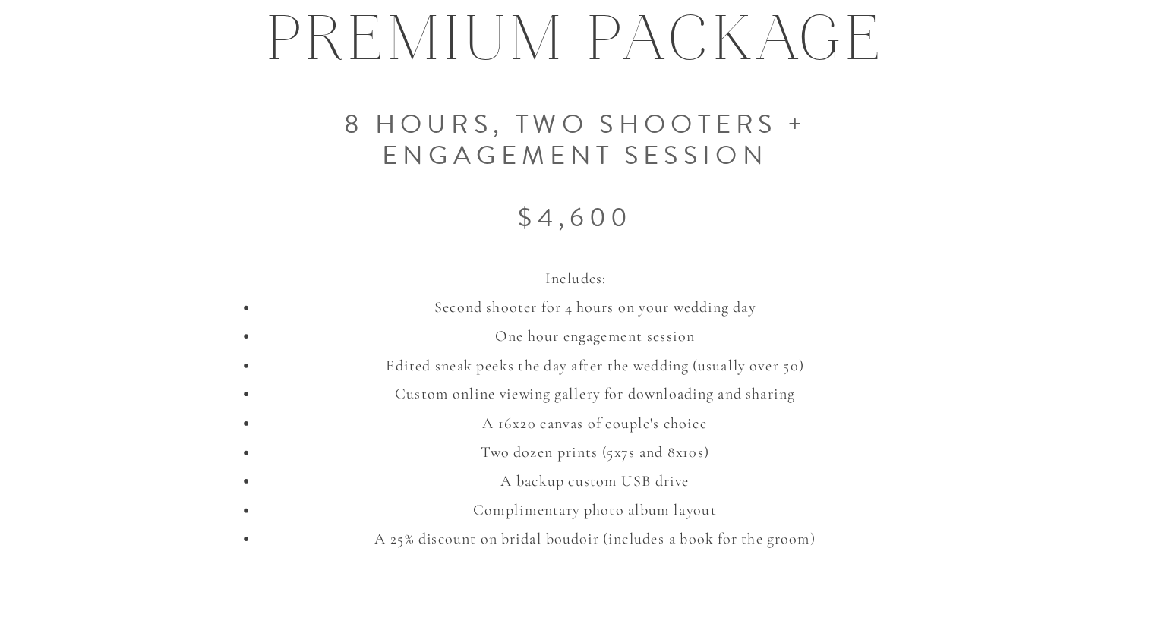
scroll to position [1321, 0]
